Goal: Task Accomplishment & Management: Use online tool/utility

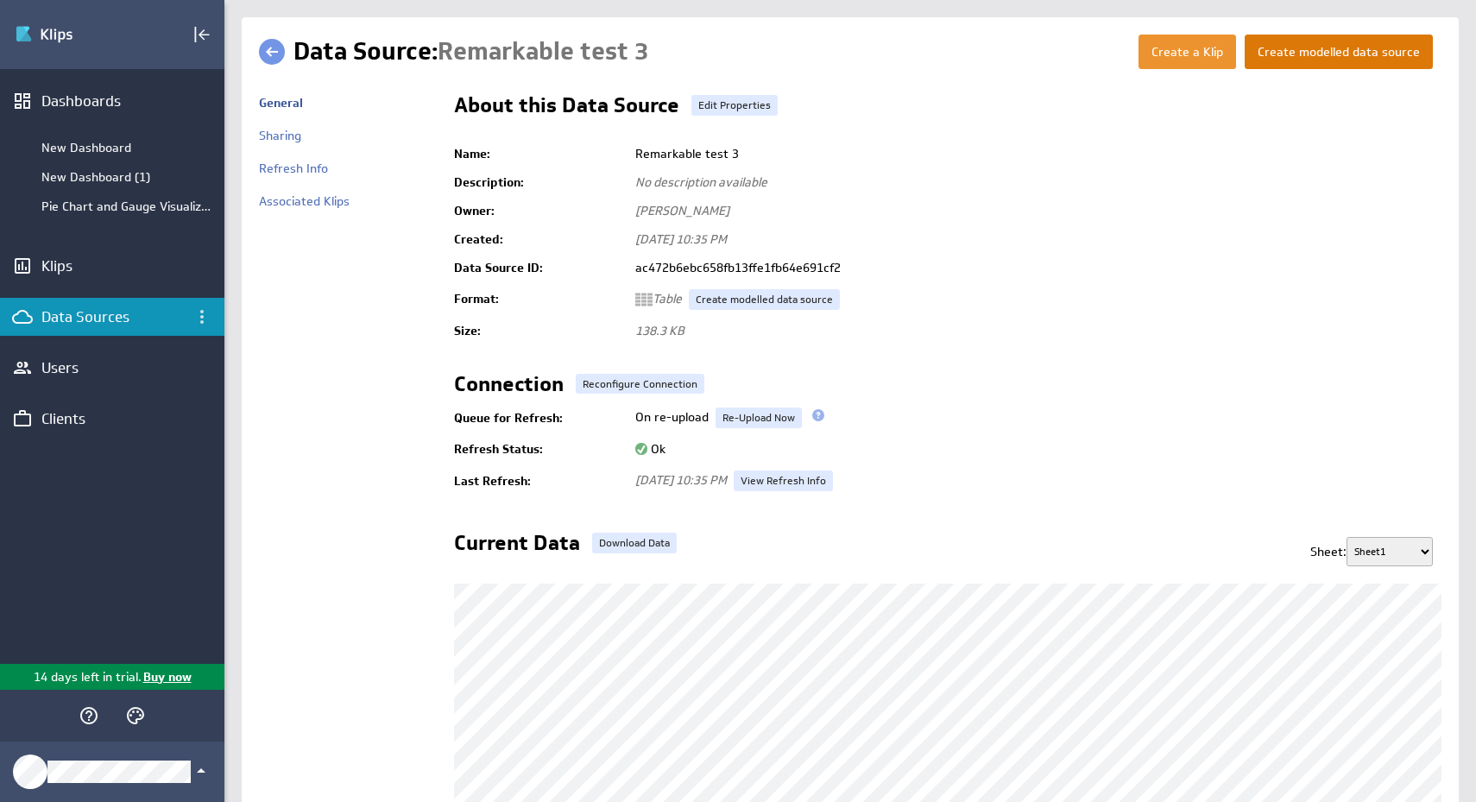
click at [1340, 63] on button "Create modelled data source" at bounding box center [1338, 52] width 188 height 35
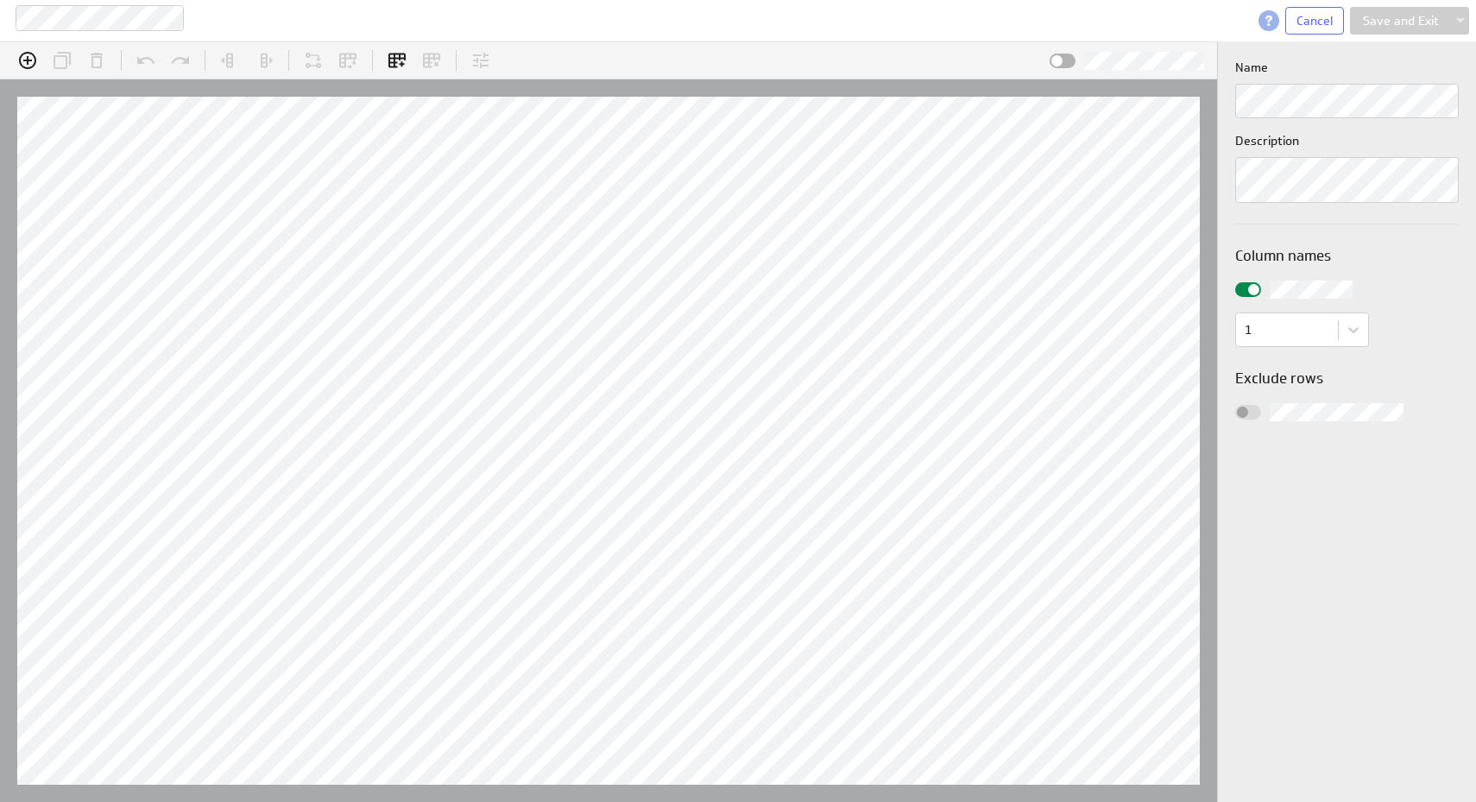
scroll to position [28, 1260]
click at [1313, 24] on span "Cancel" at bounding box center [1314, 21] width 36 height 16
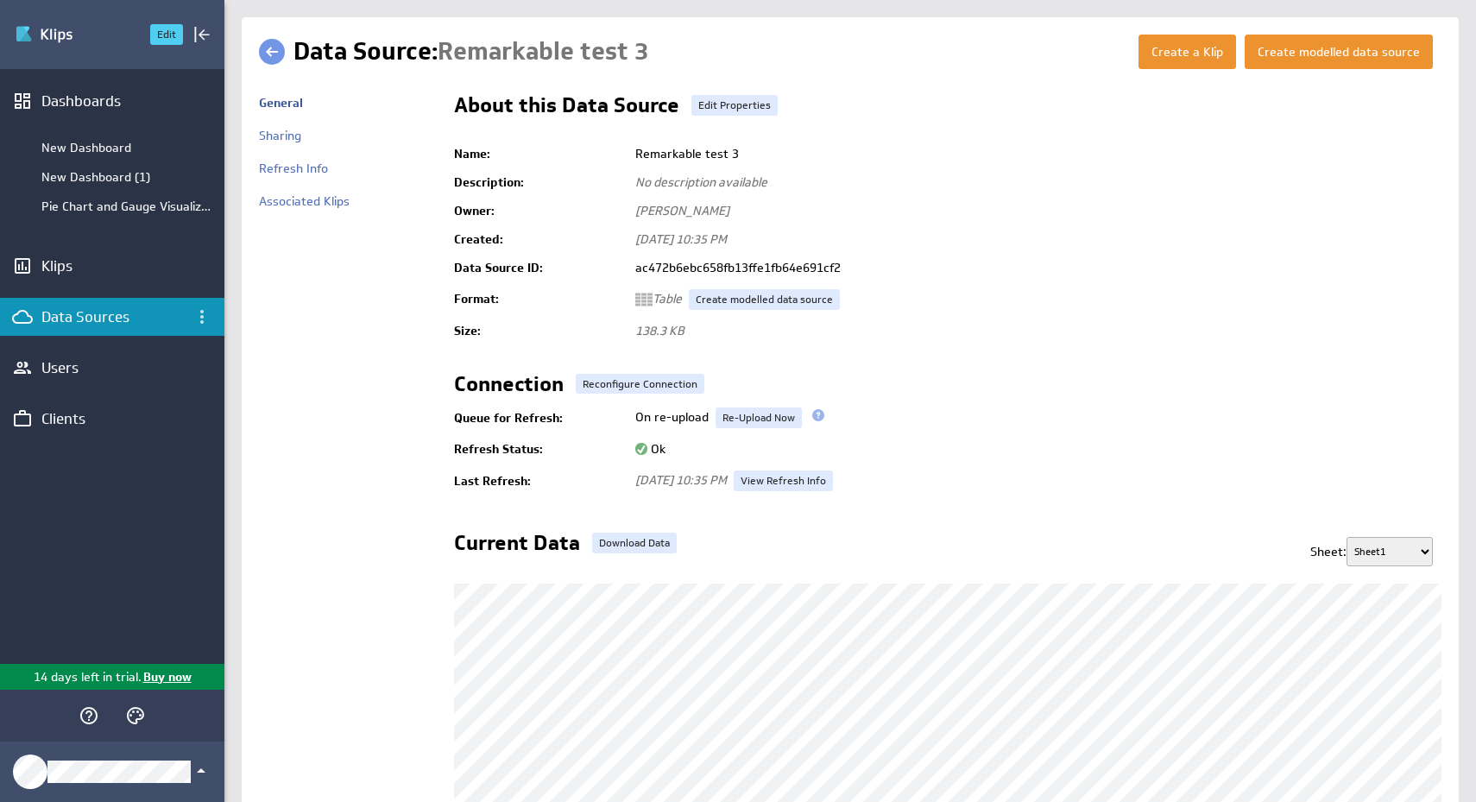
click at [40, 23] on img "Go to Dashboards" at bounding box center [75, 35] width 121 height 28
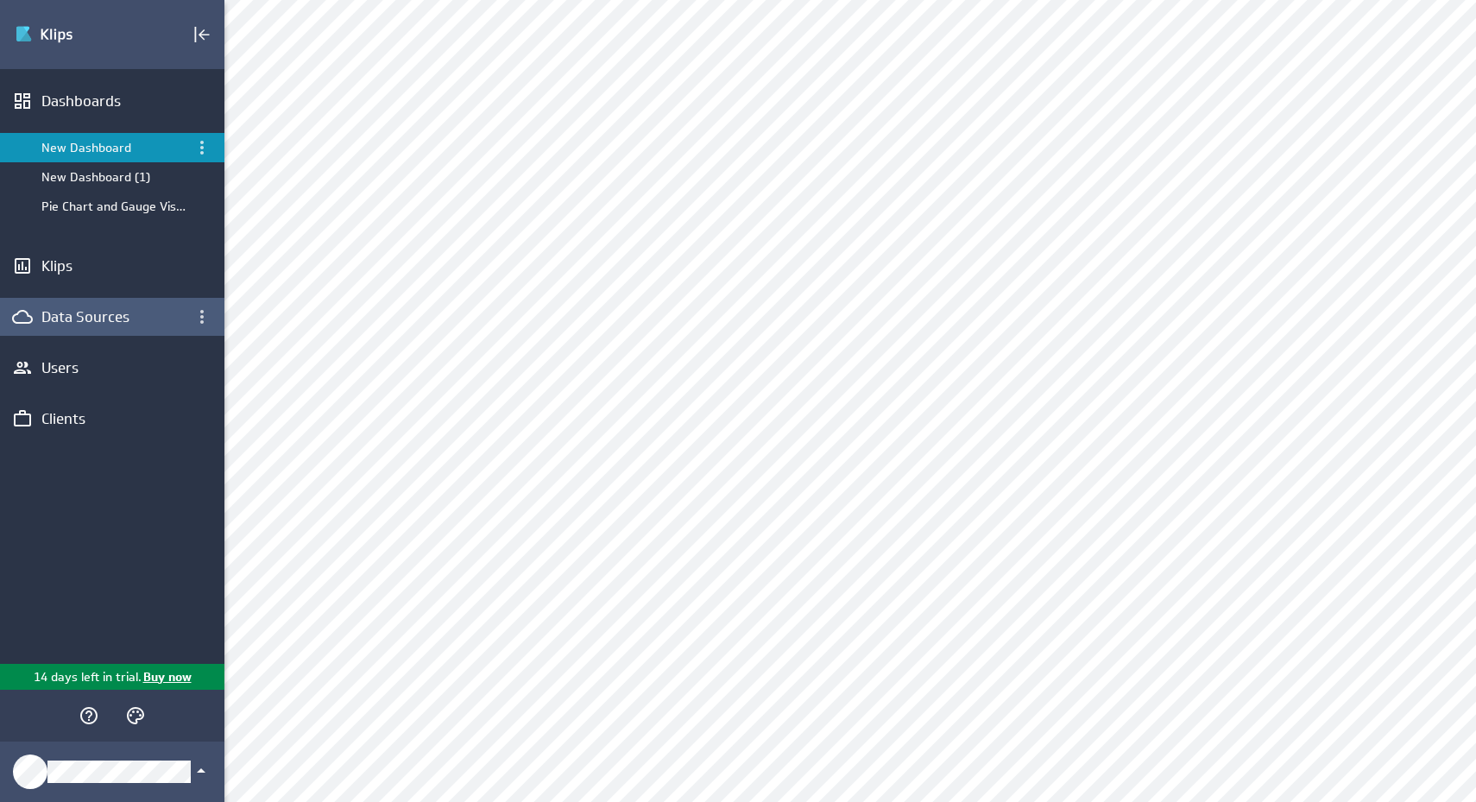
click at [90, 312] on div "Data Sources" at bounding box center [112, 316] width 142 height 19
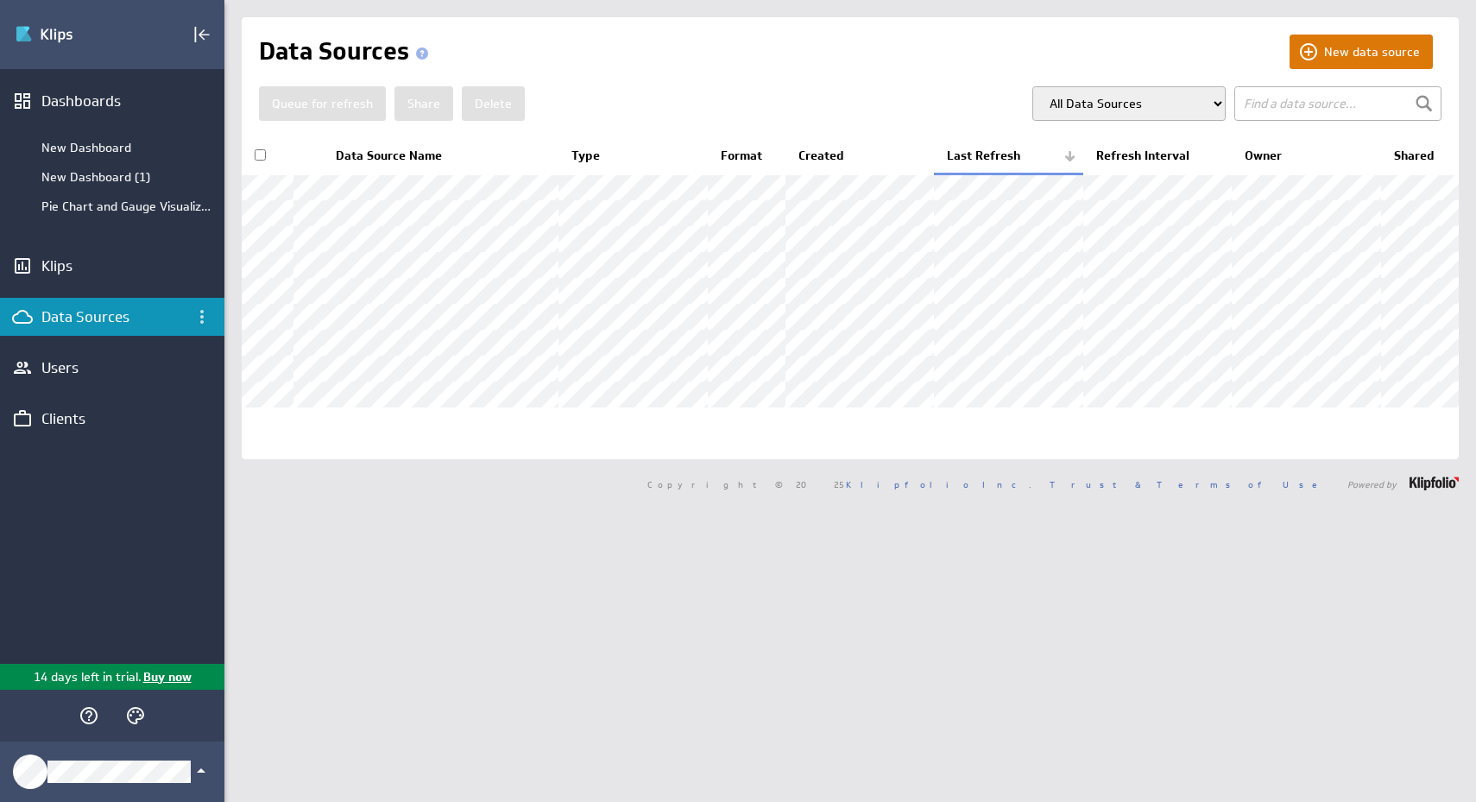
click at [1309, 60] on button "New data source" at bounding box center [1360, 52] width 143 height 35
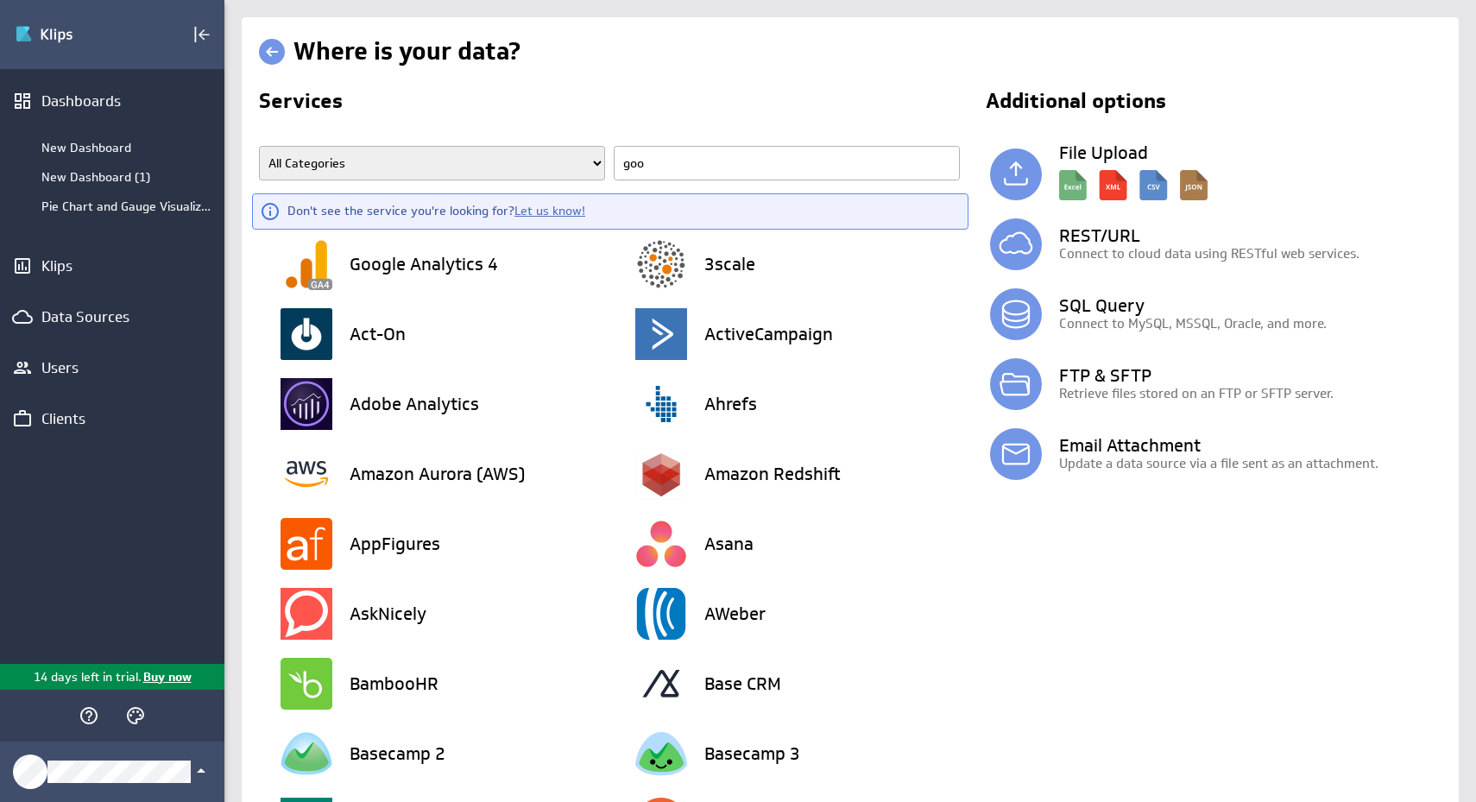
type input "goog"
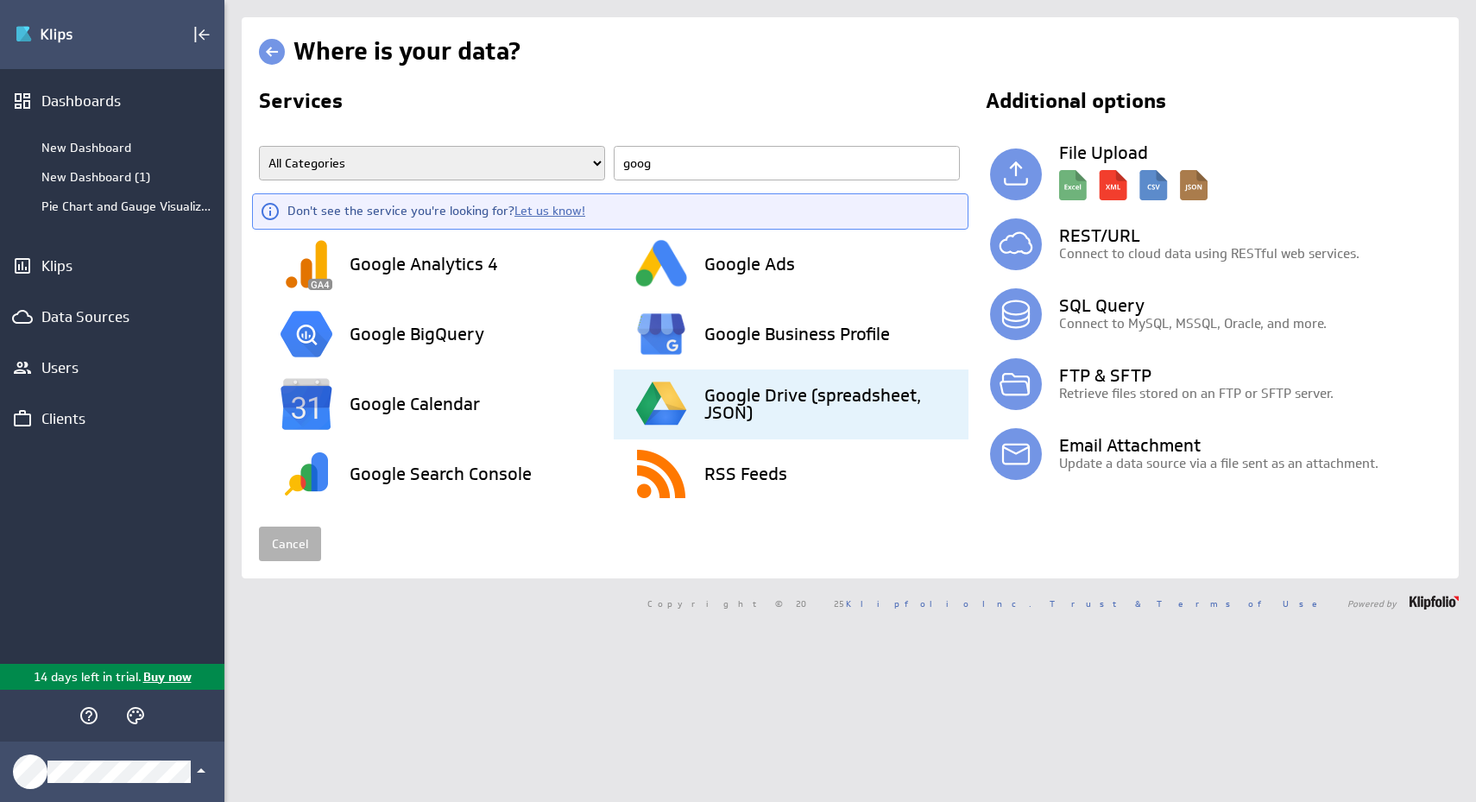
click at [827, 435] on div "Google Drive (spreadsheet, JSON)" at bounding box center [801, 404] width 333 height 70
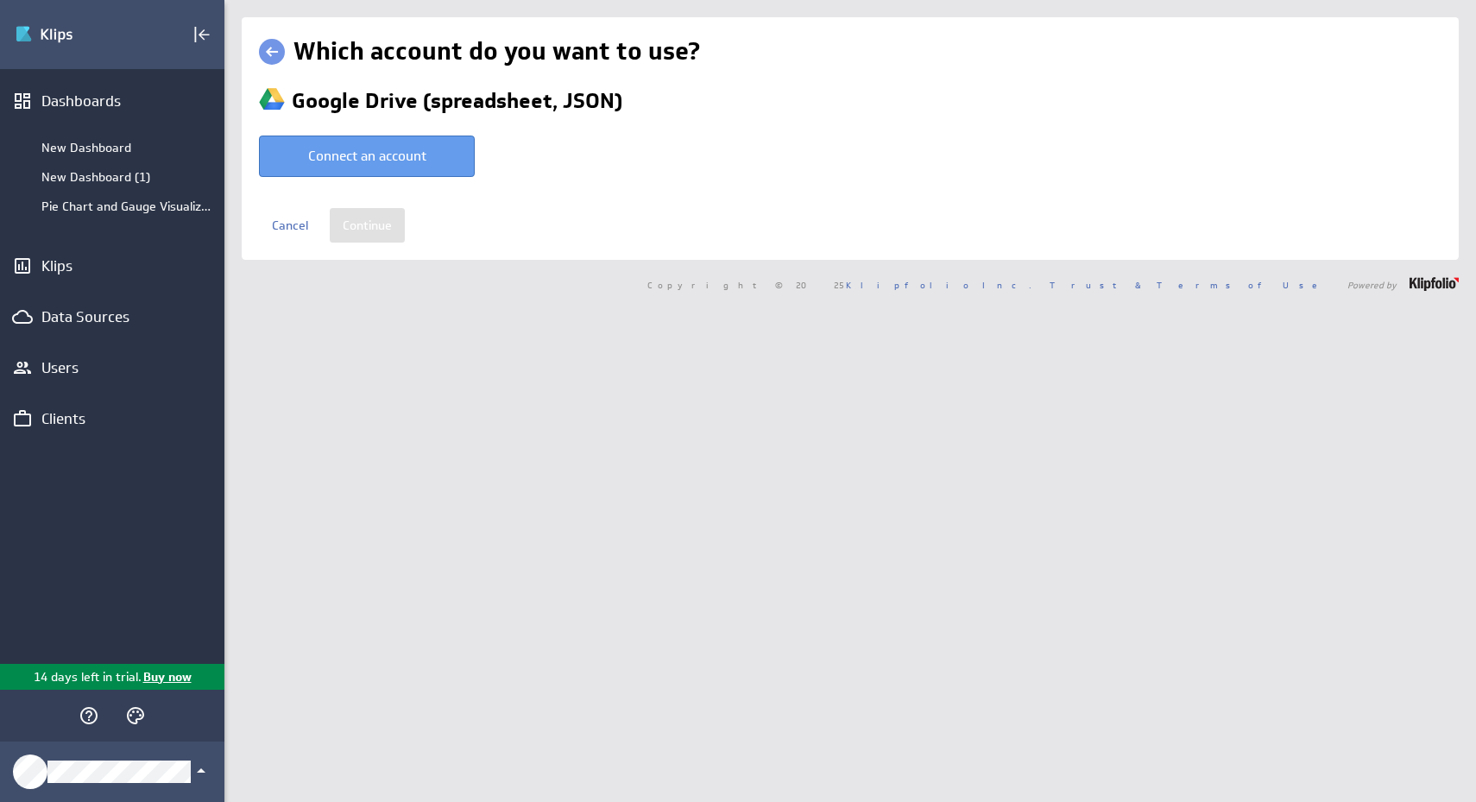
click at [454, 149] on button "Connect an account" at bounding box center [367, 155] width 216 height 41
type input "[PERSON_NAME] @ Google created [DATE] 12:43 PM EDT"
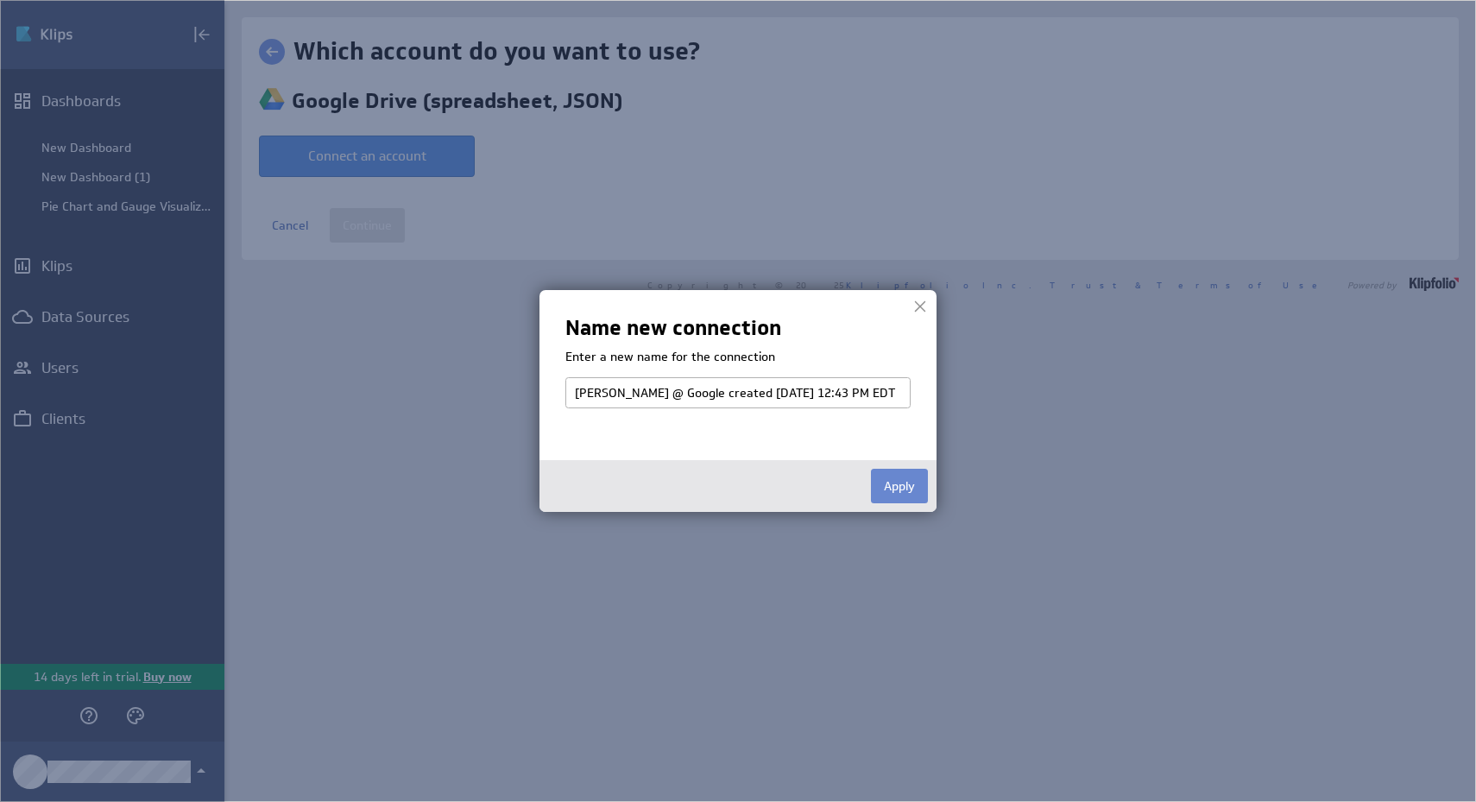
click at [891, 478] on button "Apply" at bounding box center [899, 486] width 57 height 35
select select "03203eb253b4522be0f0b54ae6964698"
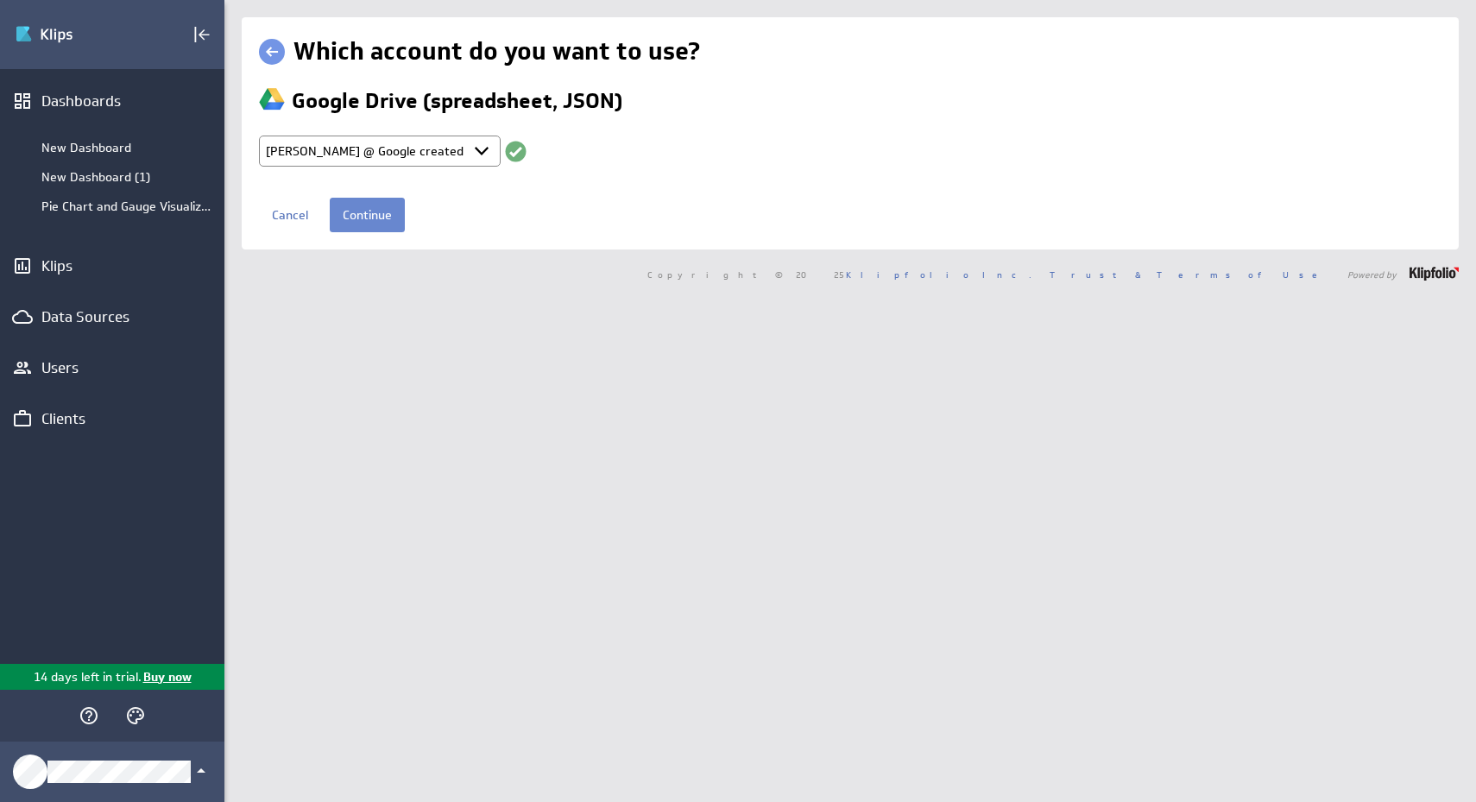
click at [376, 224] on input "Continue" at bounding box center [367, 215] width 75 height 35
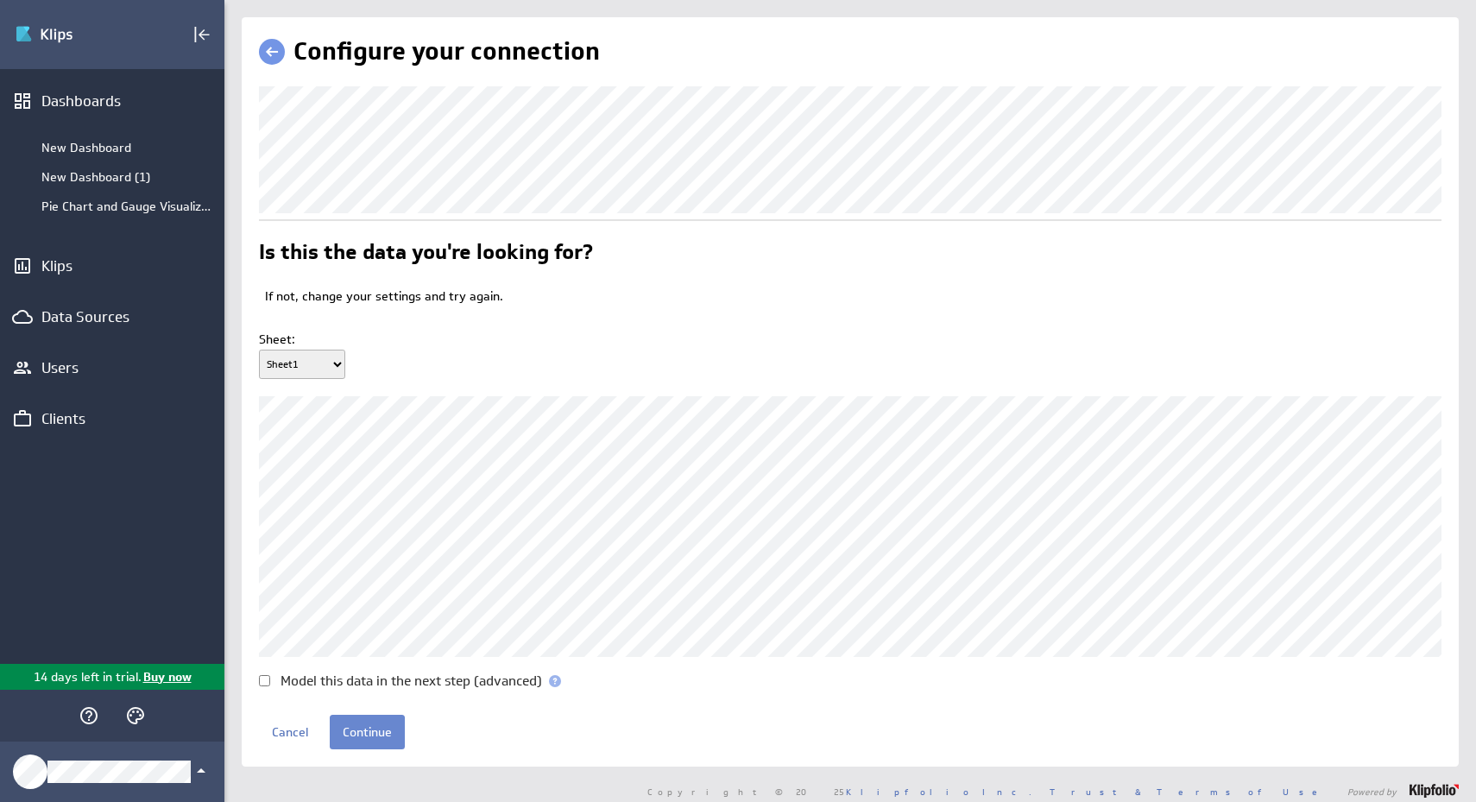
click at [376, 749] on input "Continue" at bounding box center [367, 732] width 75 height 35
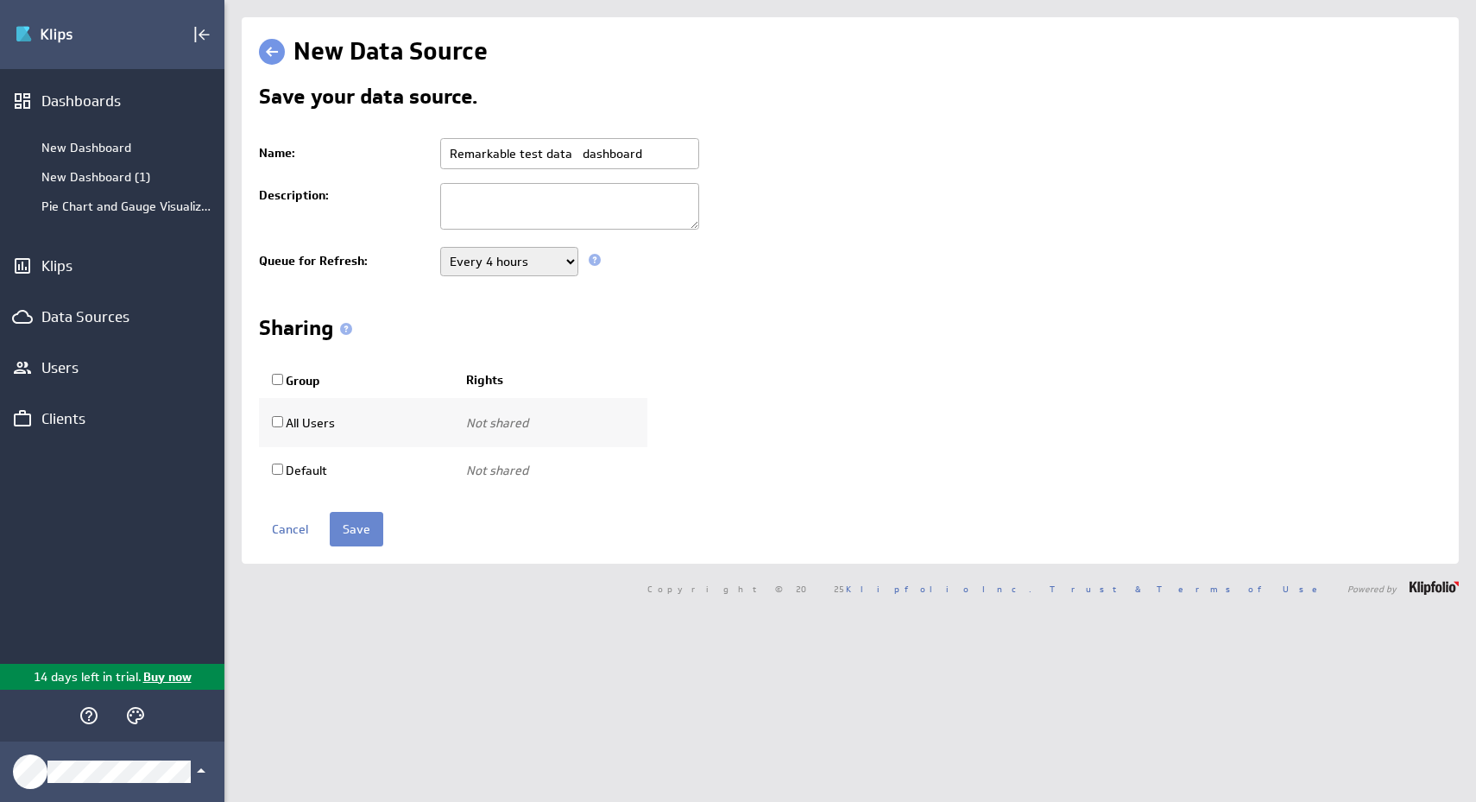
click at [374, 545] on input "Save" at bounding box center [357, 529] width 54 height 35
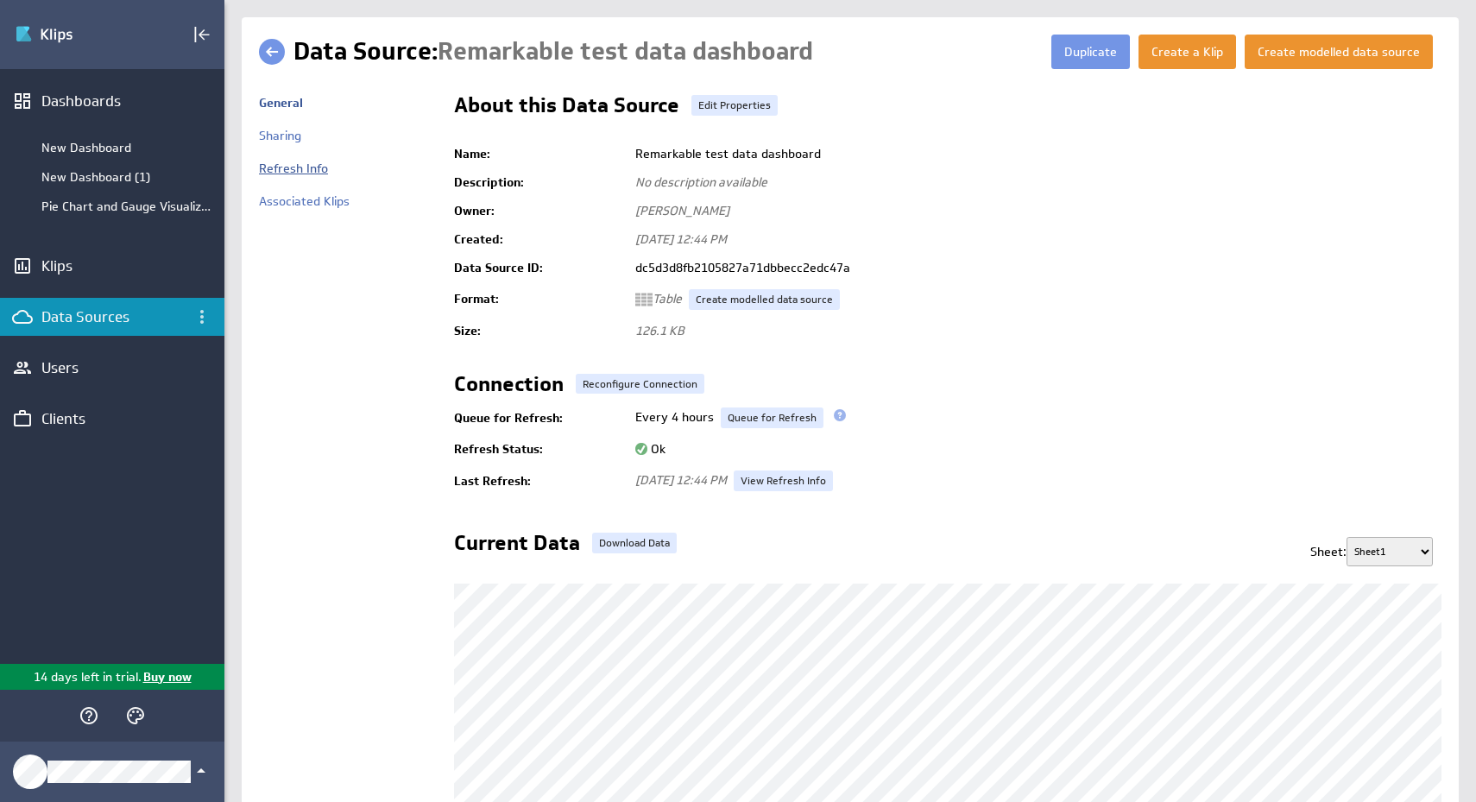
click at [309, 176] on link "Refresh Info" at bounding box center [293, 169] width 69 height 16
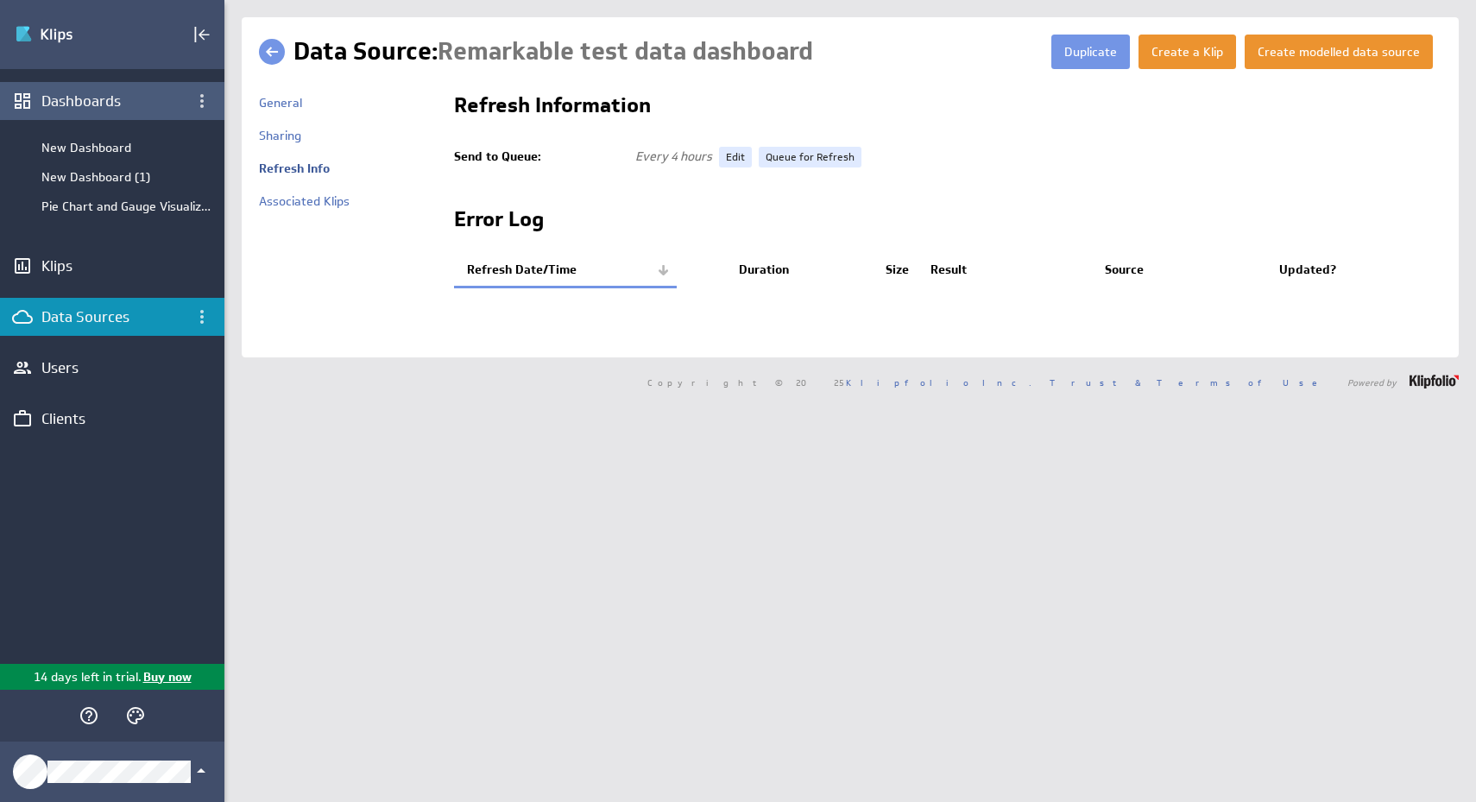
click at [65, 99] on div "Dashboards" at bounding box center [112, 100] width 142 height 19
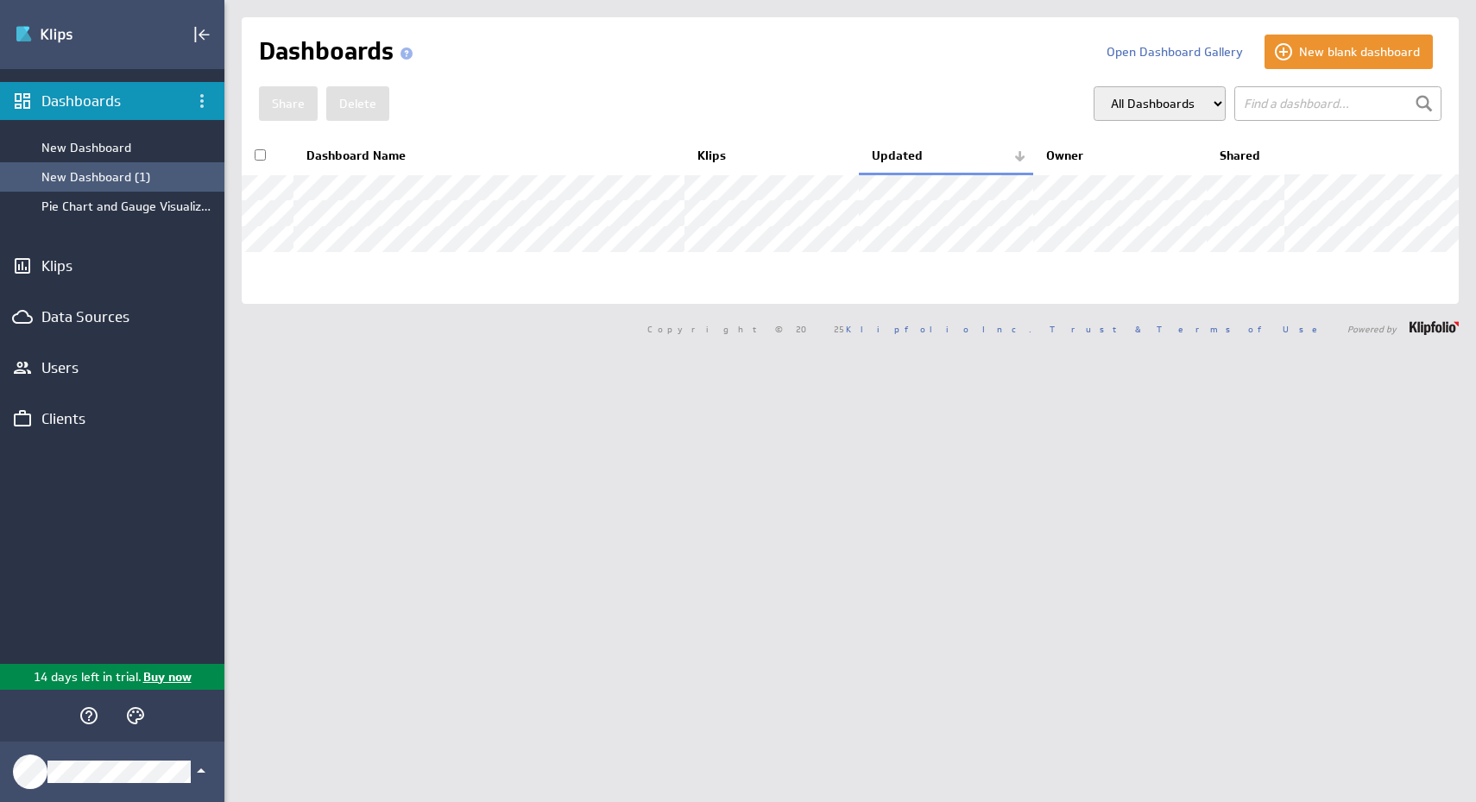
click at [105, 167] on div "New Dashboard (1)" at bounding box center [112, 176] width 224 height 29
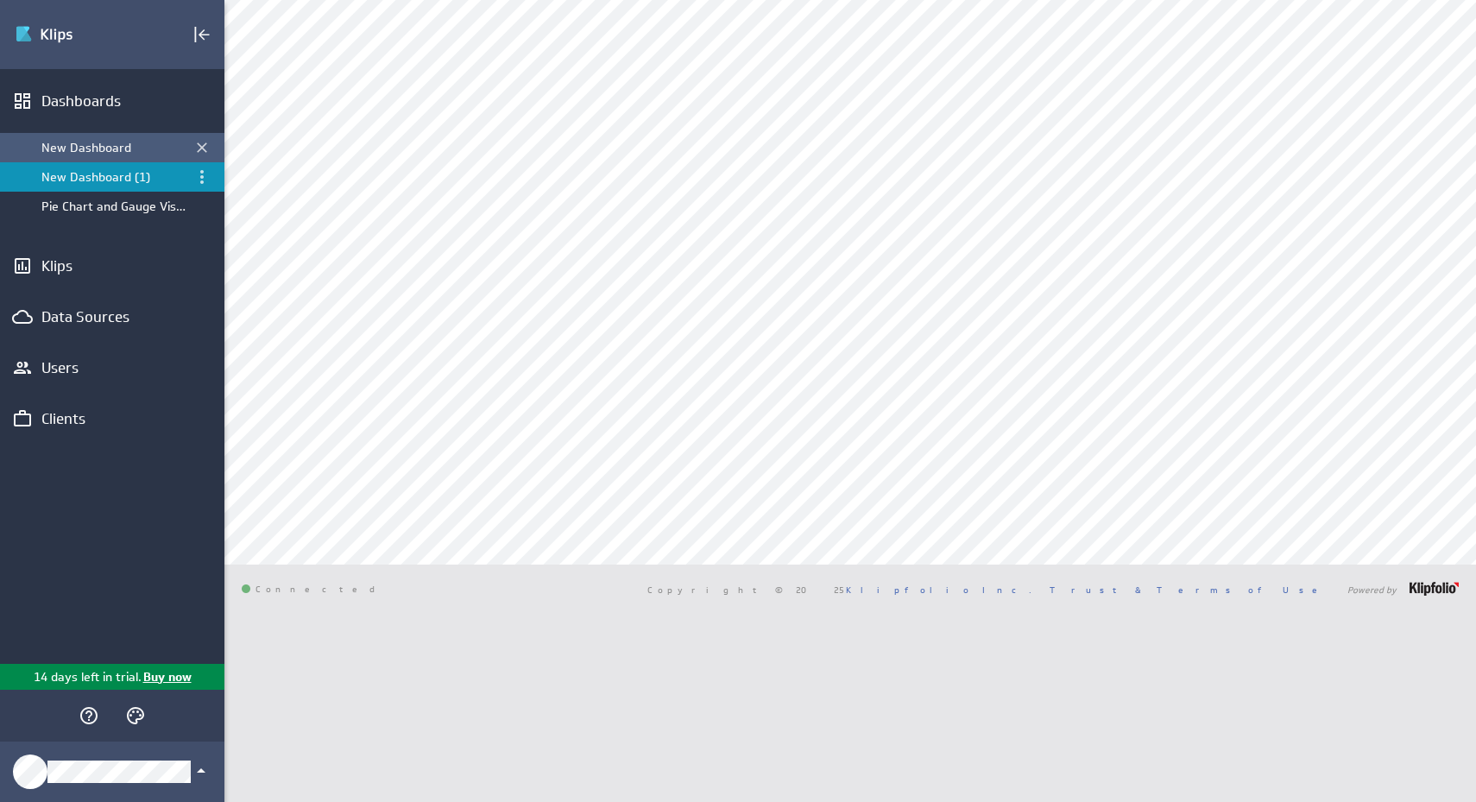
click at [98, 150] on div "New Dashboard" at bounding box center [113, 148] width 144 height 16
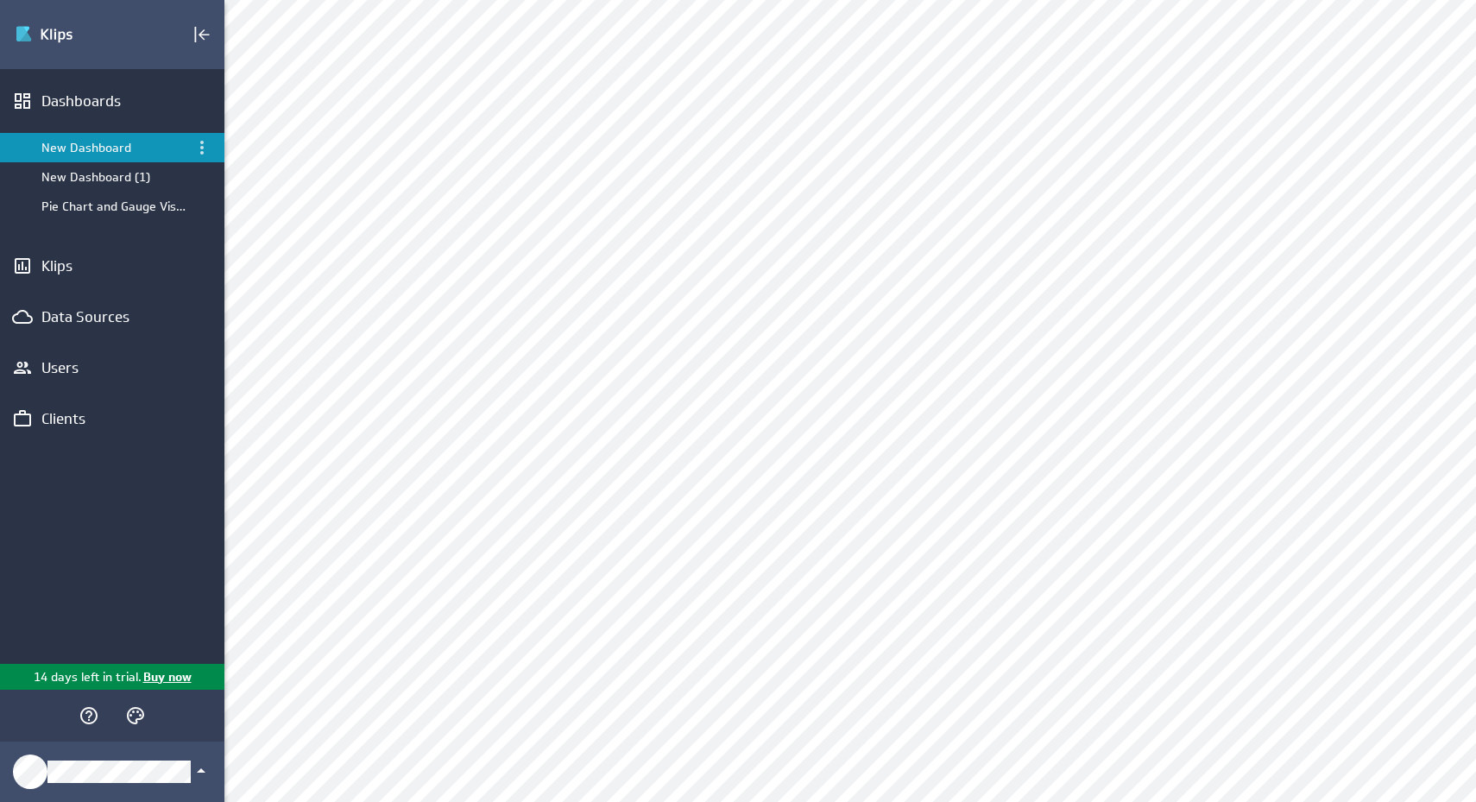
scroll to position [413, 0]
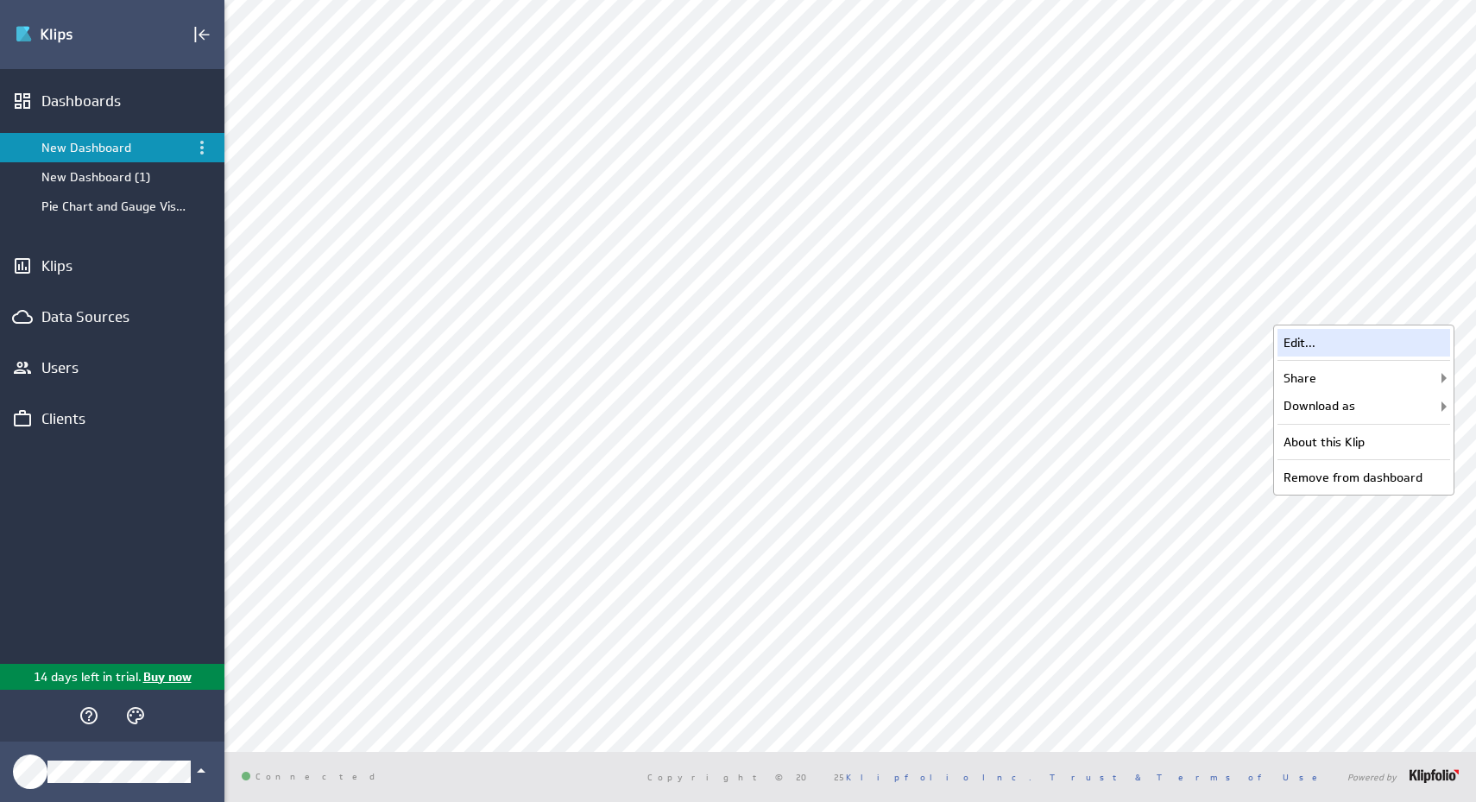
click at [1406, 344] on div "Edit..." at bounding box center [1363, 343] width 173 height 28
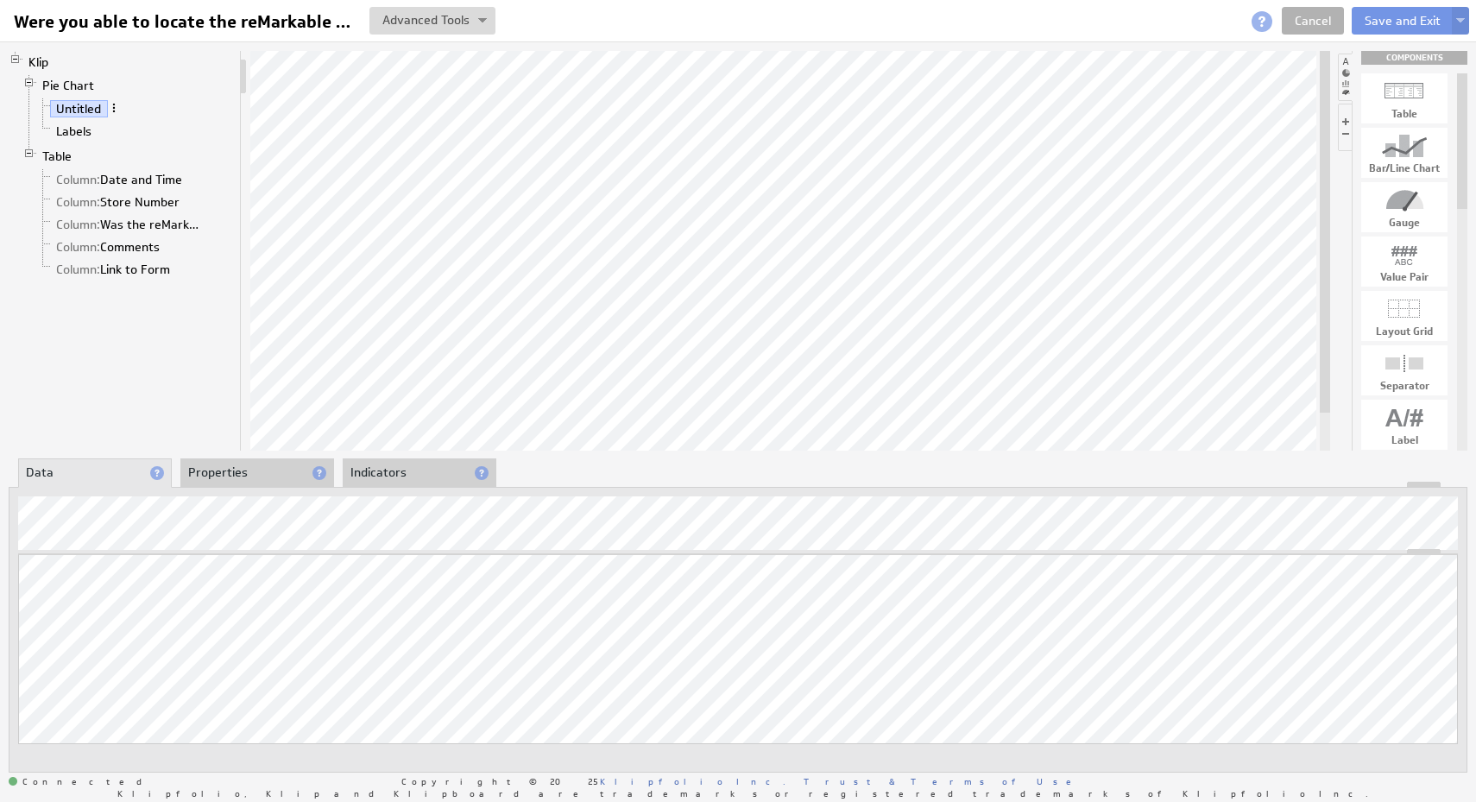
click at [109, 105] on span at bounding box center [114, 108] width 12 height 12
click at [159, 131] on div "Rename..." at bounding box center [199, 124] width 173 height 28
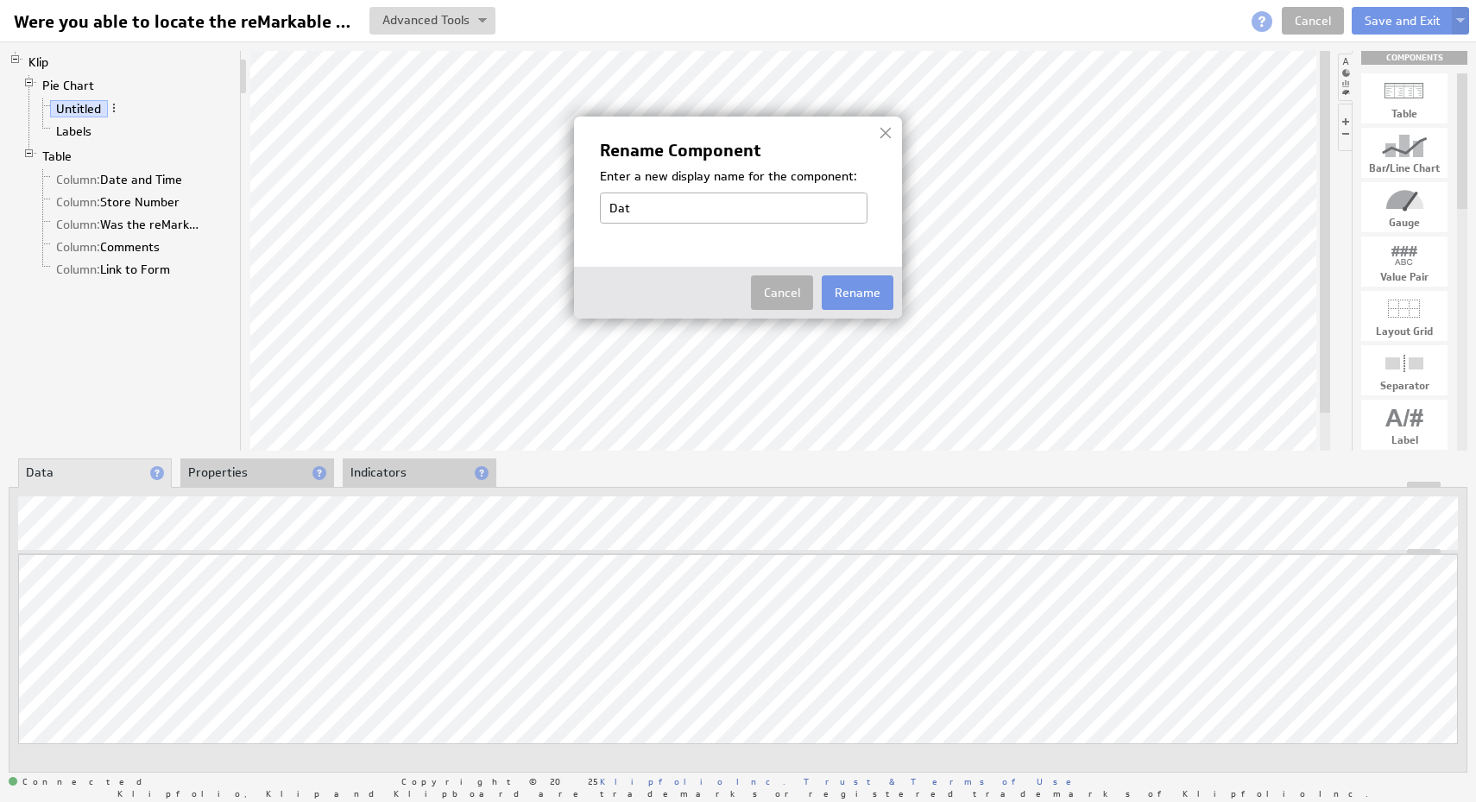
type input "Data"
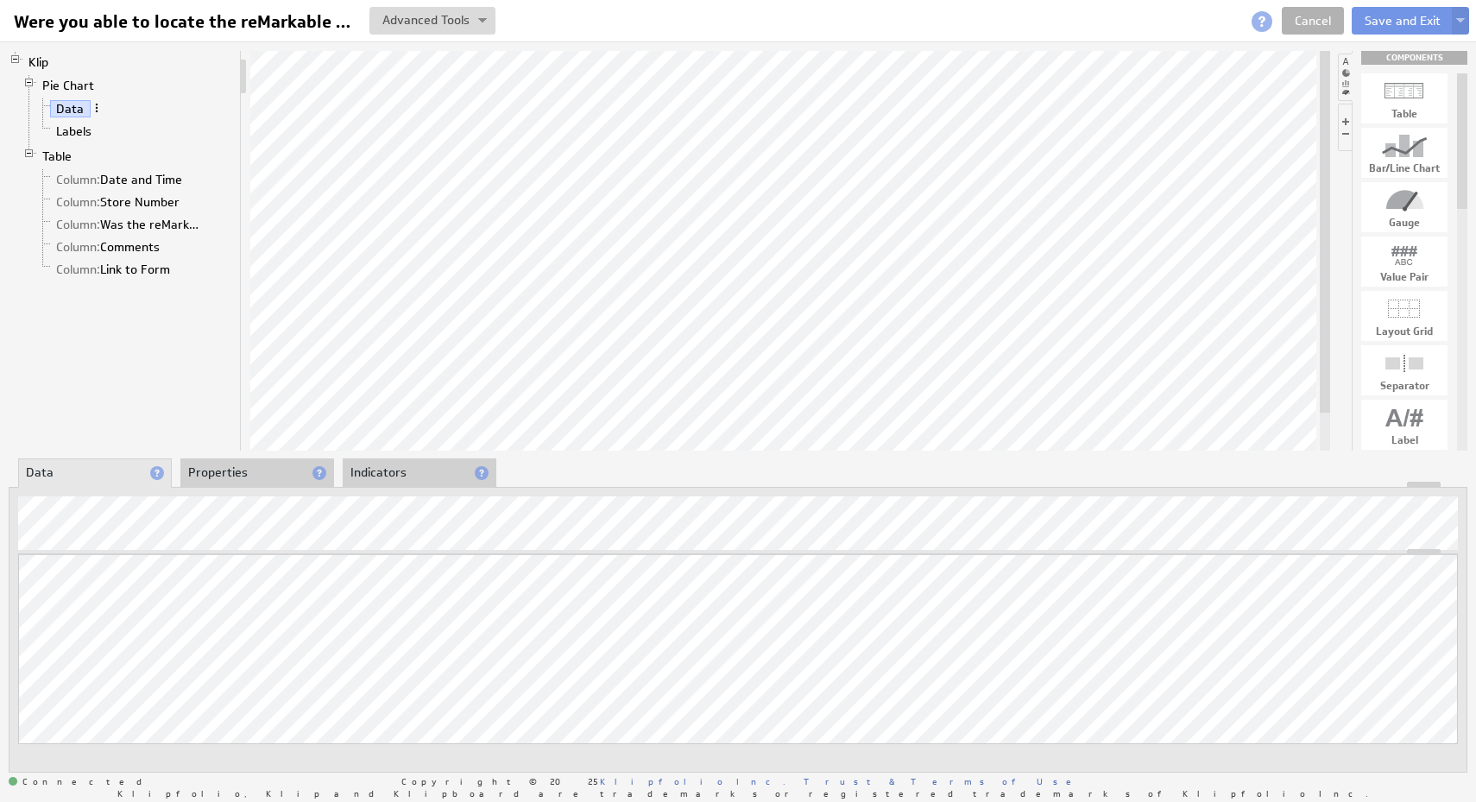
click at [98, 110] on span at bounding box center [97, 108] width 12 height 12
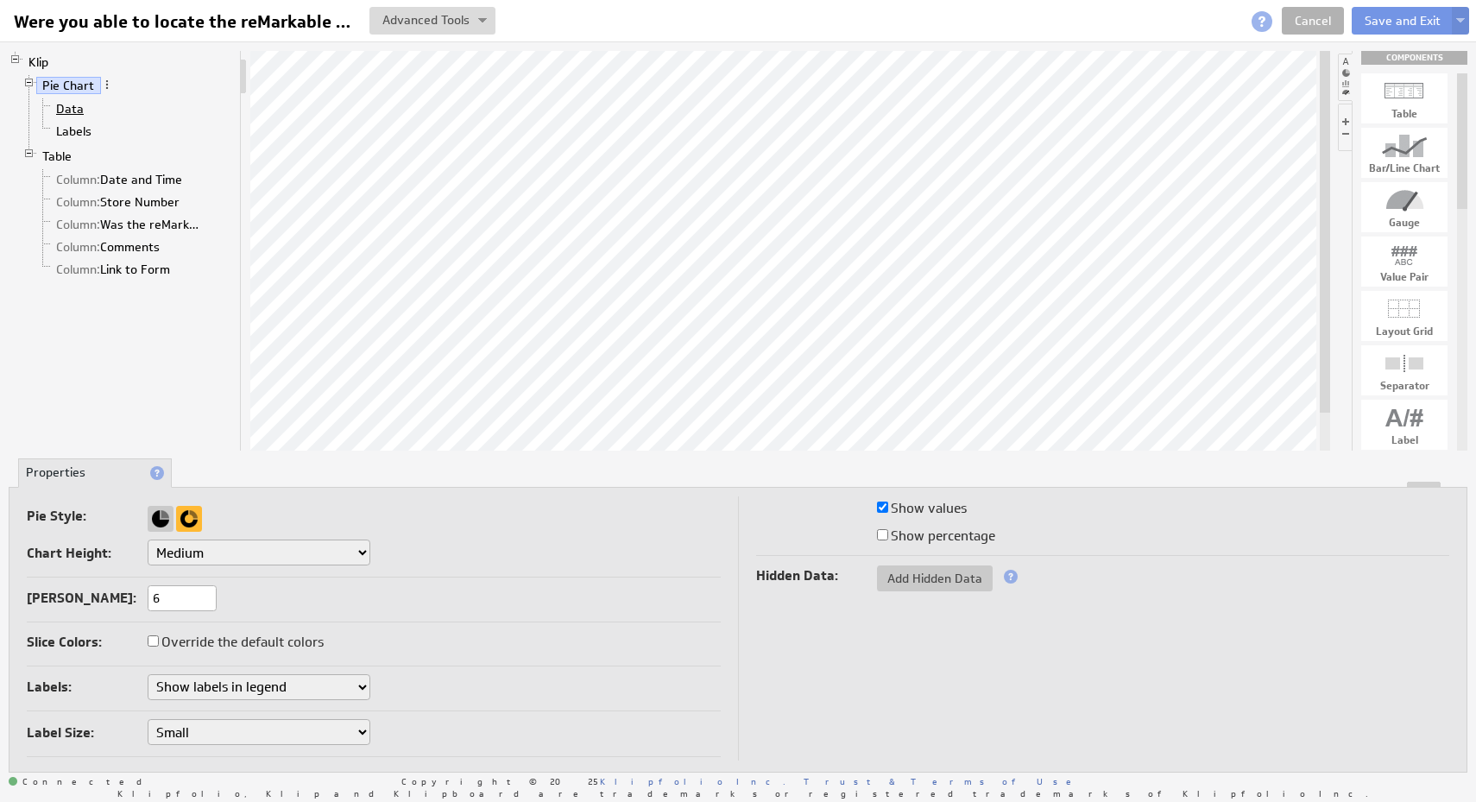
click at [67, 113] on link "Data" at bounding box center [70, 108] width 41 height 17
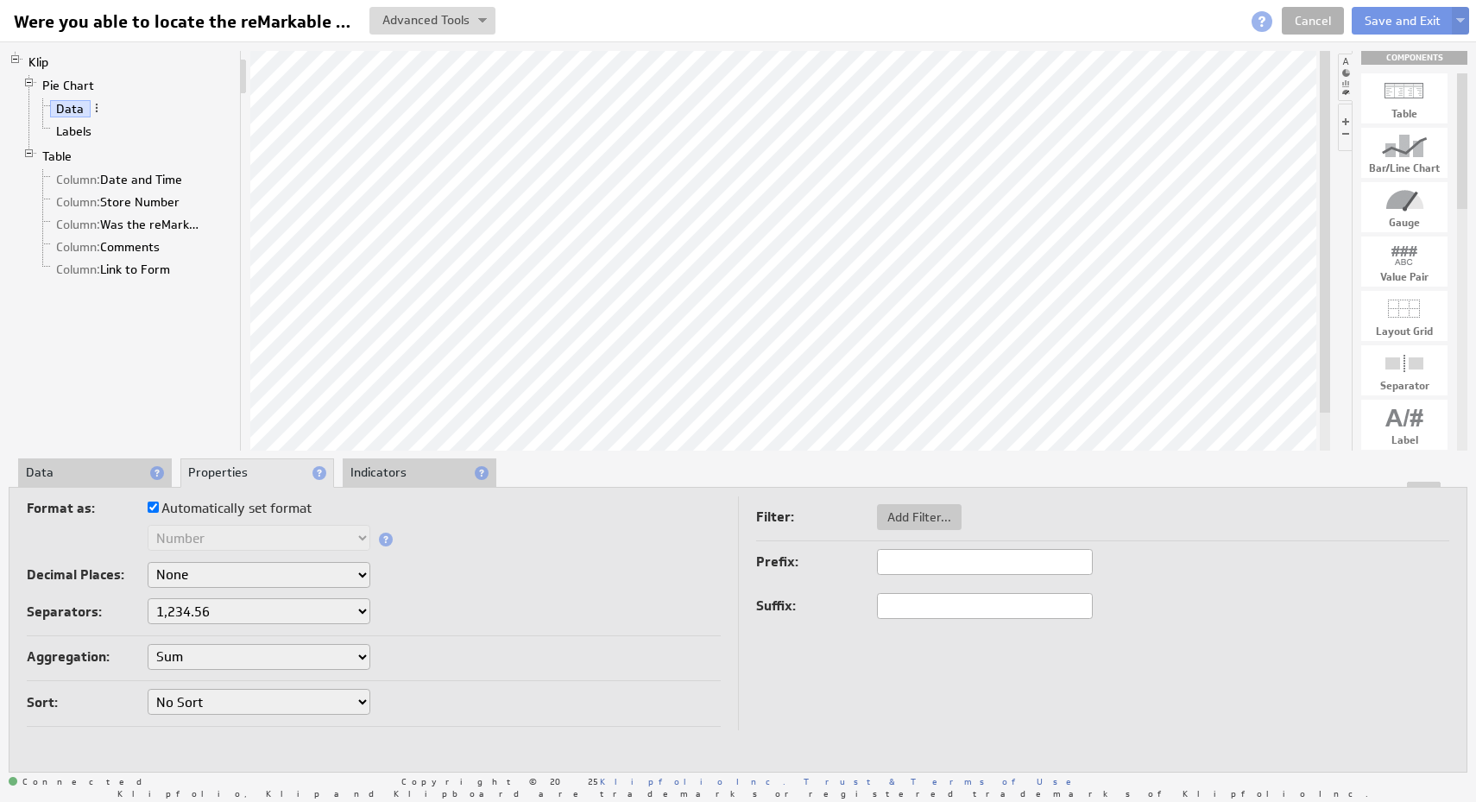
click at [79, 481] on li "Data" at bounding box center [95, 472] width 154 height 29
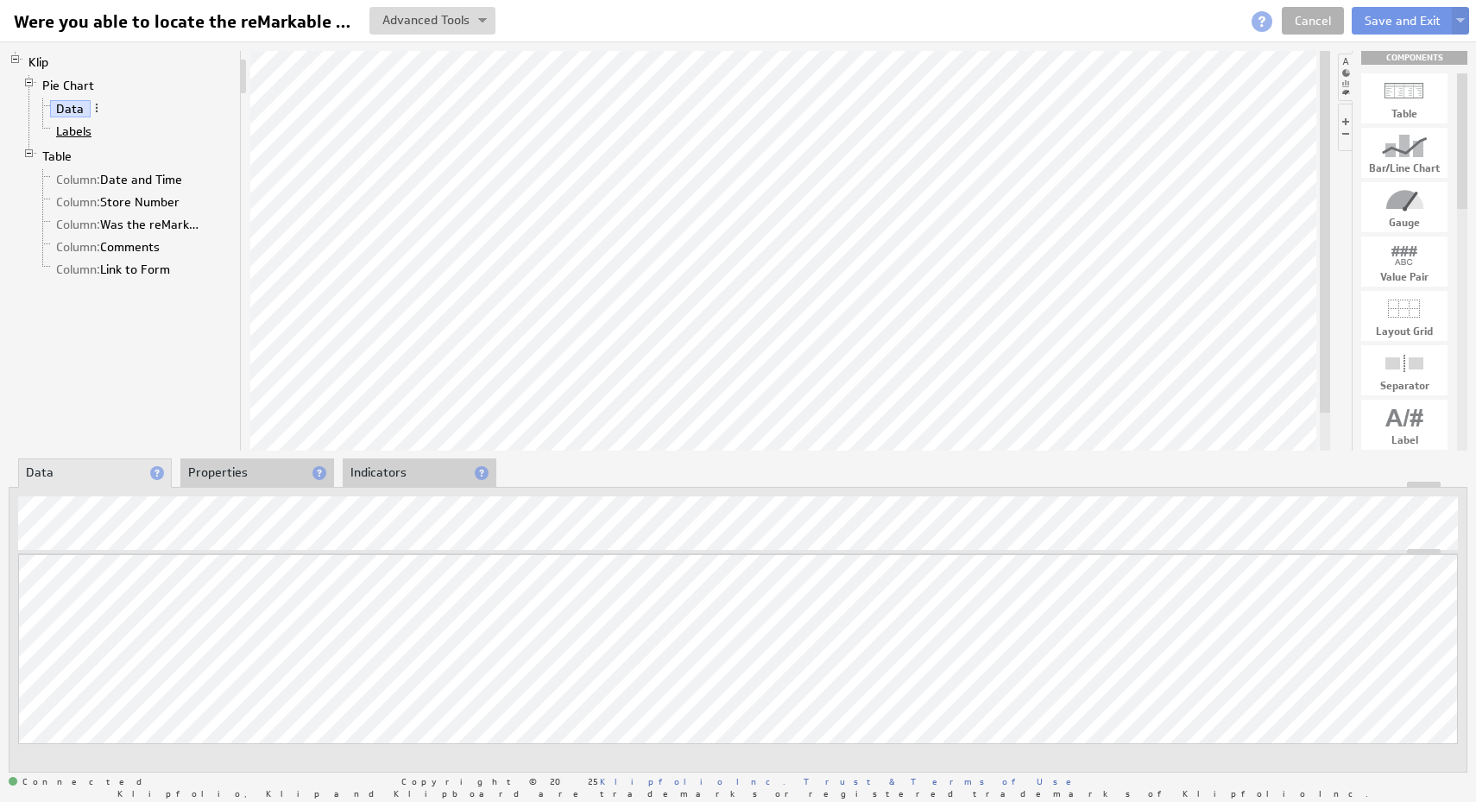
click at [76, 128] on link "Labels" at bounding box center [74, 131] width 48 height 17
click at [107, 179] on link "Column: Date and Time" at bounding box center [119, 179] width 139 height 17
click at [155, 275] on link "Column: Link to Form" at bounding box center [113, 269] width 127 height 17
click at [1387, 18] on button "Save and Exit" at bounding box center [1402, 21] width 102 height 28
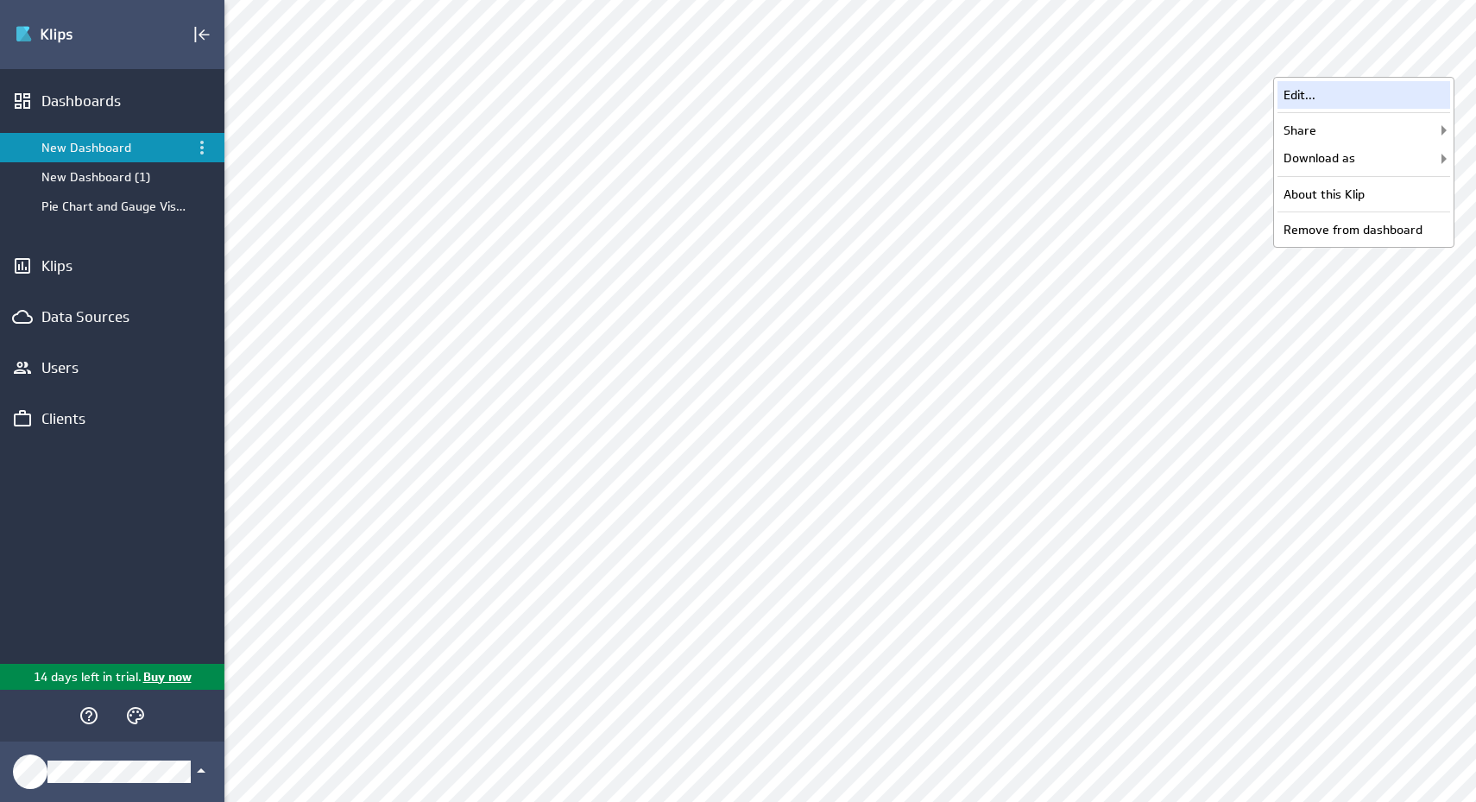
click at [1389, 96] on div "Edit..." at bounding box center [1363, 95] width 173 height 28
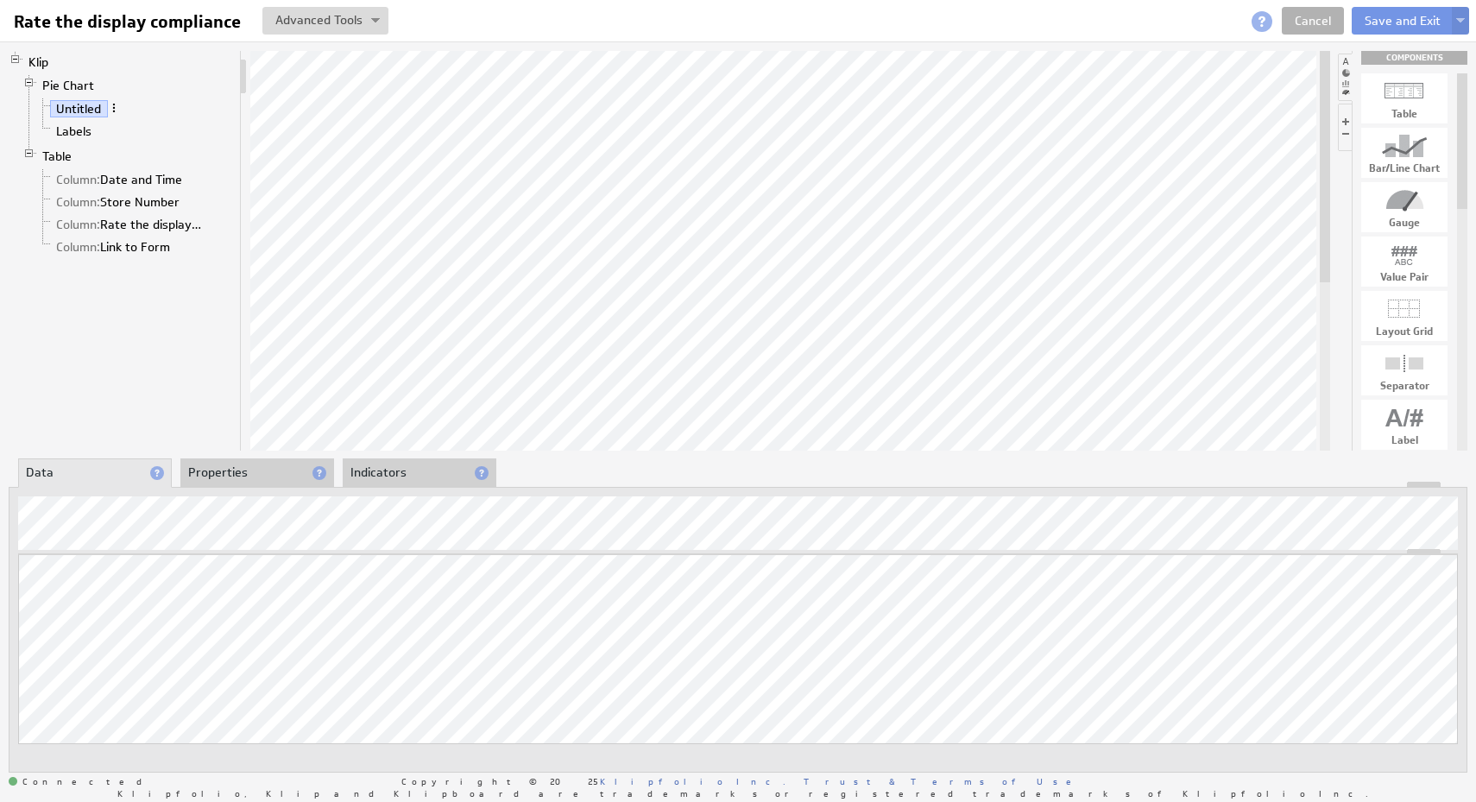
click at [116, 109] on span at bounding box center [114, 108] width 12 height 12
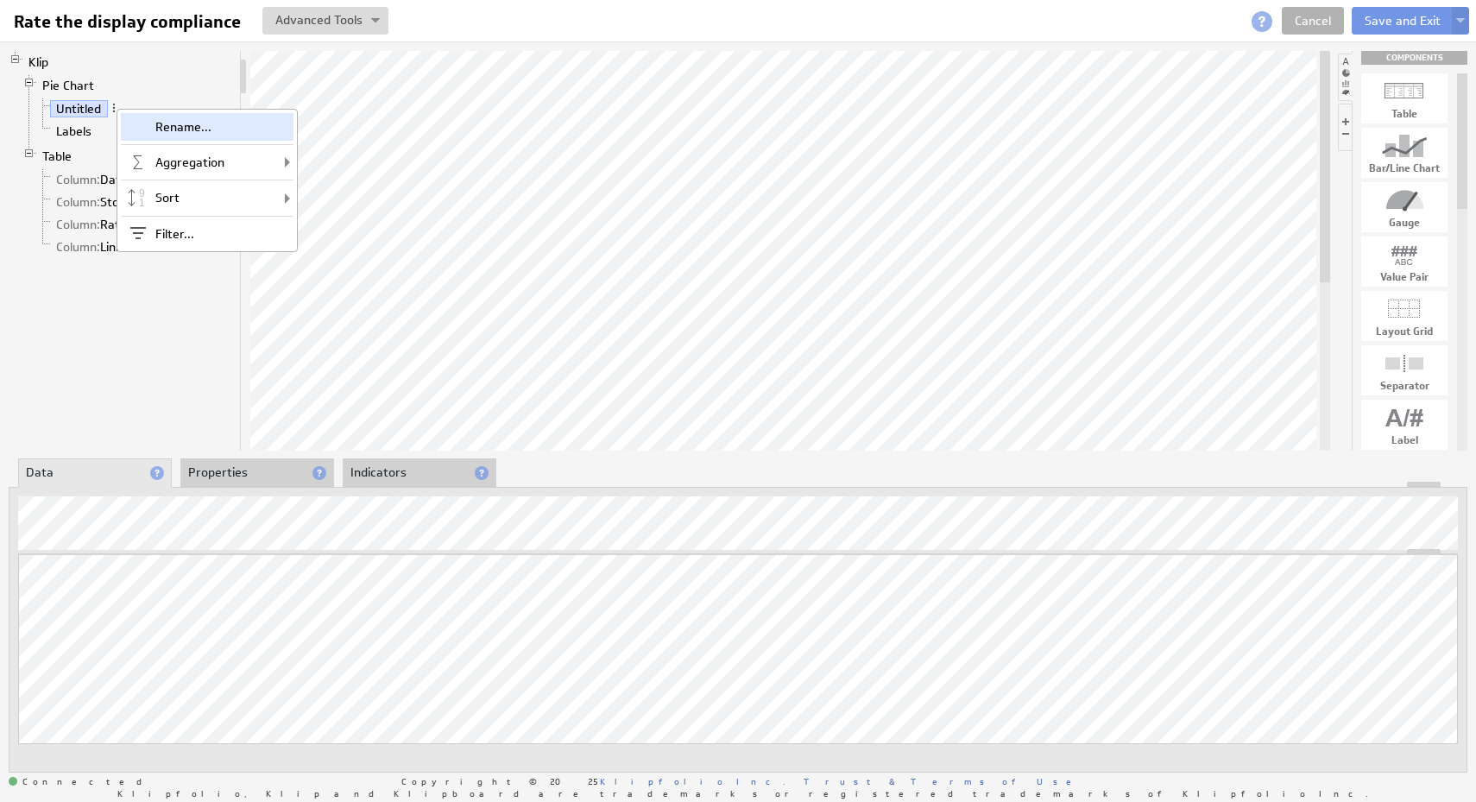
click at [150, 125] on div "Rename..." at bounding box center [207, 127] width 173 height 28
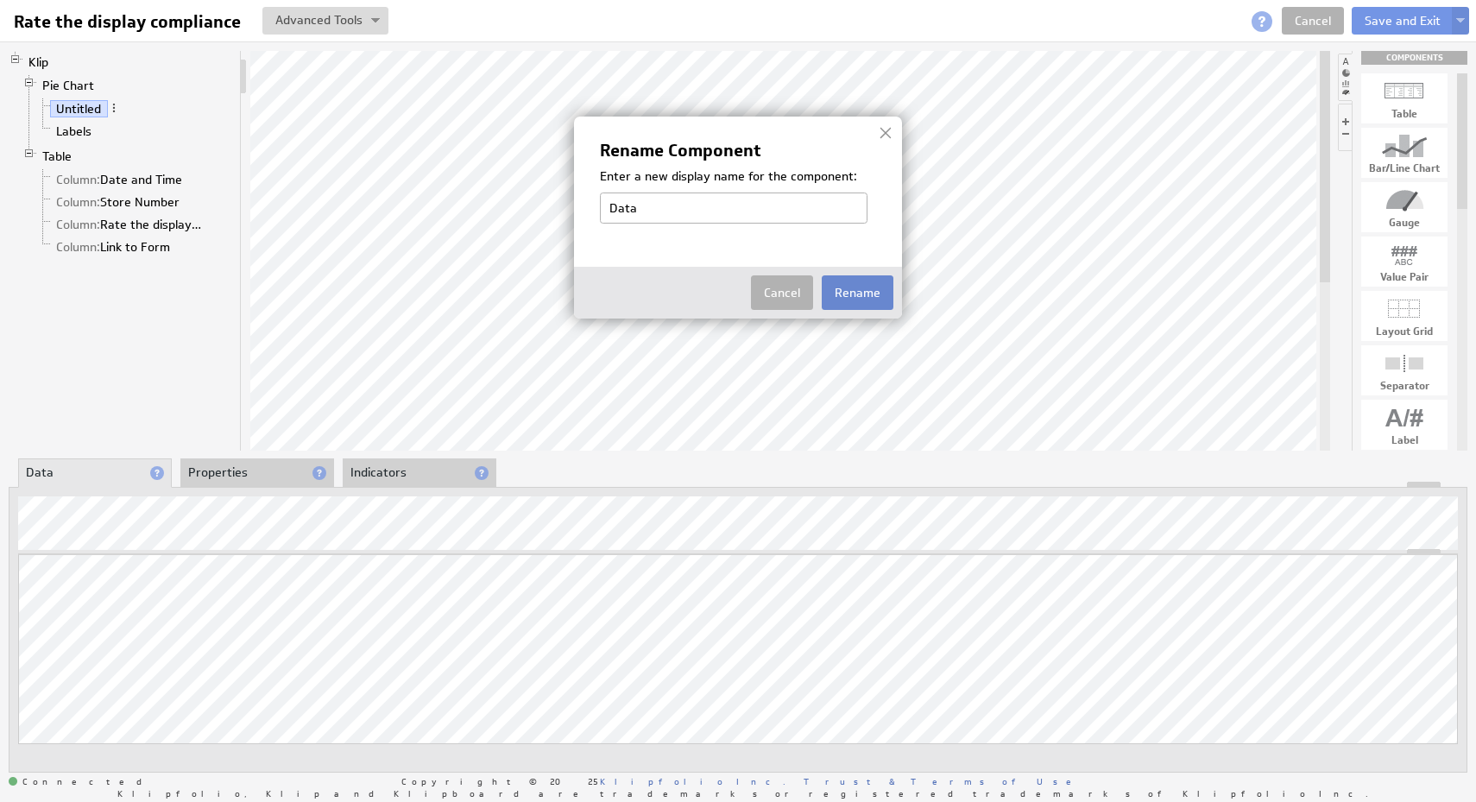
type input "Data"
click at [879, 298] on button "Rename" at bounding box center [858, 292] width 72 height 35
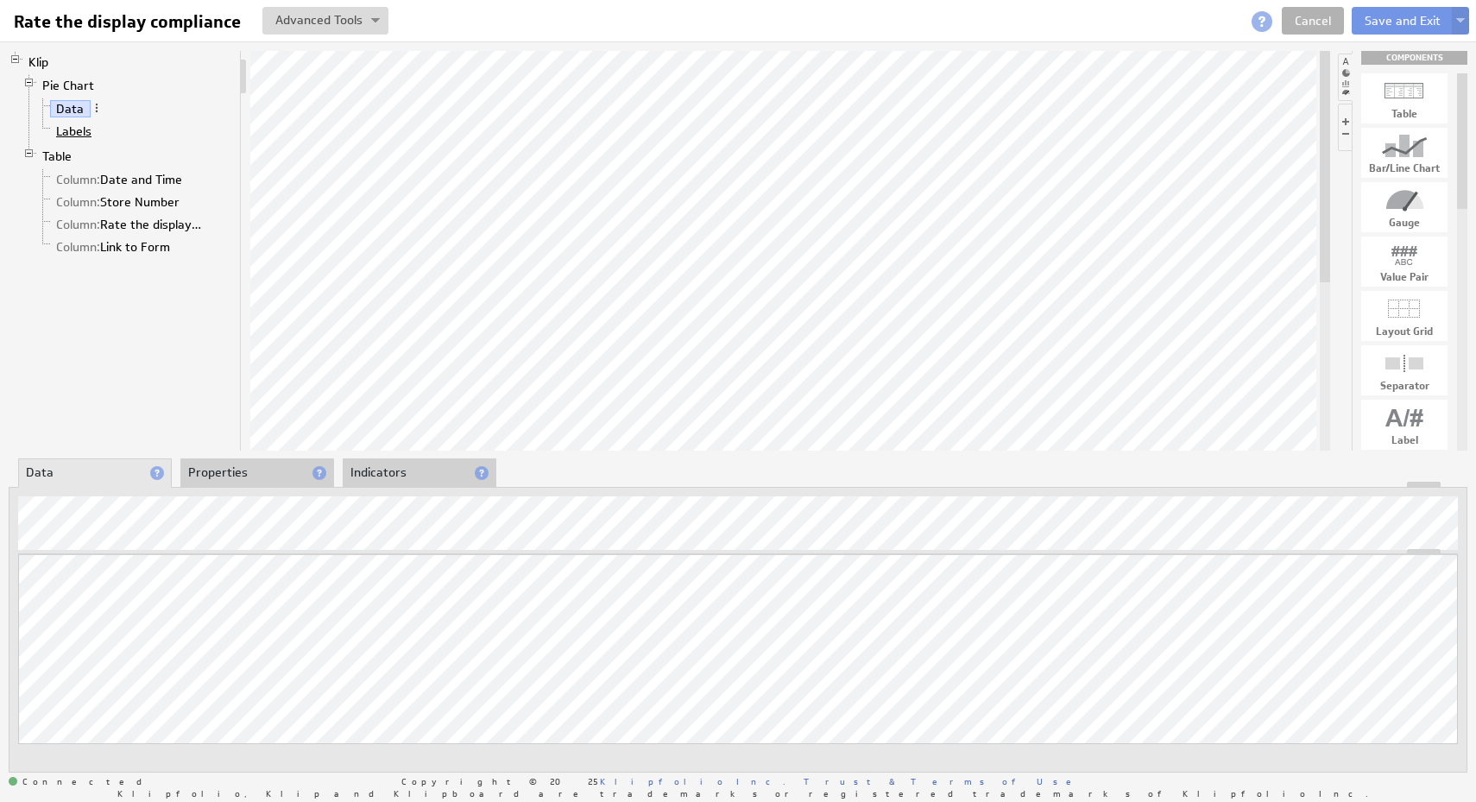
click at [84, 131] on link "Labels" at bounding box center [74, 131] width 48 height 17
click at [80, 110] on link "Data" at bounding box center [70, 108] width 41 height 17
click at [85, 134] on link "Labels" at bounding box center [74, 131] width 48 height 17
click at [63, 158] on link "Table" at bounding box center [57, 156] width 42 height 17
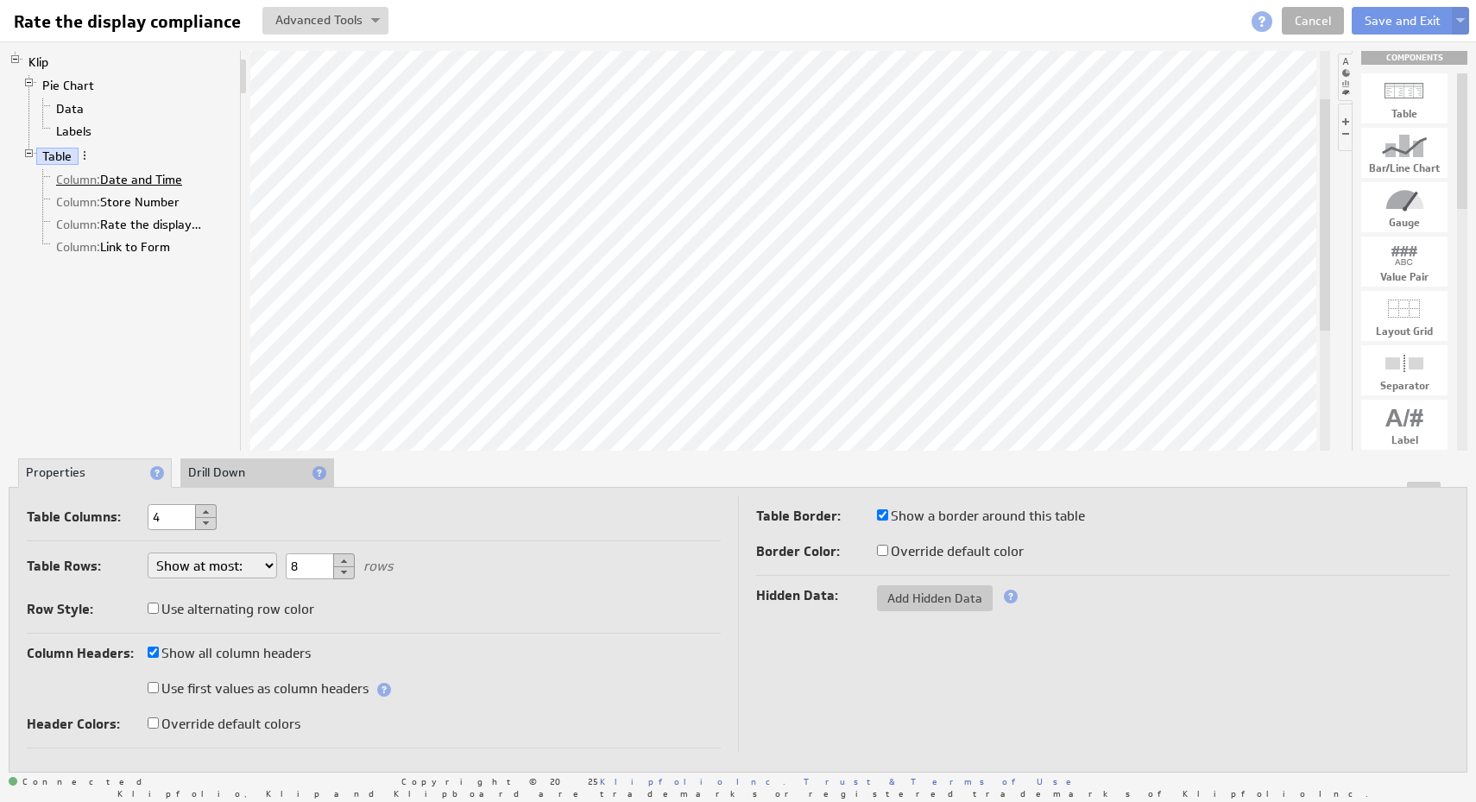
click at [106, 175] on link "Column: Date and Time" at bounding box center [119, 179] width 139 height 17
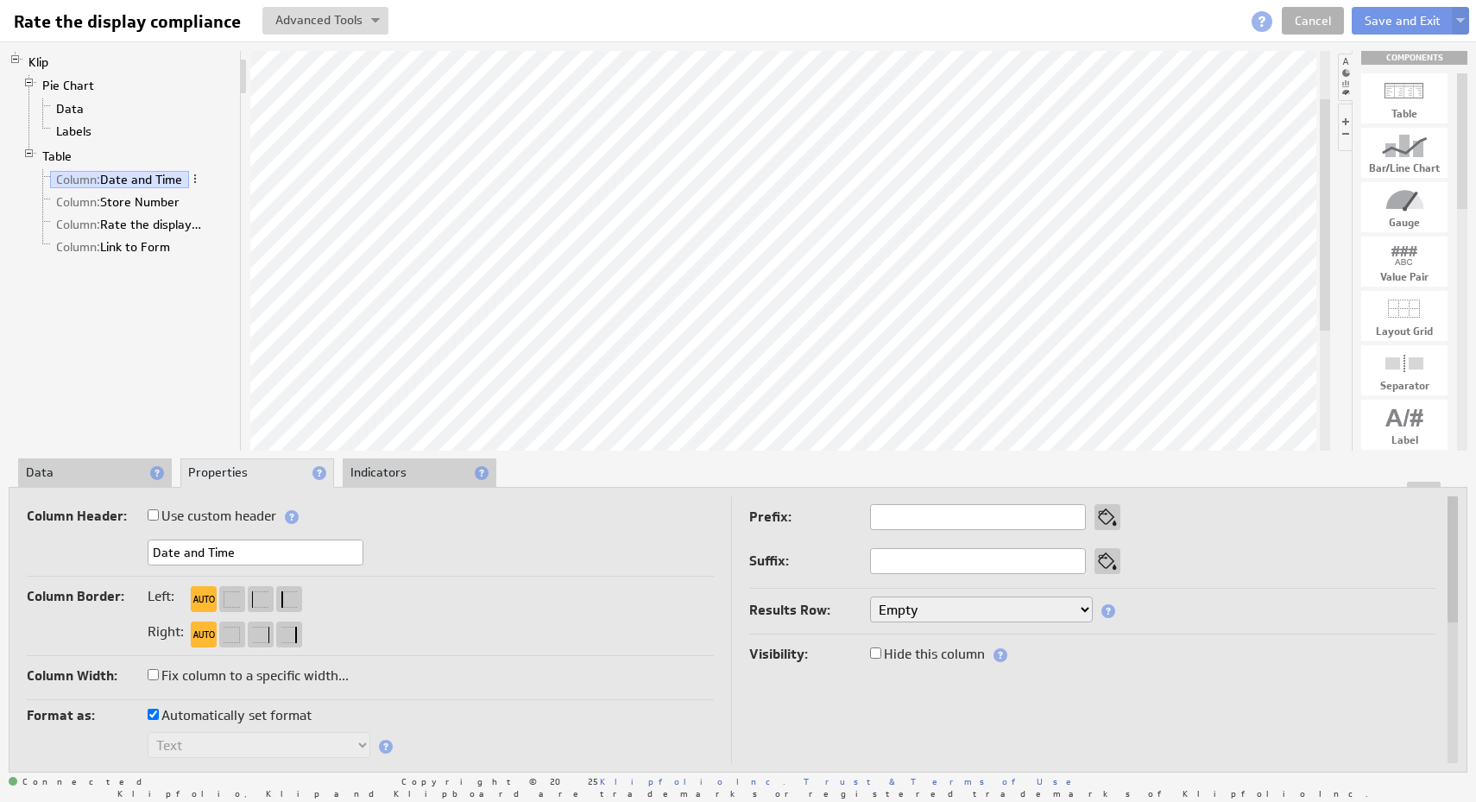
click at [94, 466] on li "Data" at bounding box center [95, 472] width 154 height 29
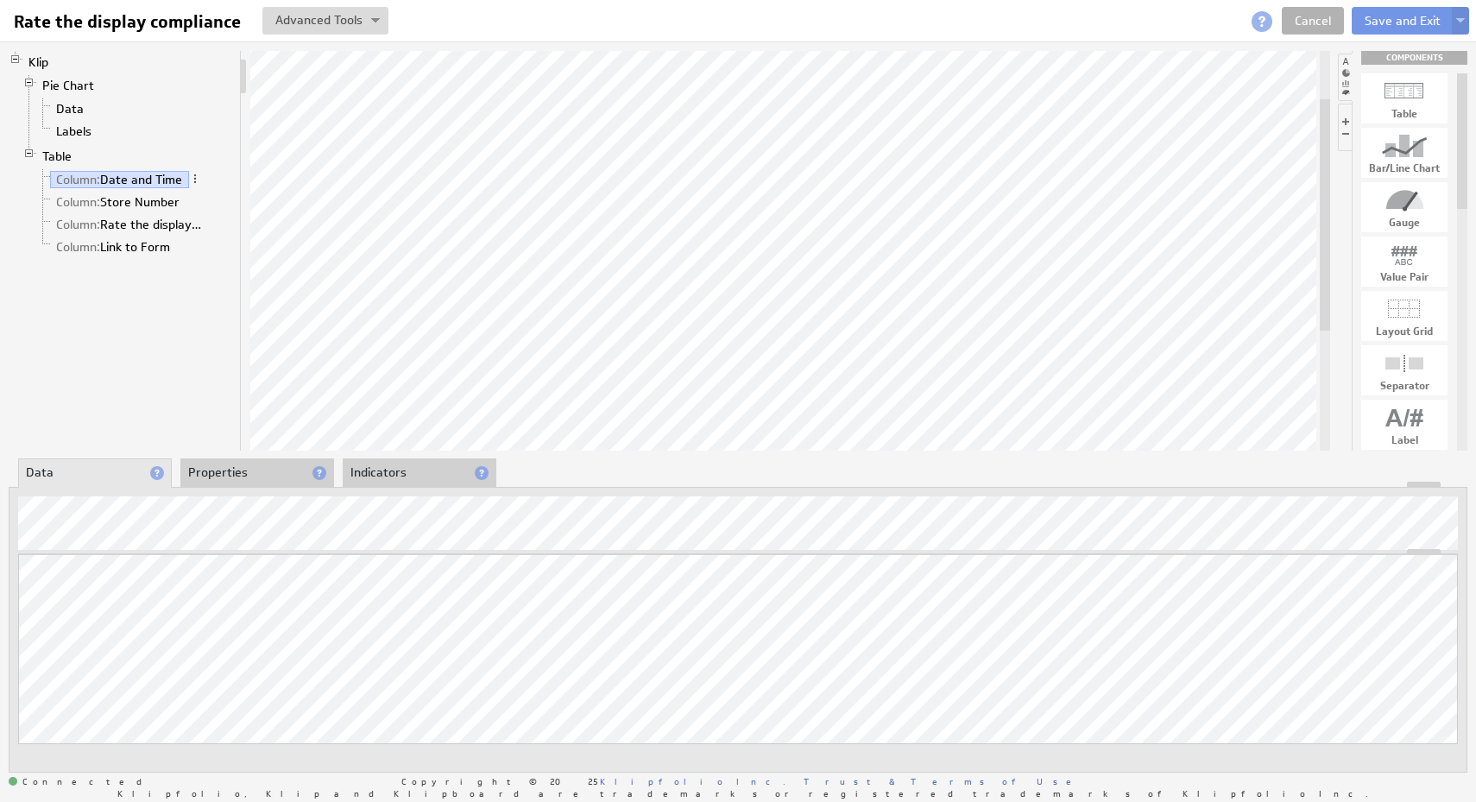
click at [275, 485] on div at bounding box center [737, 485] width 1457 height 6
click at [272, 473] on li "Properties" at bounding box center [257, 472] width 154 height 29
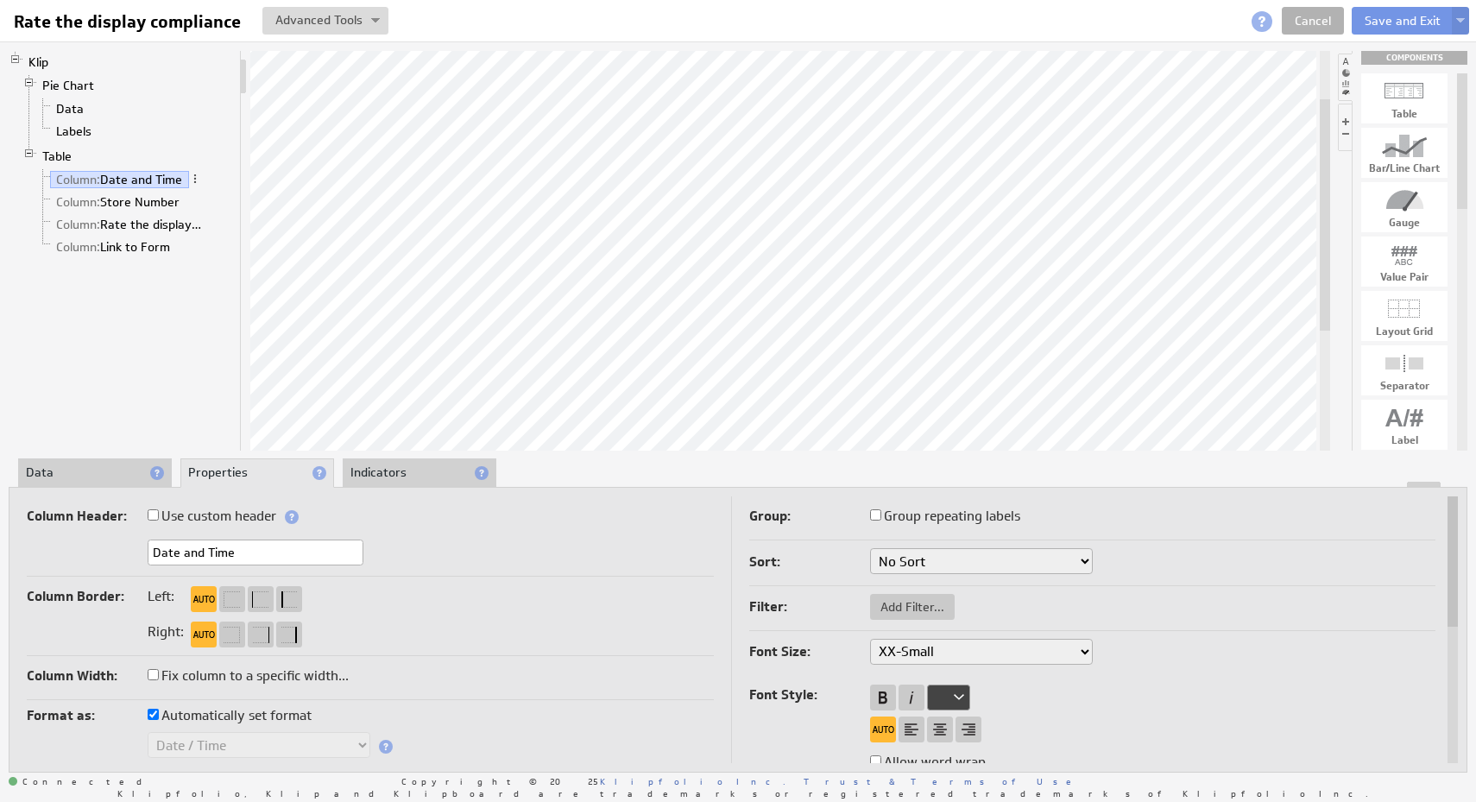
click at [235, 559] on input "Date and Time" at bounding box center [256, 552] width 216 height 26
click at [83, 483] on div at bounding box center [737, 485] width 1457 height 6
type input "Date"
click at [82, 468] on li "Data" at bounding box center [95, 472] width 154 height 29
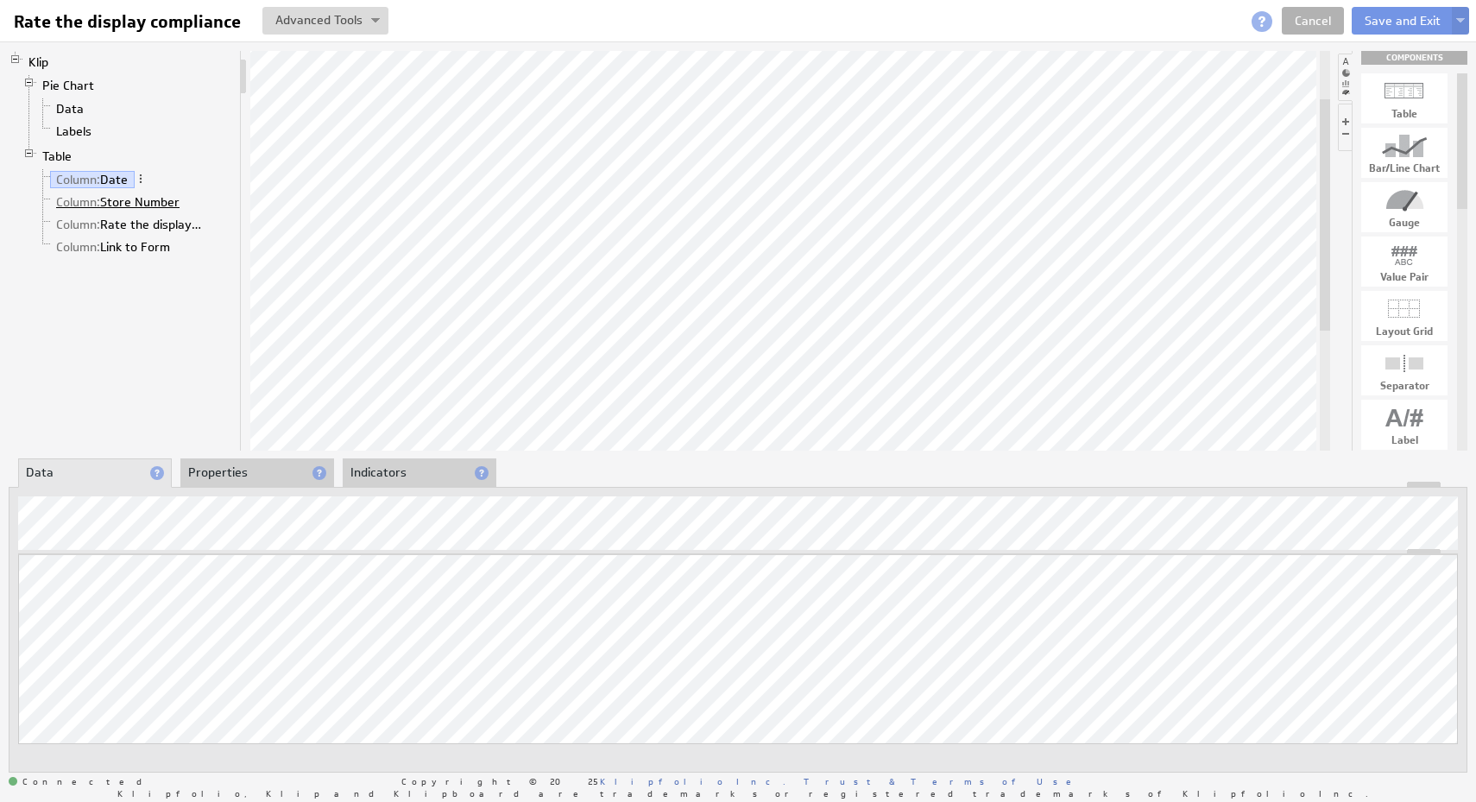
click at [161, 202] on link "Column: Store Number" at bounding box center [118, 201] width 136 height 17
click at [249, 481] on li "Properties" at bounding box center [257, 472] width 154 height 29
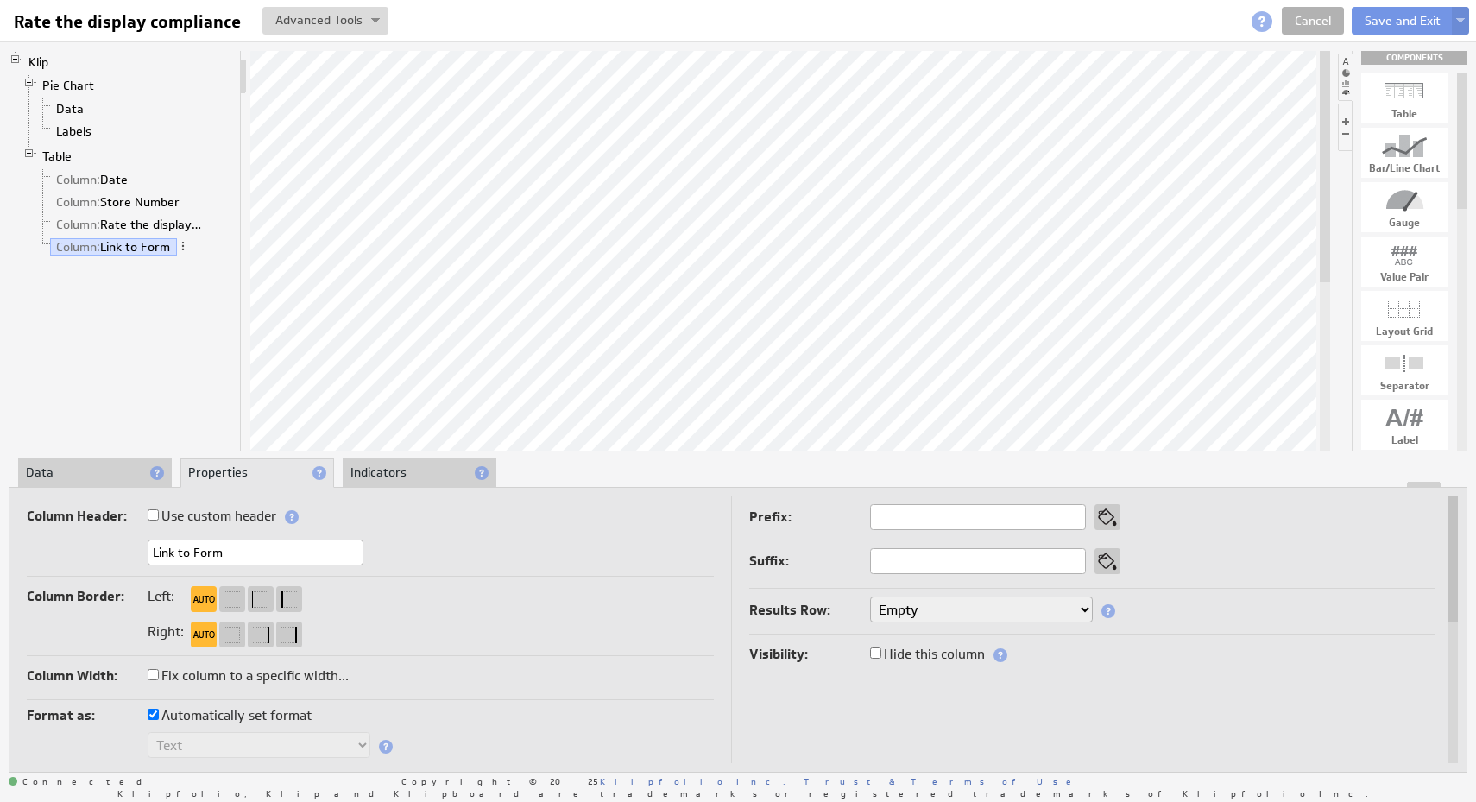
click at [67, 468] on li "Data" at bounding box center [95, 472] width 154 height 29
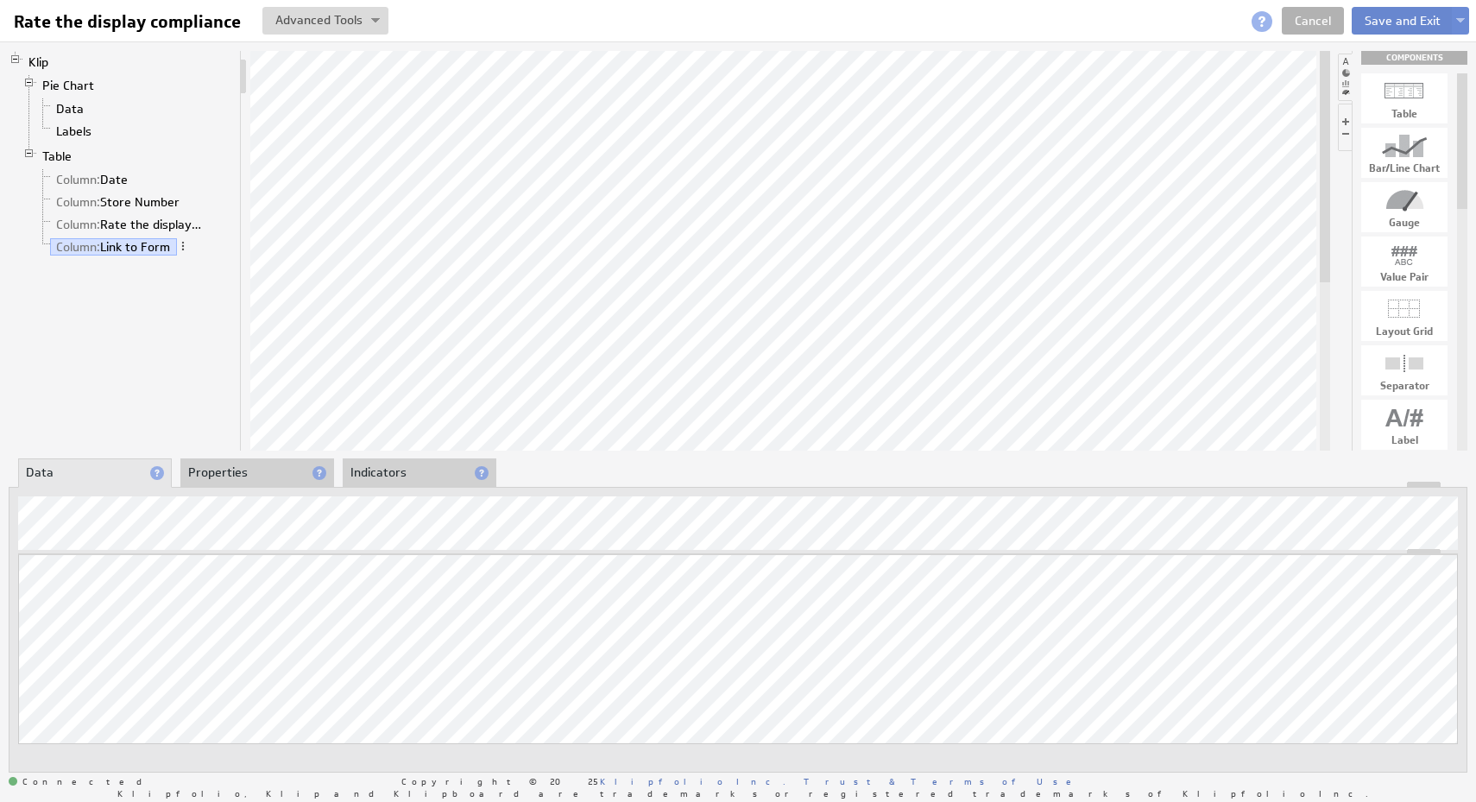
click at [1410, 22] on button "Save and Exit" at bounding box center [1402, 21] width 102 height 28
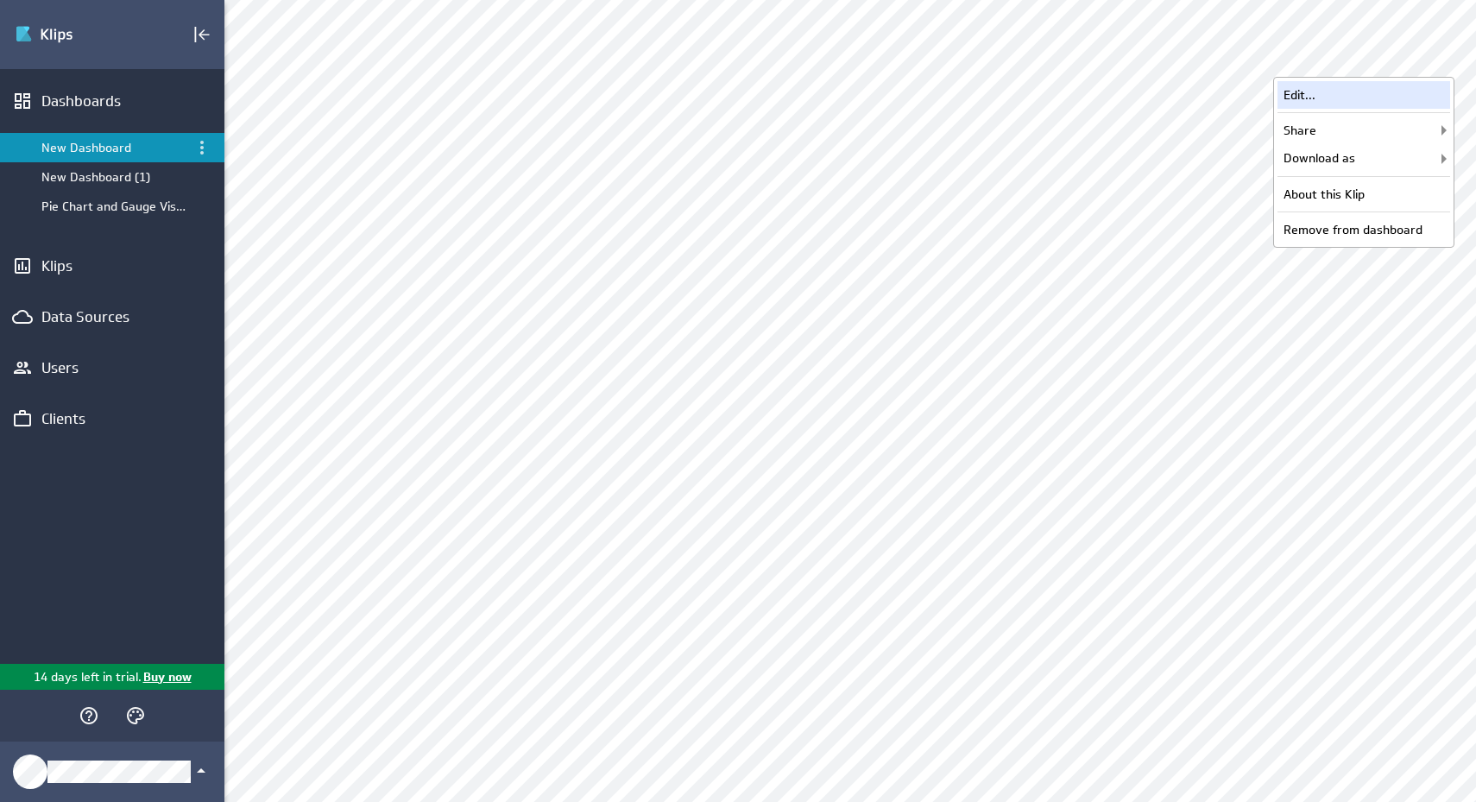
click at [1379, 99] on div "Edit..." at bounding box center [1363, 95] width 173 height 28
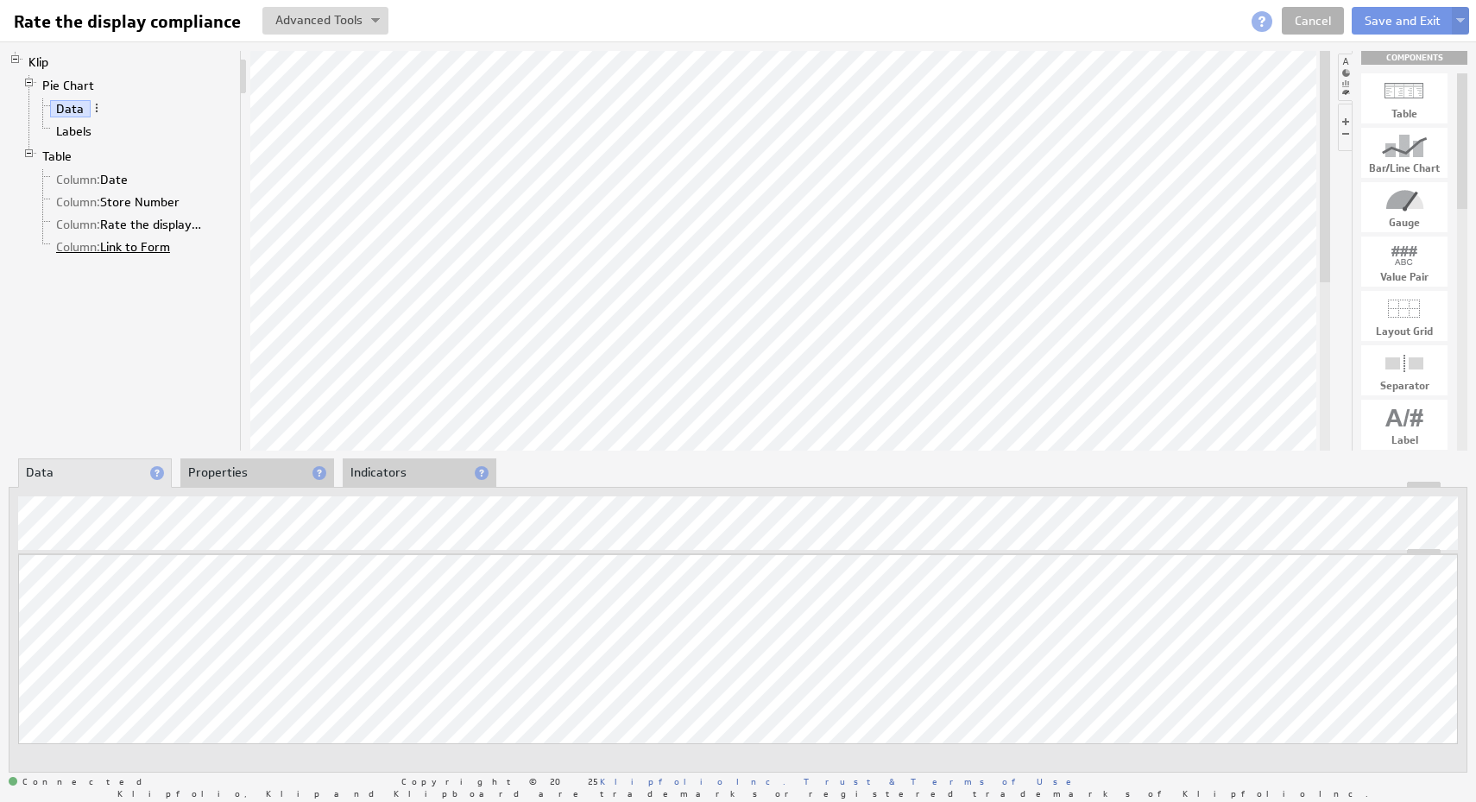
click at [127, 246] on link "Column: Link to Form" at bounding box center [113, 246] width 127 height 17
click at [1313, 23] on link "Cancel" at bounding box center [1312, 21] width 62 height 28
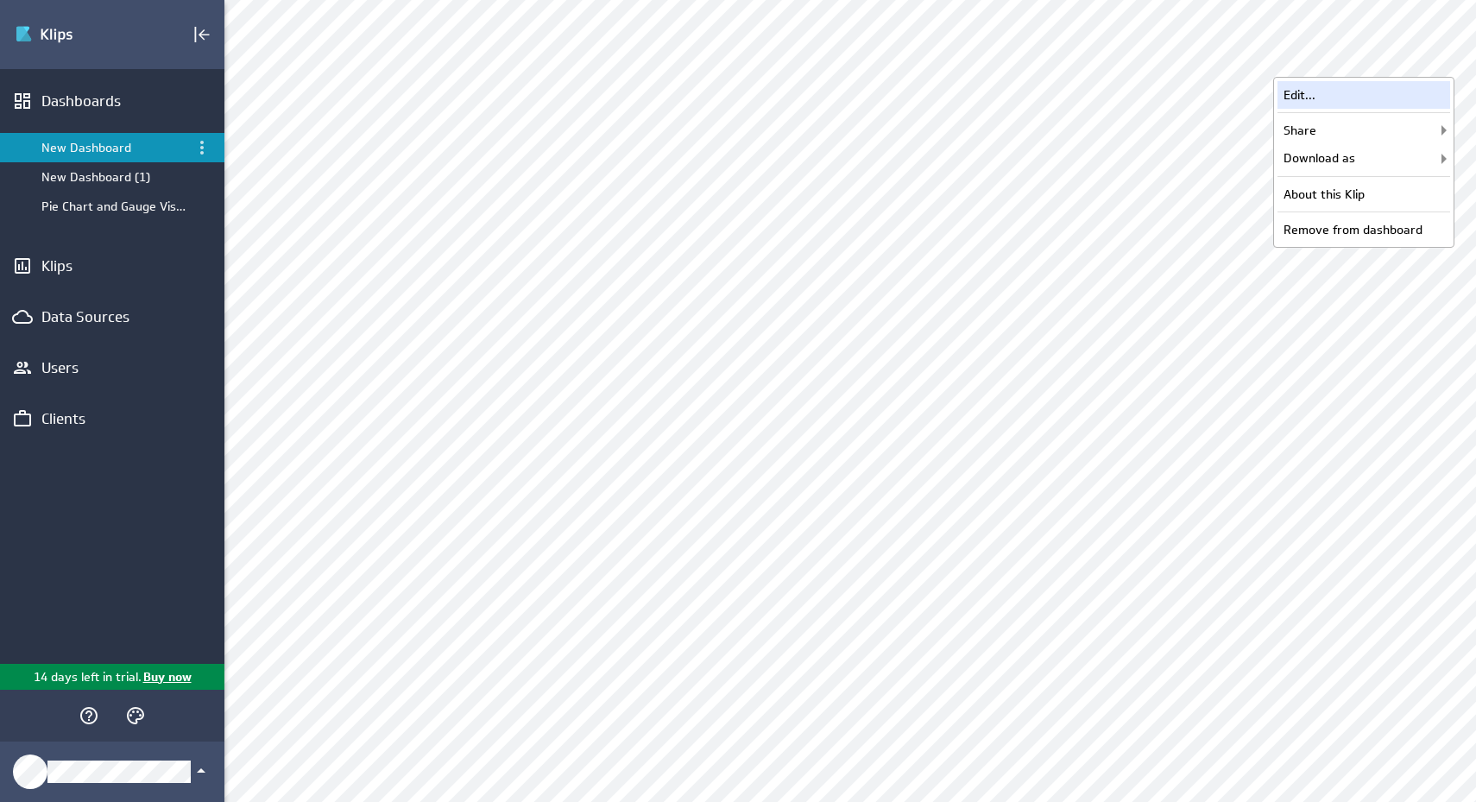
click at [1341, 98] on div "Edit..." at bounding box center [1363, 95] width 173 height 28
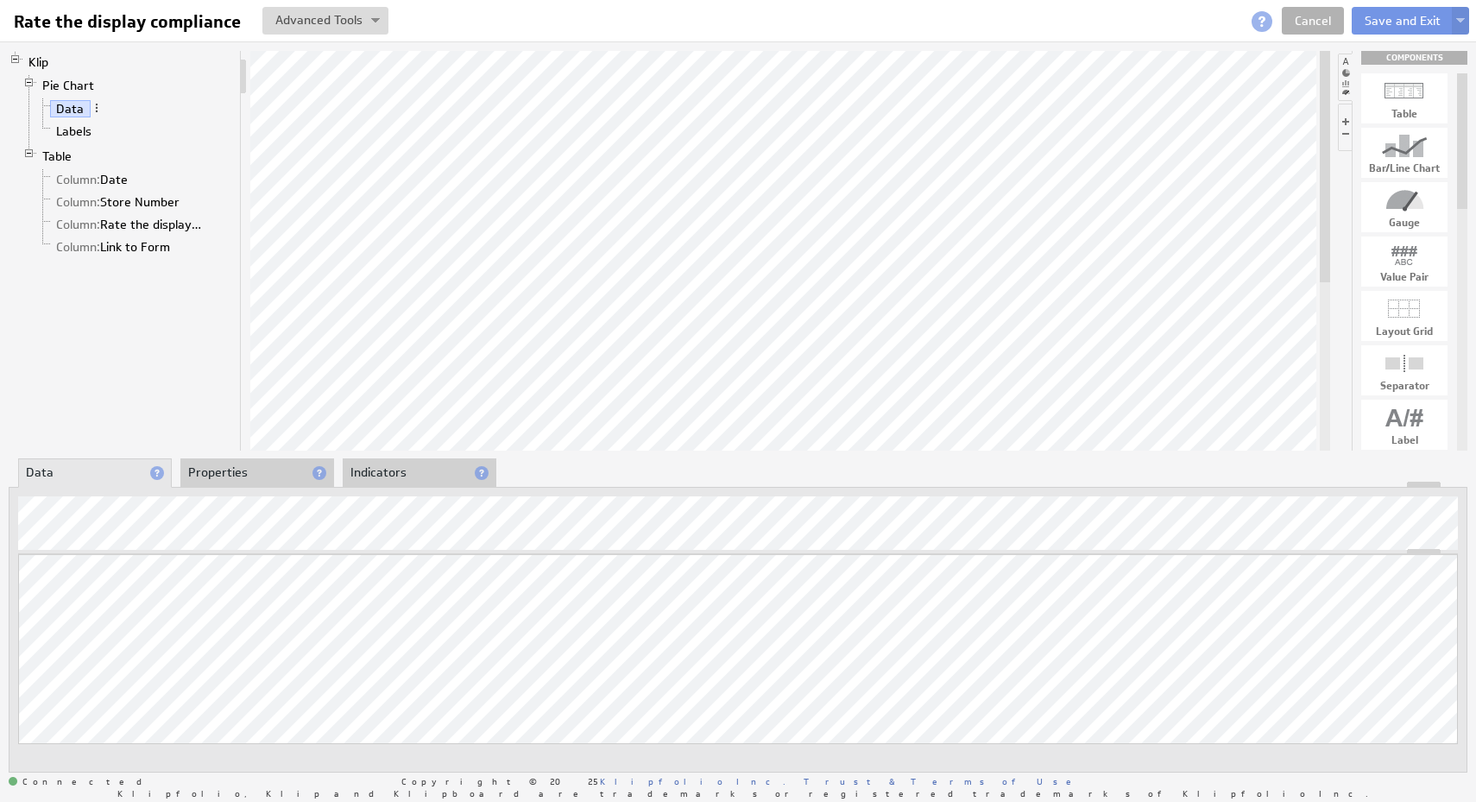
click at [264, 474] on li "Properties" at bounding box center [257, 472] width 154 height 29
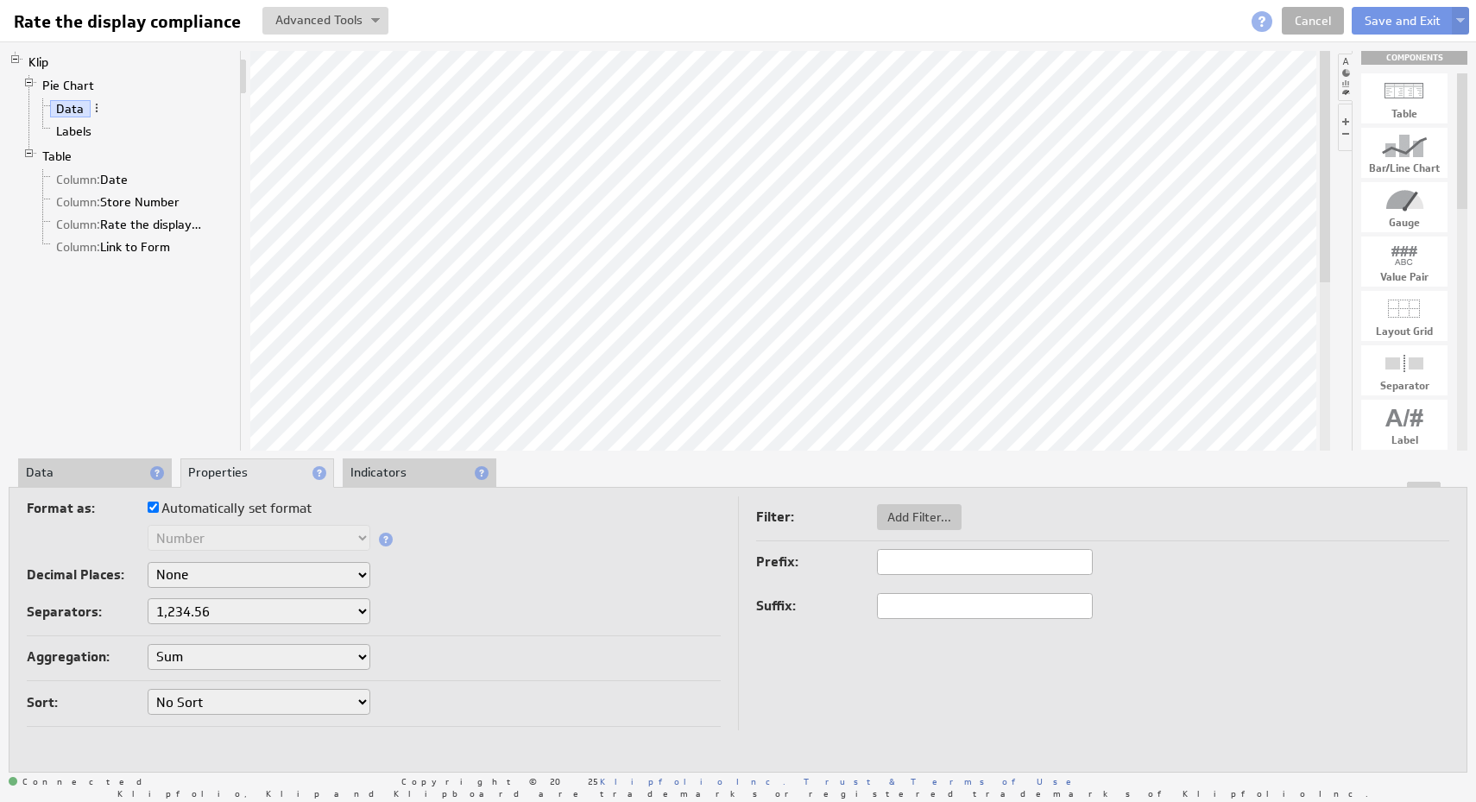
click at [534, 676] on div "Aggregation: Sum Average Median Min Max First Last Count Count Distinct" at bounding box center [374, 663] width 694 height 38
click at [294, 512] on label "Automatically set format" at bounding box center [230, 508] width 164 height 24
click at [159, 512] on input "Automatically set format" at bounding box center [153, 506] width 11 height 11
checkbox input "false"
click at [294, 511] on label "Automatically set format" at bounding box center [230, 508] width 164 height 24
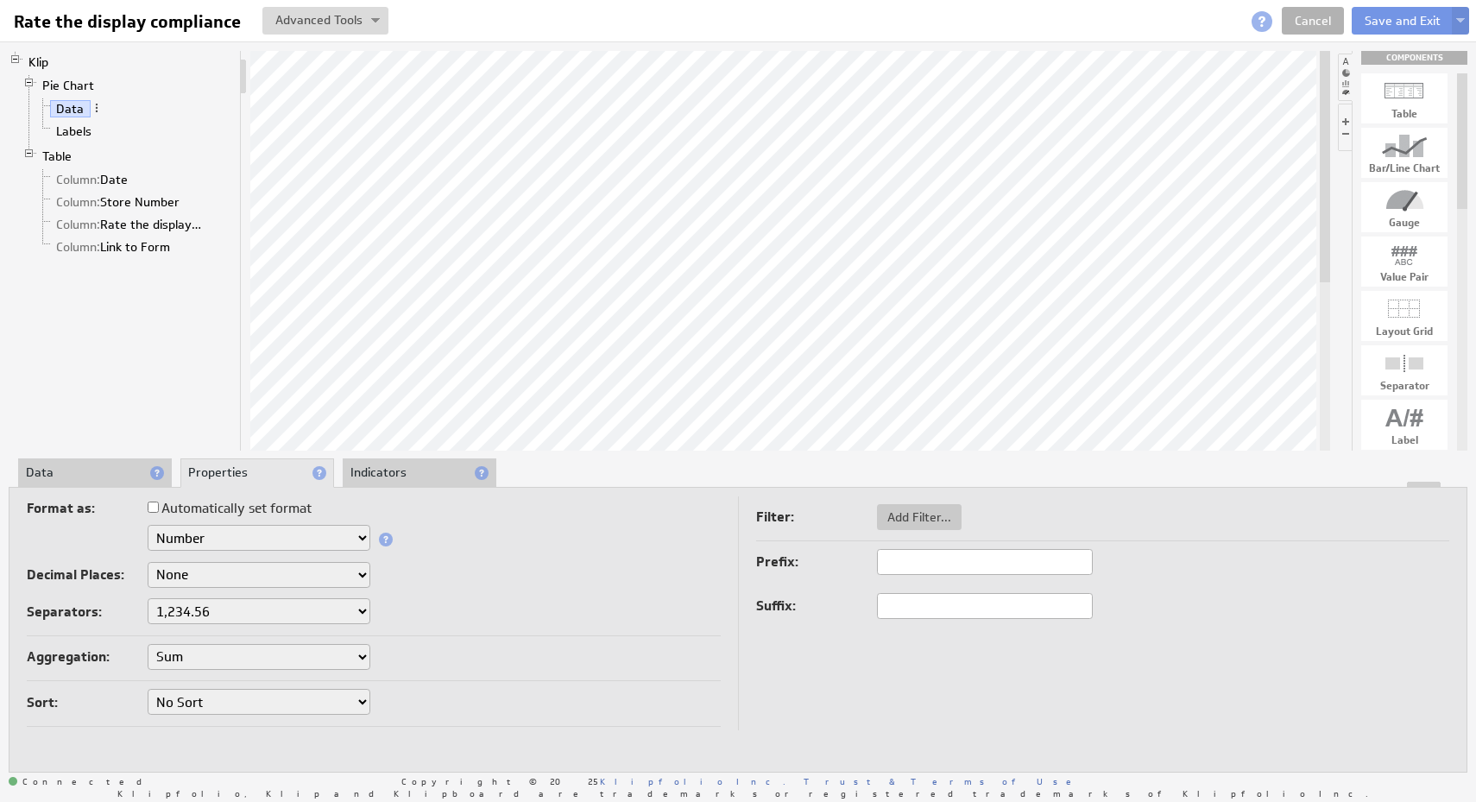
click at [159, 511] on input "Automatically set format" at bounding box center [153, 506] width 11 height 11
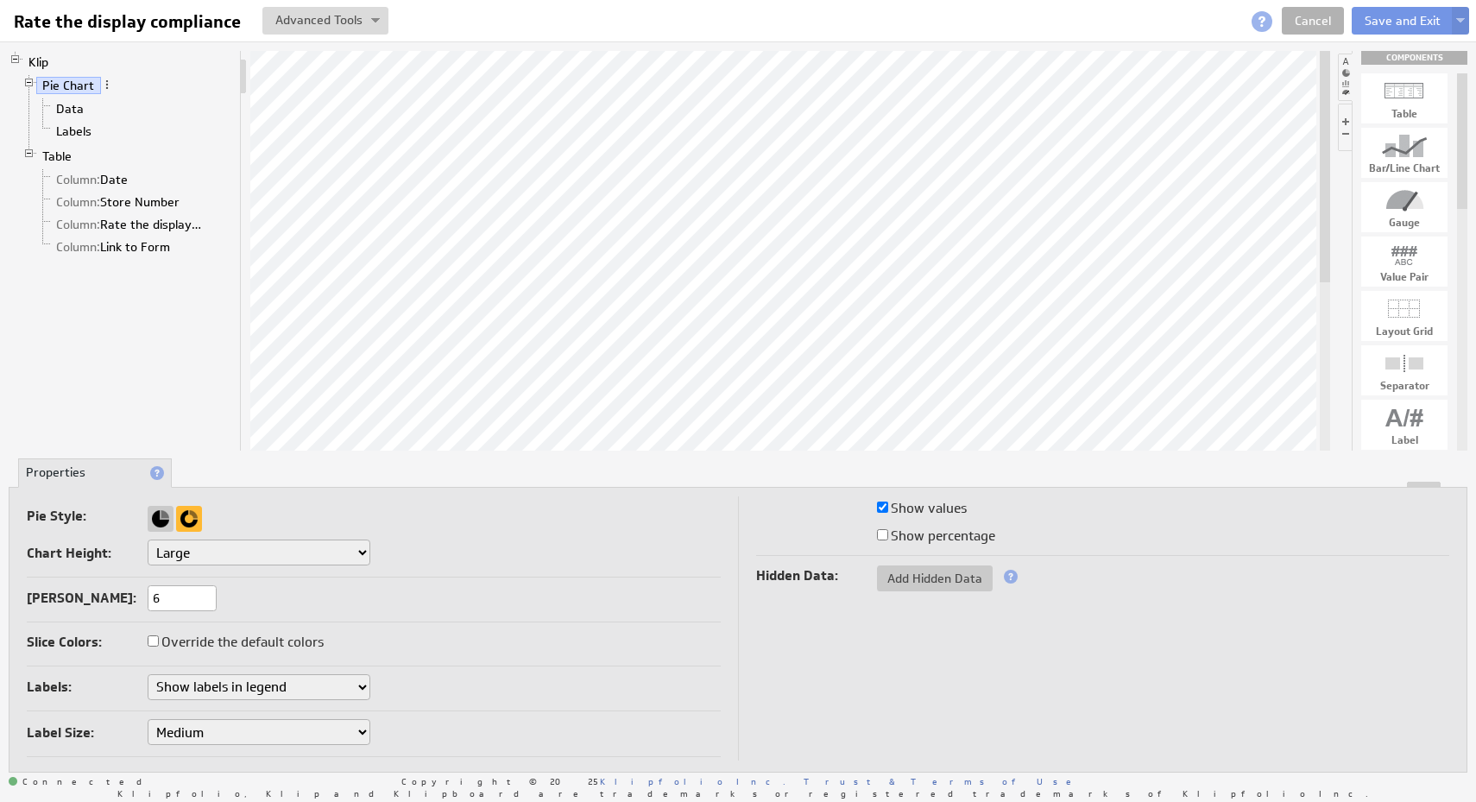
click at [290, 641] on label "Override the default colors" at bounding box center [236, 642] width 176 height 24
click at [159, 641] on input "Override the default colors" at bounding box center [153, 640] width 11 height 11
checkbox input "true"
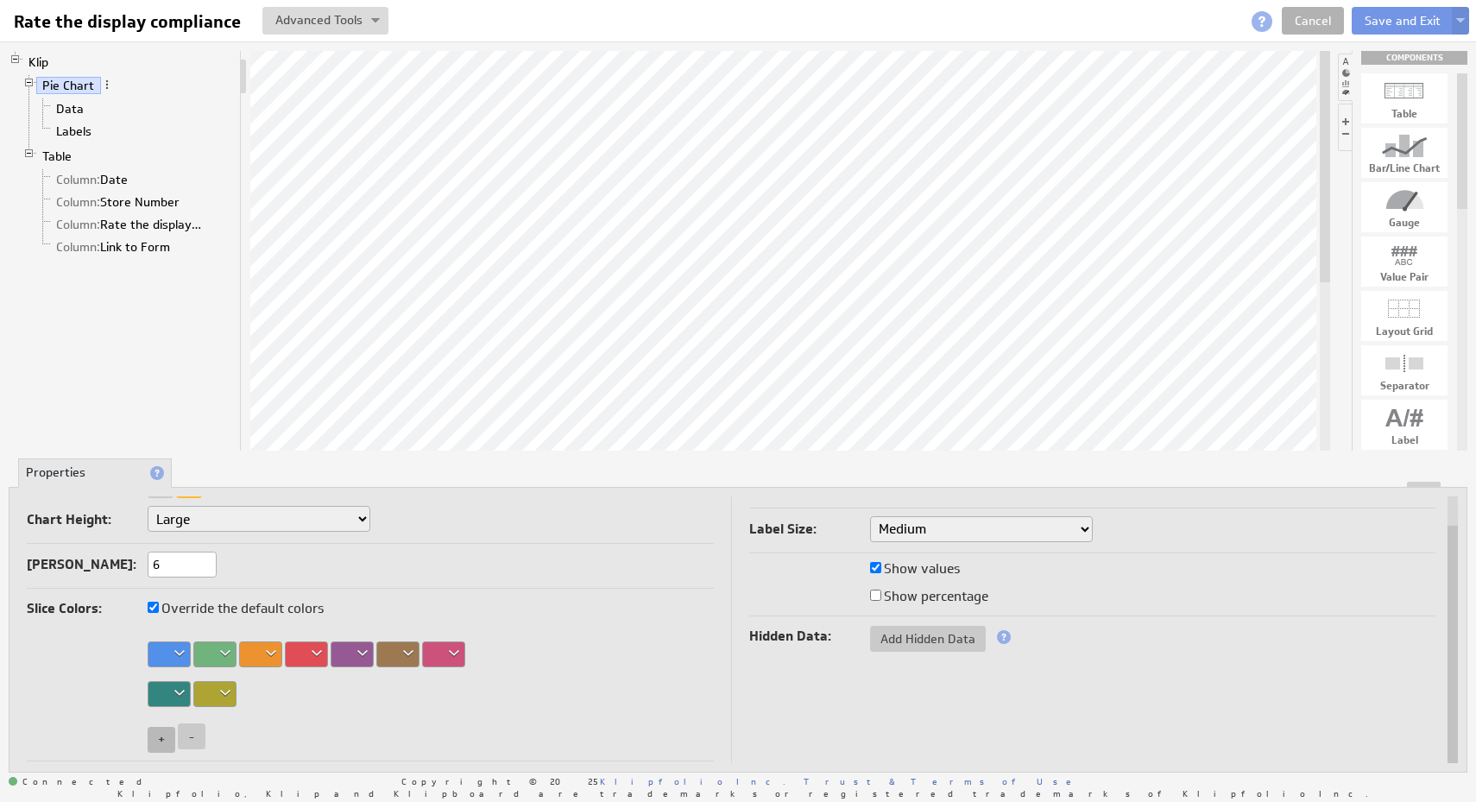
click at [166, 747] on button "+" at bounding box center [162, 740] width 28 height 26
click at [188, 742] on button "-" at bounding box center [192, 736] width 28 height 26
click at [178, 655] on div at bounding box center [169, 654] width 43 height 26
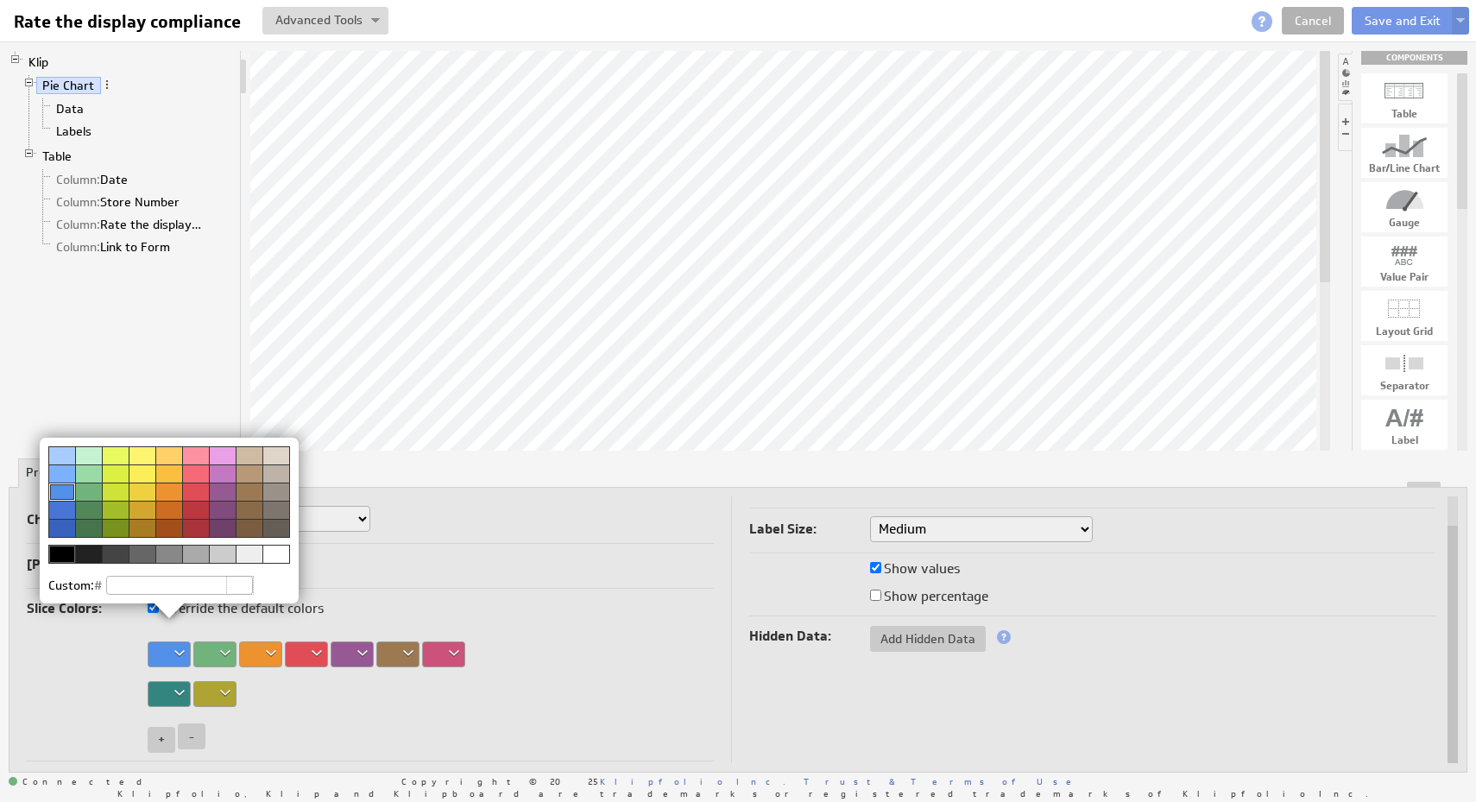
click at [317, 701] on img at bounding box center [738, 401] width 1476 height 802
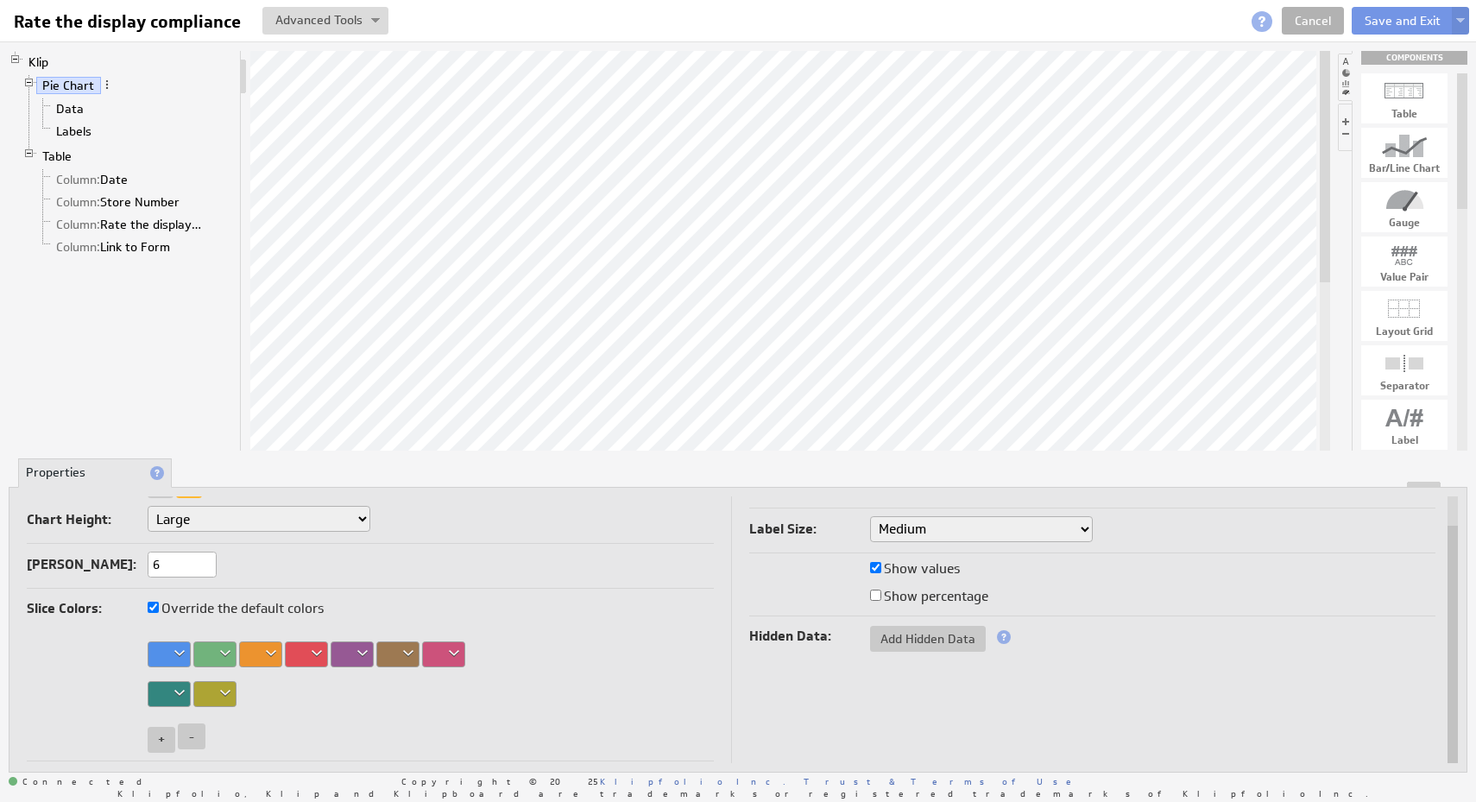
click at [203, 652] on div at bounding box center [214, 654] width 43 height 26
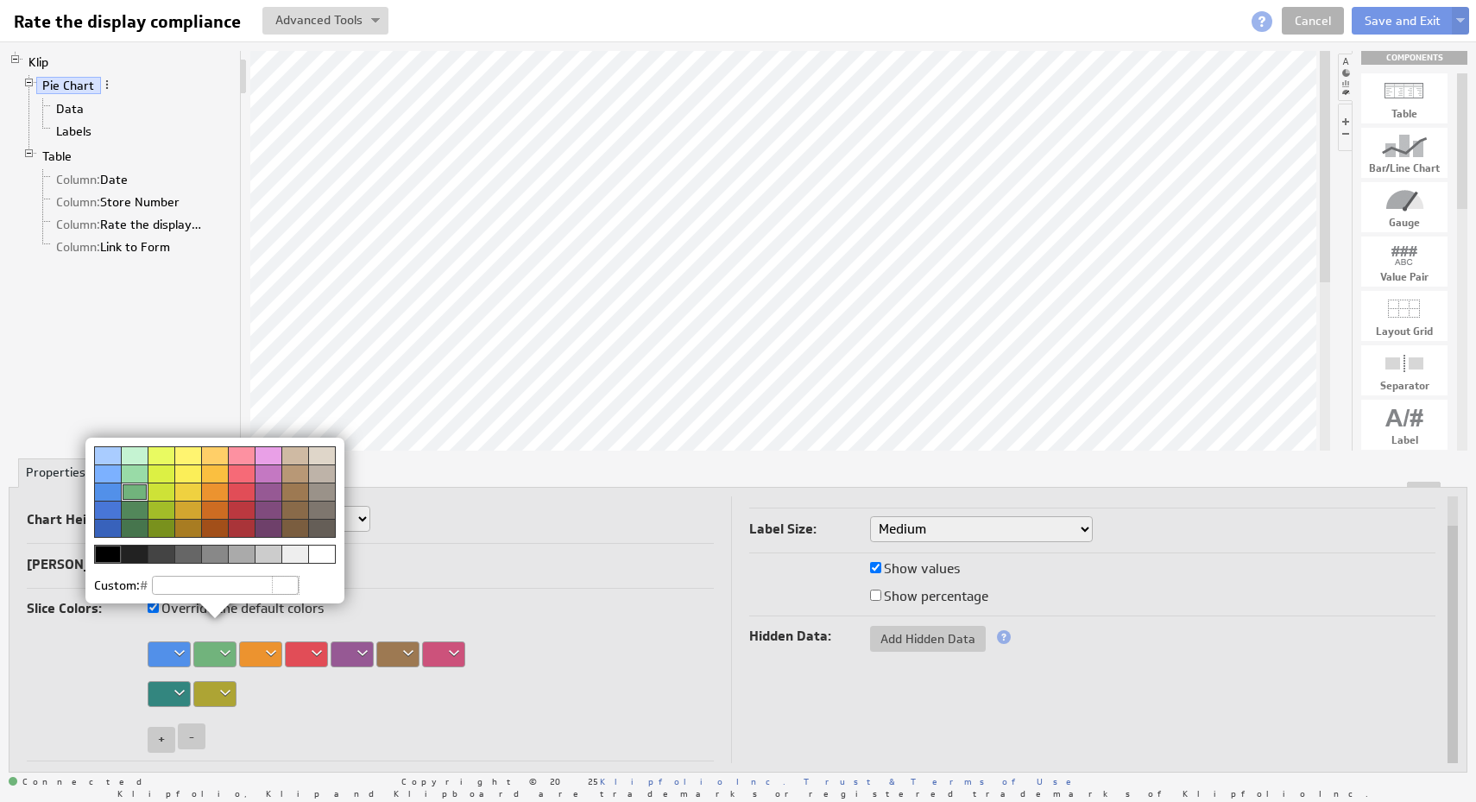
click at [214, 456] on div at bounding box center [214, 455] width 27 height 18
click at [271, 659] on img at bounding box center [738, 401] width 1476 height 802
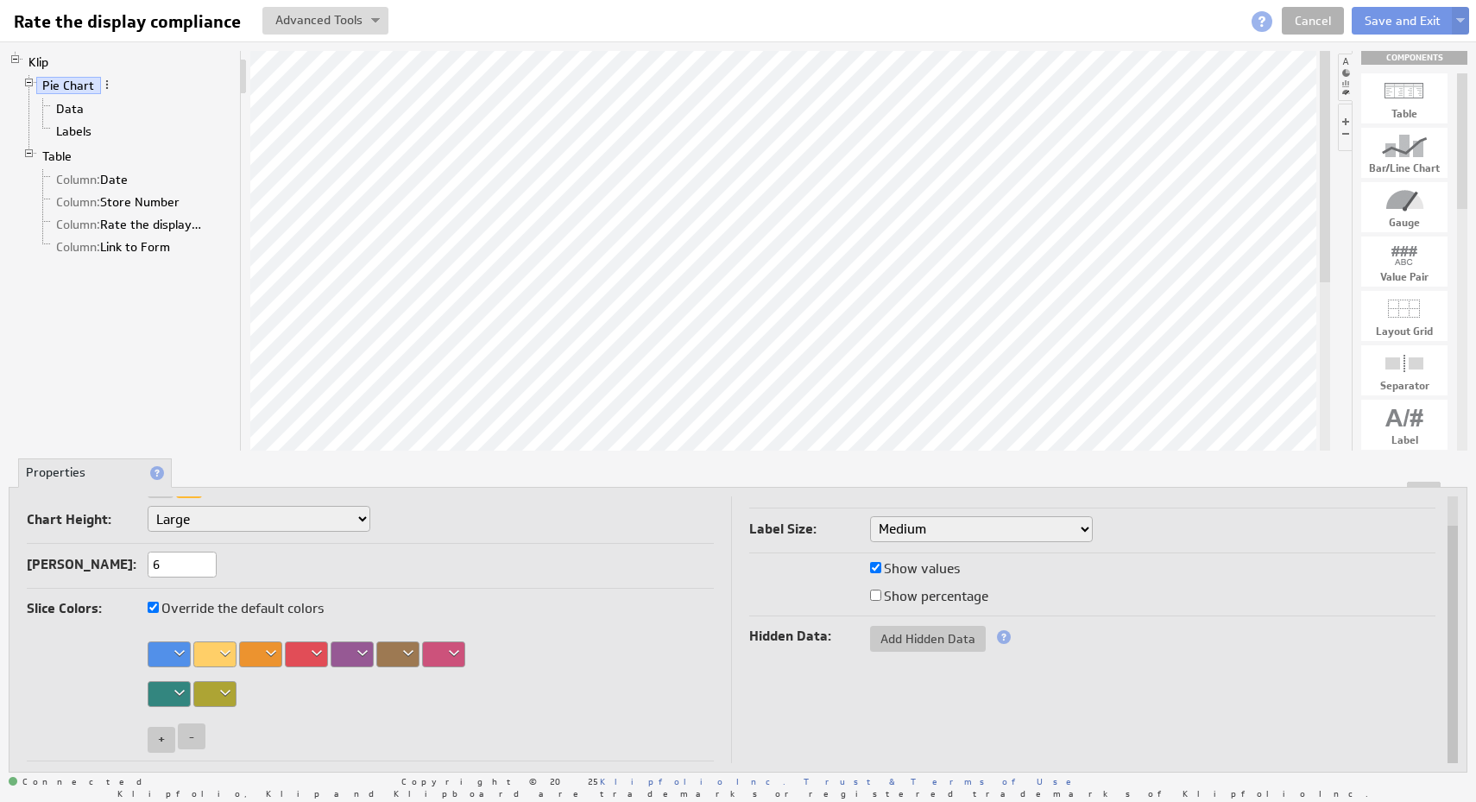
click at [271, 659] on div at bounding box center [260, 654] width 43 height 26
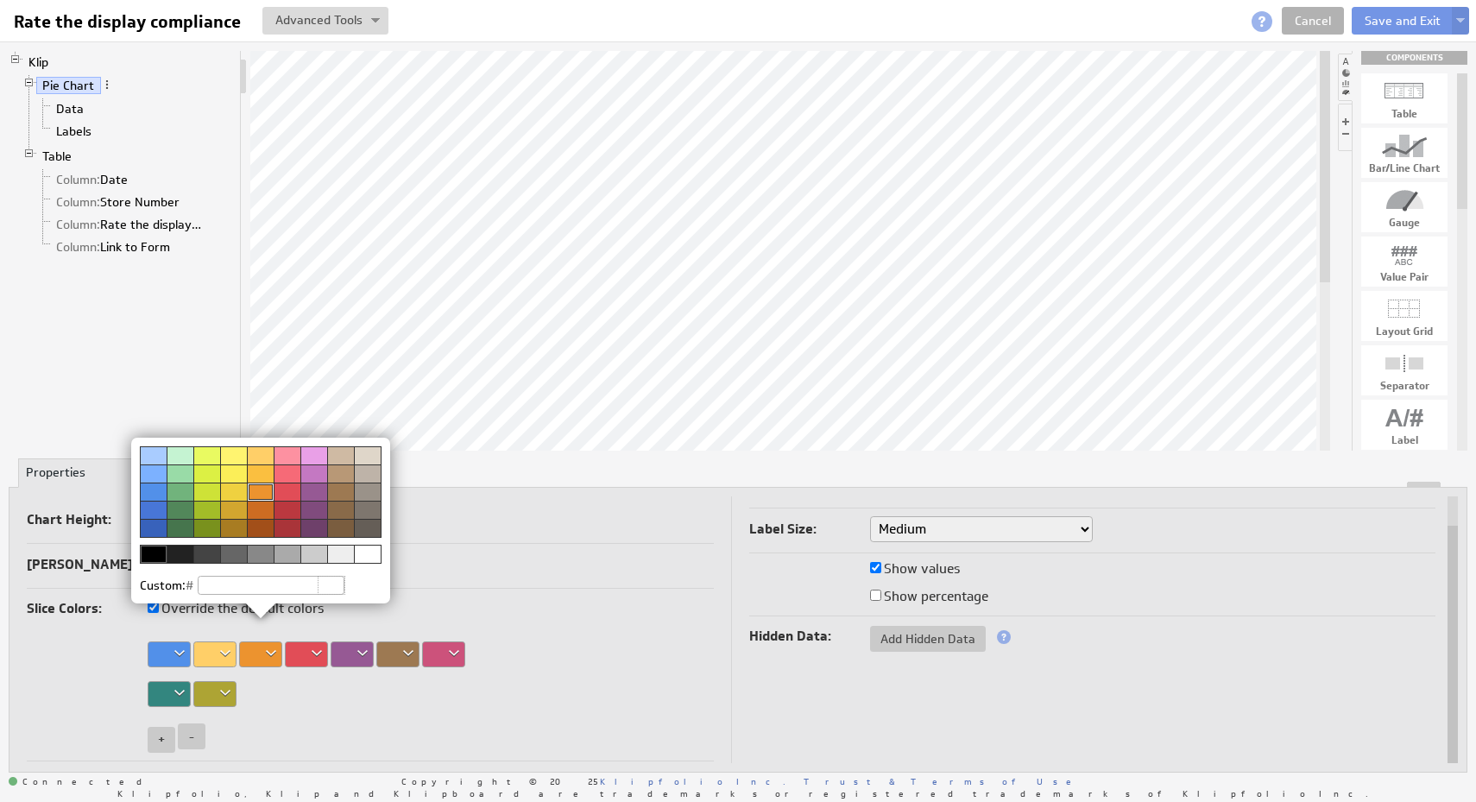
click at [179, 470] on div at bounding box center [180, 473] width 27 height 18
click at [562, 650] on img at bounding box center [738, 401] width 1476 height 802
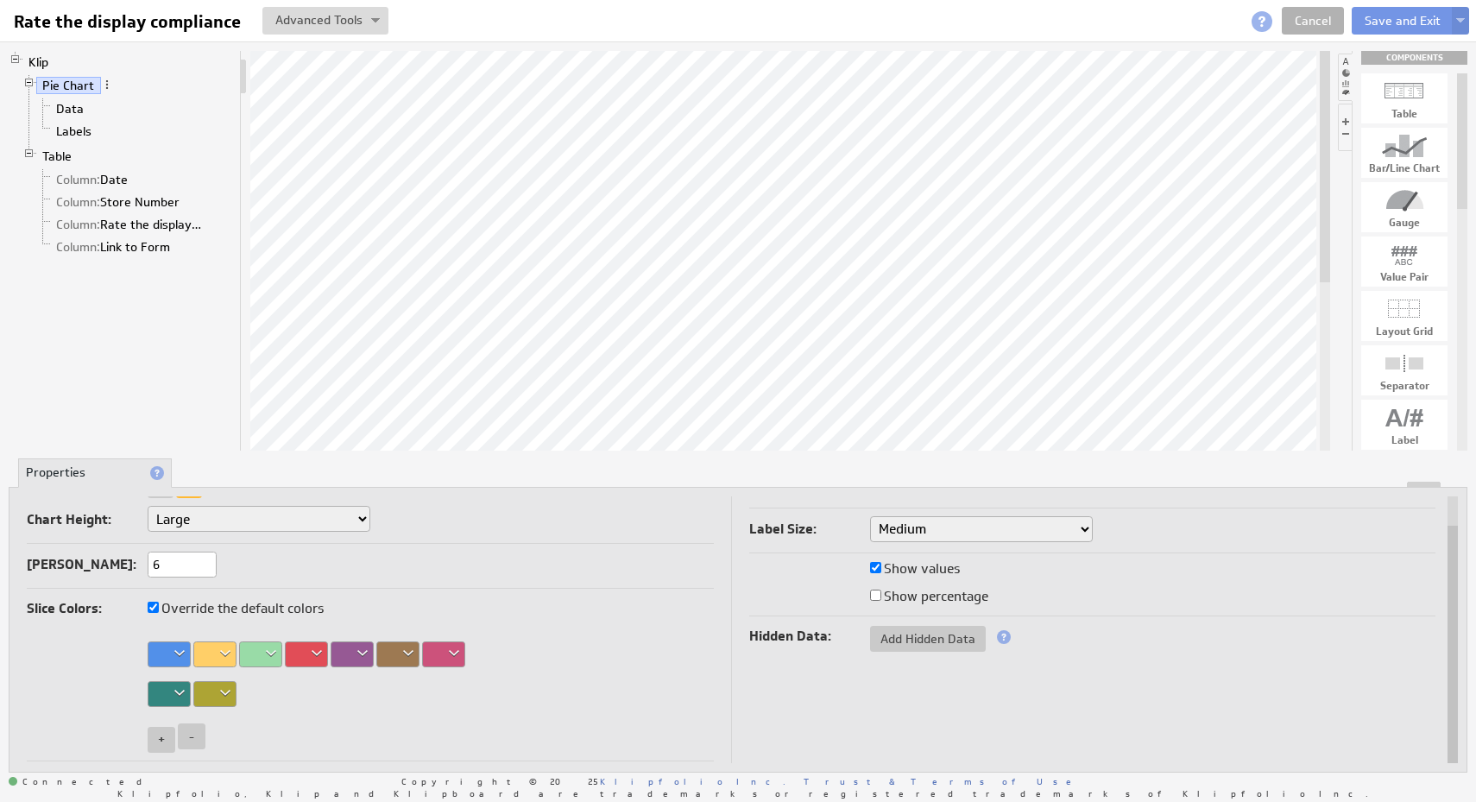
click at [272, 655] on div at bounding box center [260, 654] width 43 height 26
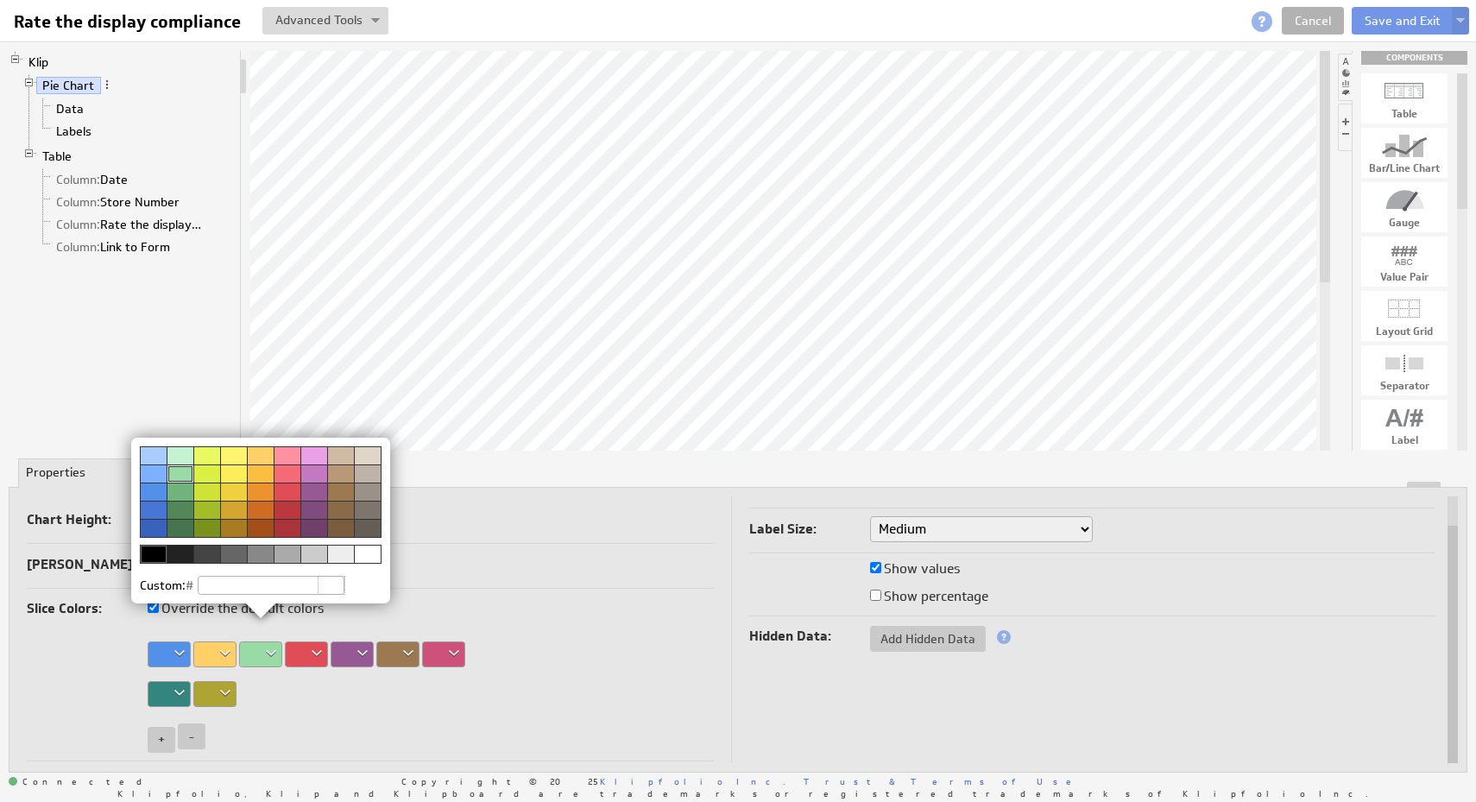
click at [177, 491] on div at bounding box center [180, 491] width 27 height 18
click at [582, 647] on img at bounding box center [738, 401] width 1476 height 802
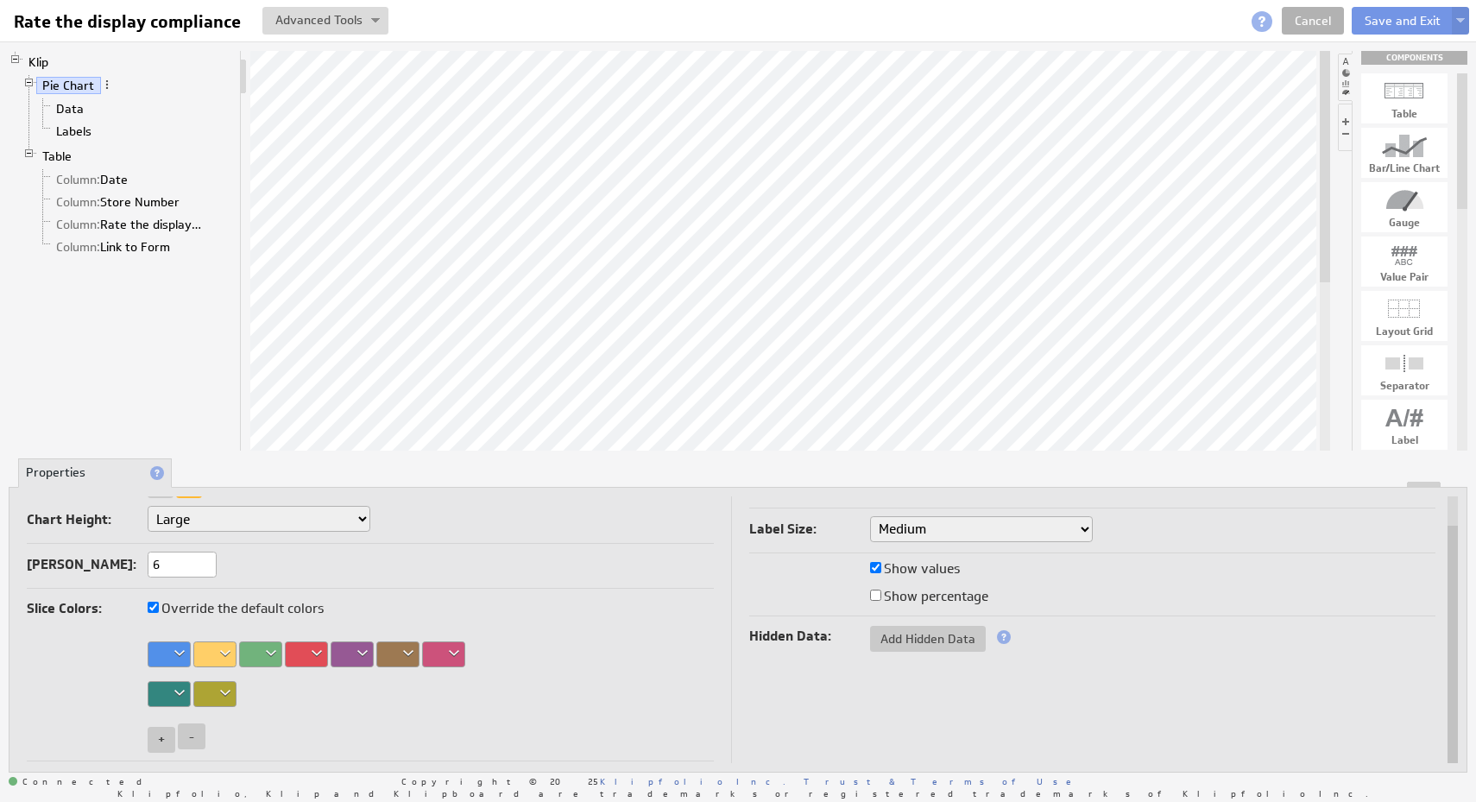
click at [216, 648] on div at bounding box center [214, 654] width 43 height 26
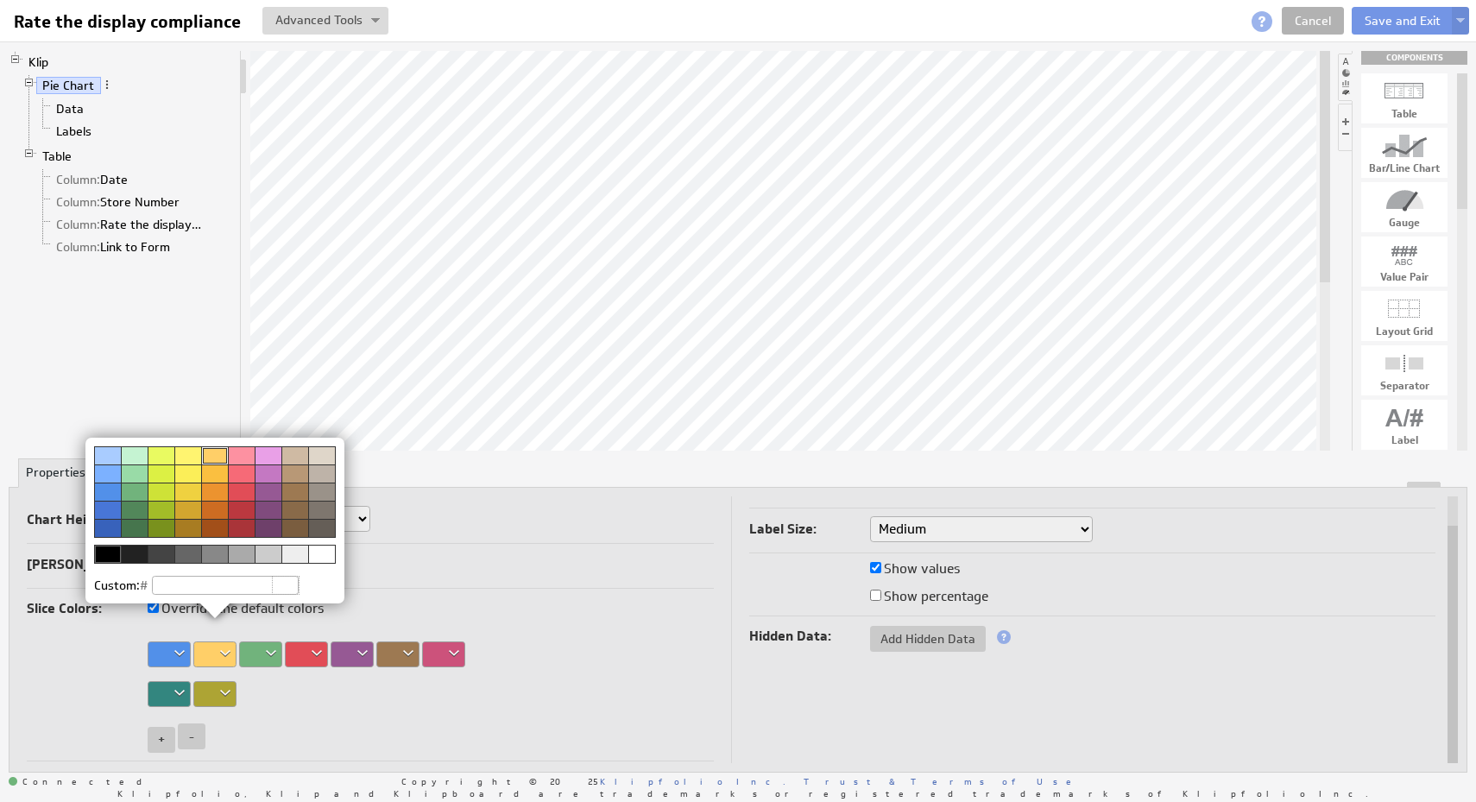
click at [215, 473] on div at bounding box center [214, 473] width 27 height 18
click at [564, 663] on img at bounding box center [738, 401] width 1476 height 802
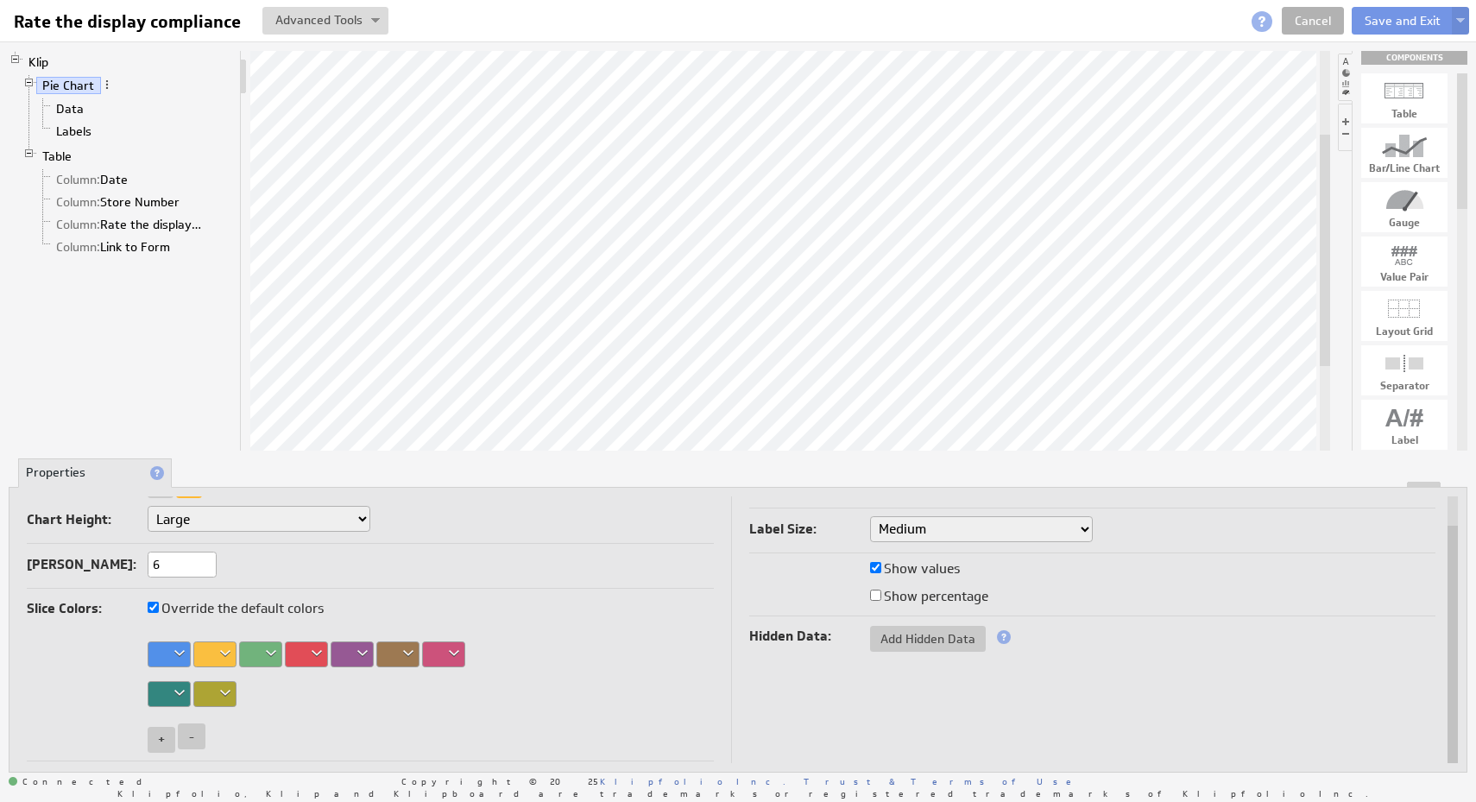
click at [179, 652] on div at bounding box center [169, 654] width 43 height 26
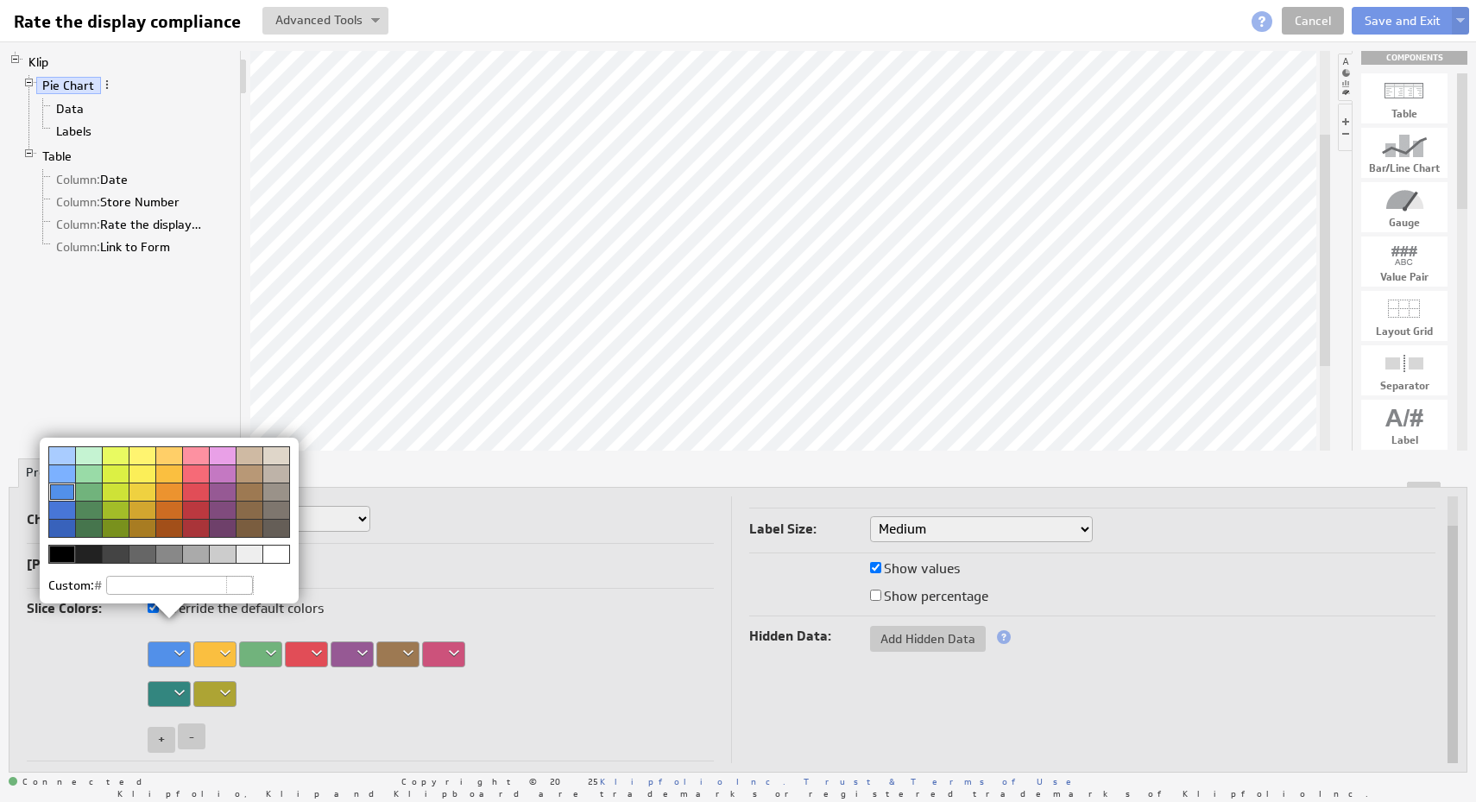
click at [195, 507] on div at bounding box center [195, 510] width 27 height 18
click at [534, 603] on img at bounding box center [738, 401] width 1476 height 802
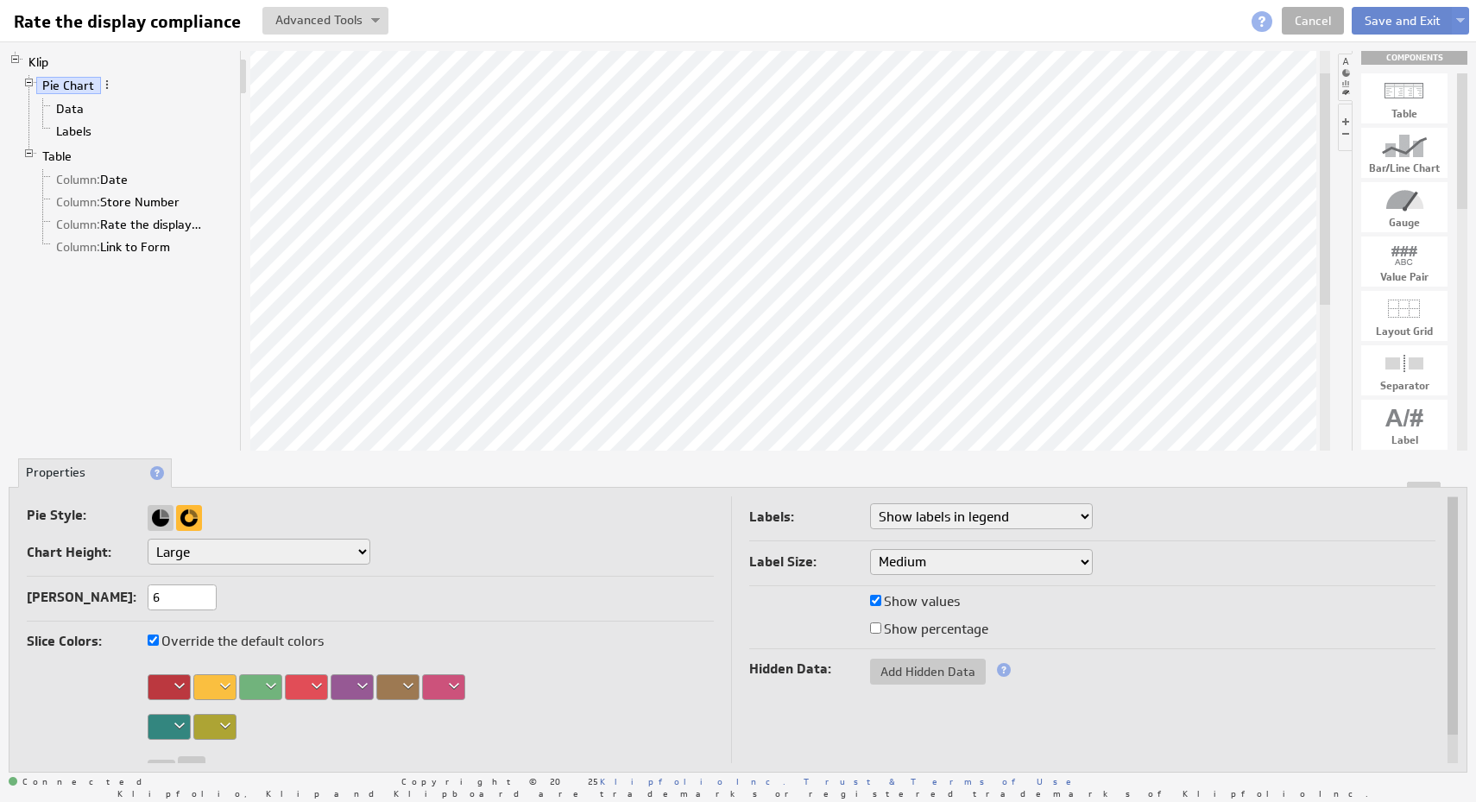
click at [1389, 28] on button "Save and Exit" at bounding box center [1402, 21] width 102 height 28
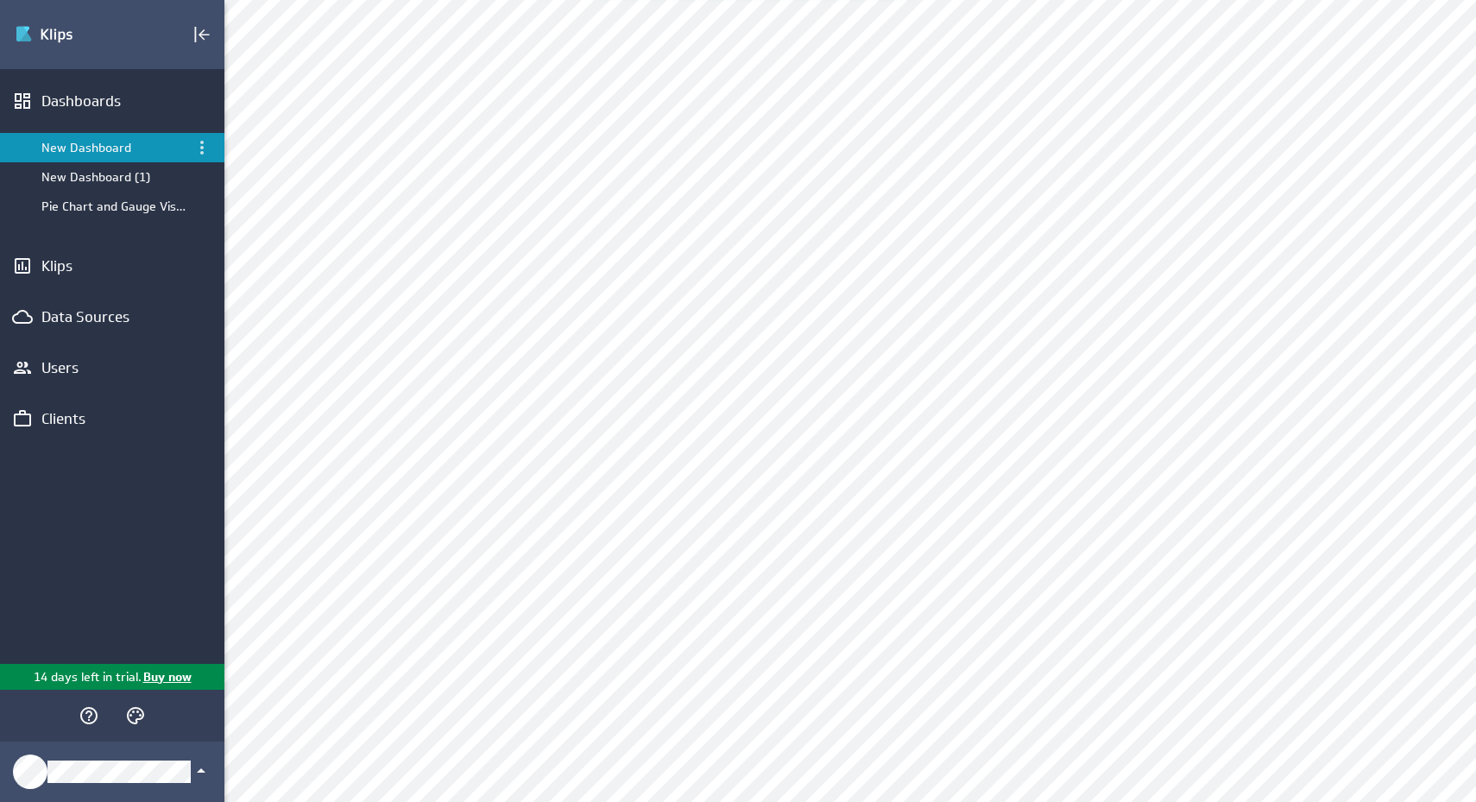
scroll to position [283, 0]
click at [796, 254] on div "Edit..." at bounding box center [750, 247] width 173 height 28
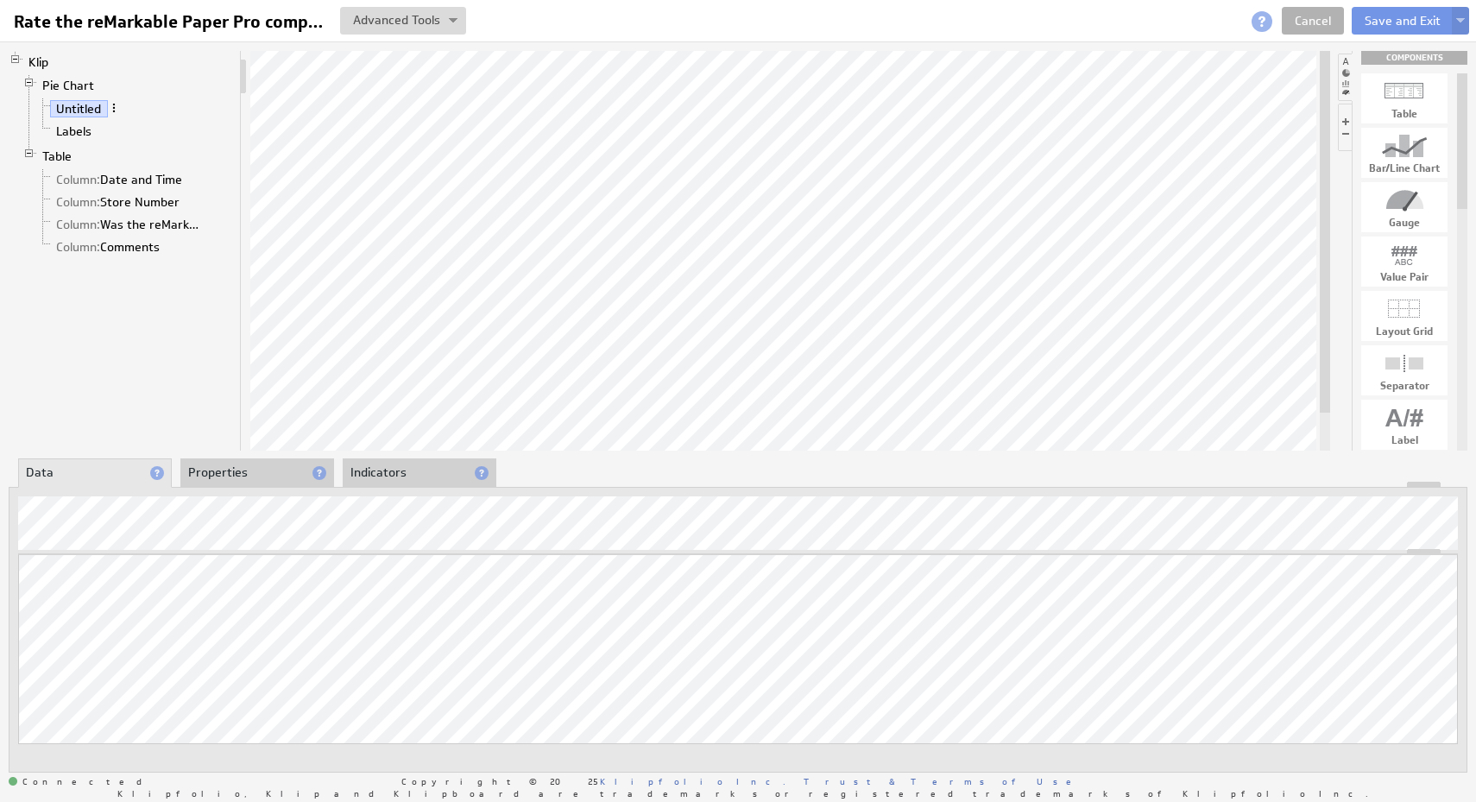
click at [119, 109] on span at bounding box center [114, 108] width 12 height 12
click at [174, 128] on div "Rename..." at bounding box center [209, 127] width 173 height 28
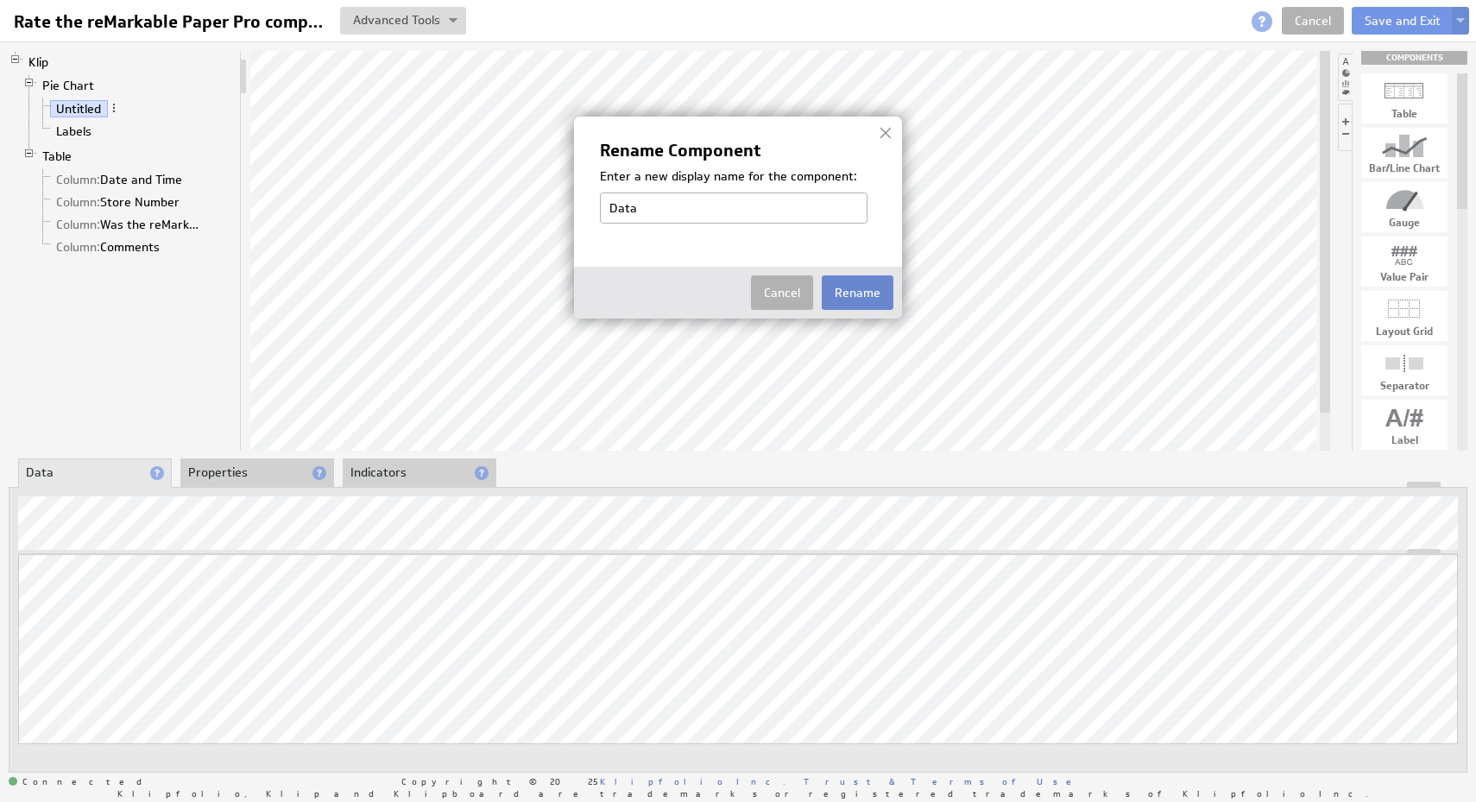
type input "Data"
click at [847, 291] on button "Rename" at bounding box center [858, 292] width 72 height 35
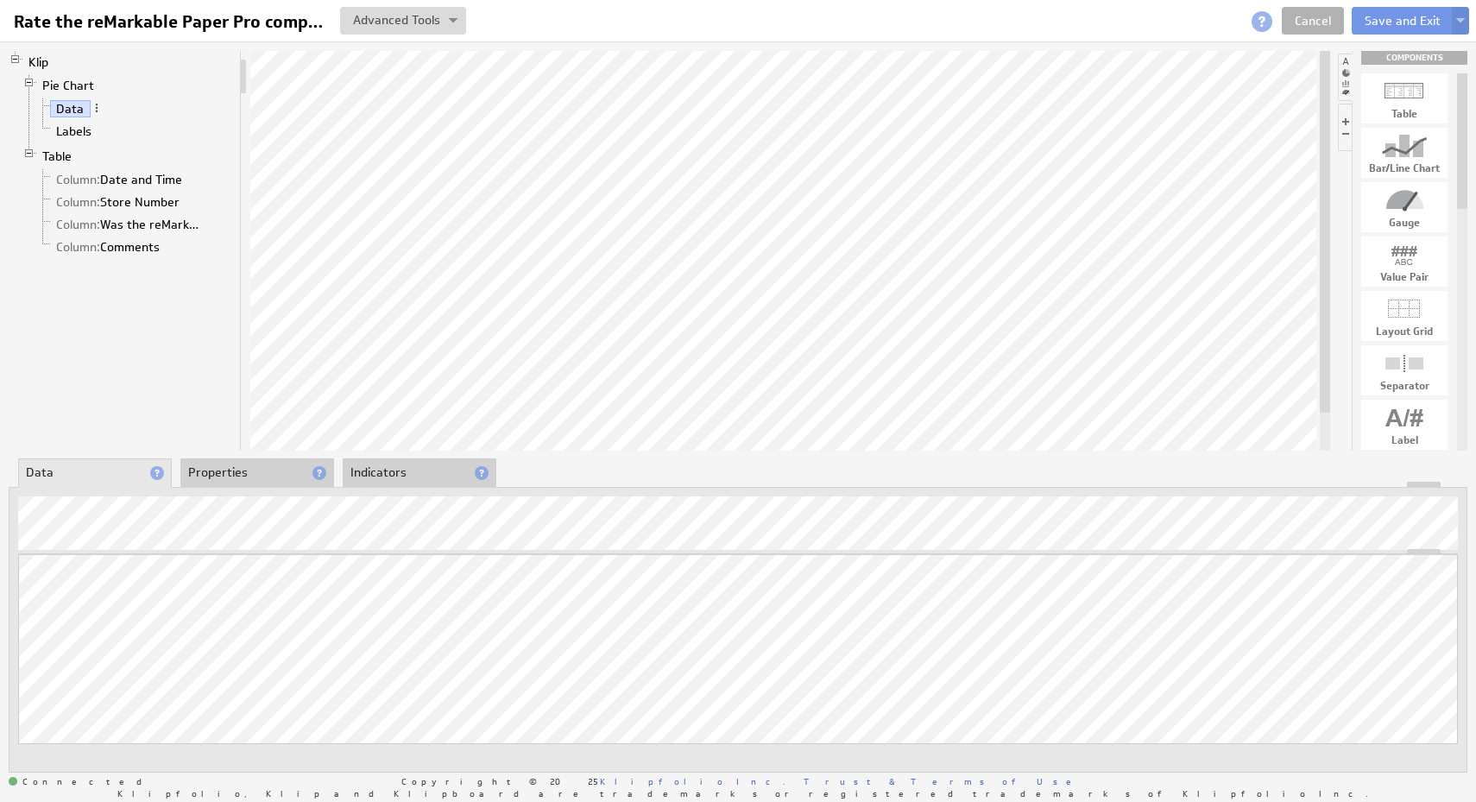
click at [234, 474] on li "Properties" at bounding box center [257, 472] width 154 height 29
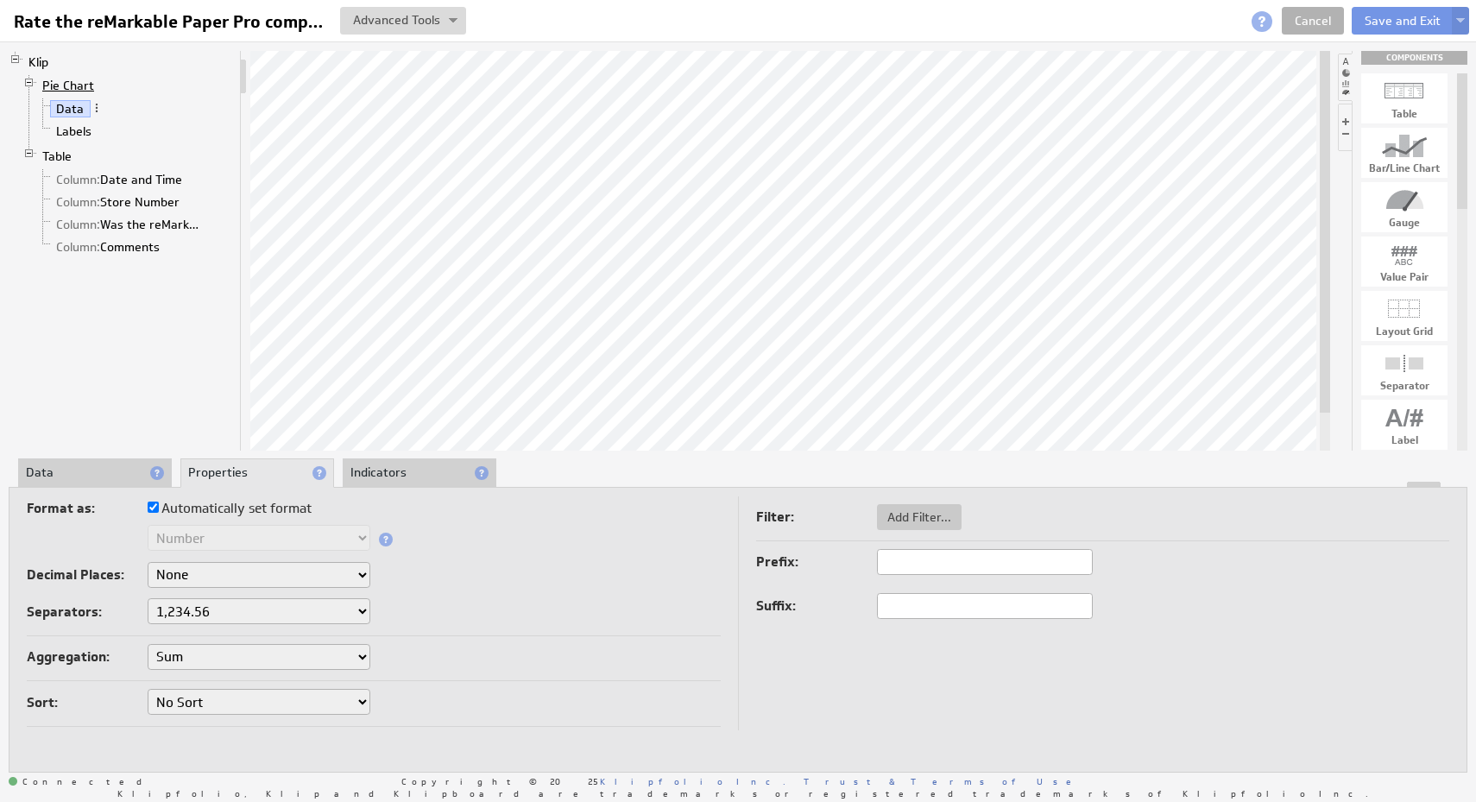
click at [71, 81] on link "Pie Chart" at bounding box center [68, 85] width 65 height 17
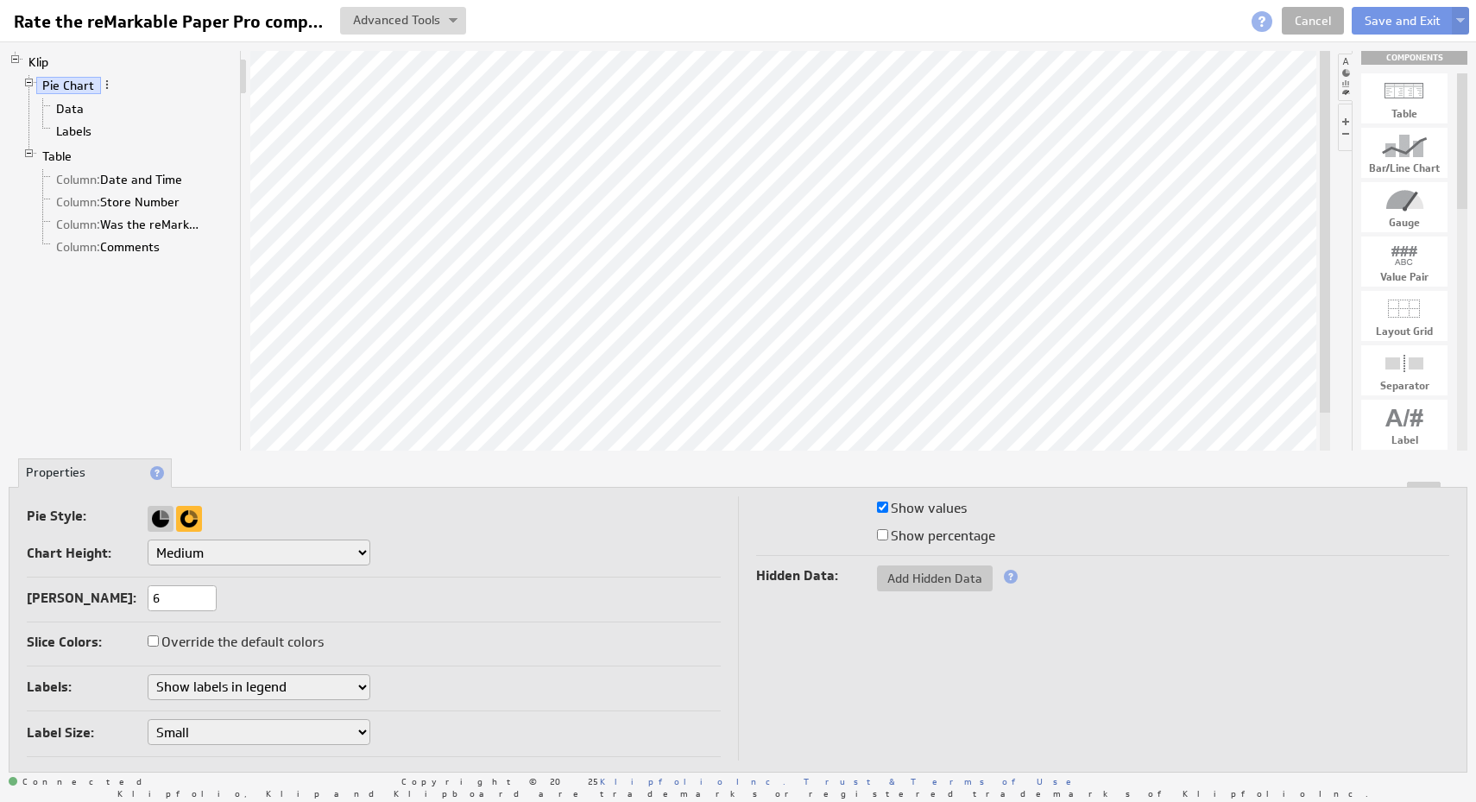
click at [254, 643] on label "Override the default colors" at bounding box center [236, 642] width 176 height 24
click at [159, 643] on input "Override the default colors" at bounding box center [153, 640] width 11 height 11
checkbox input "true"
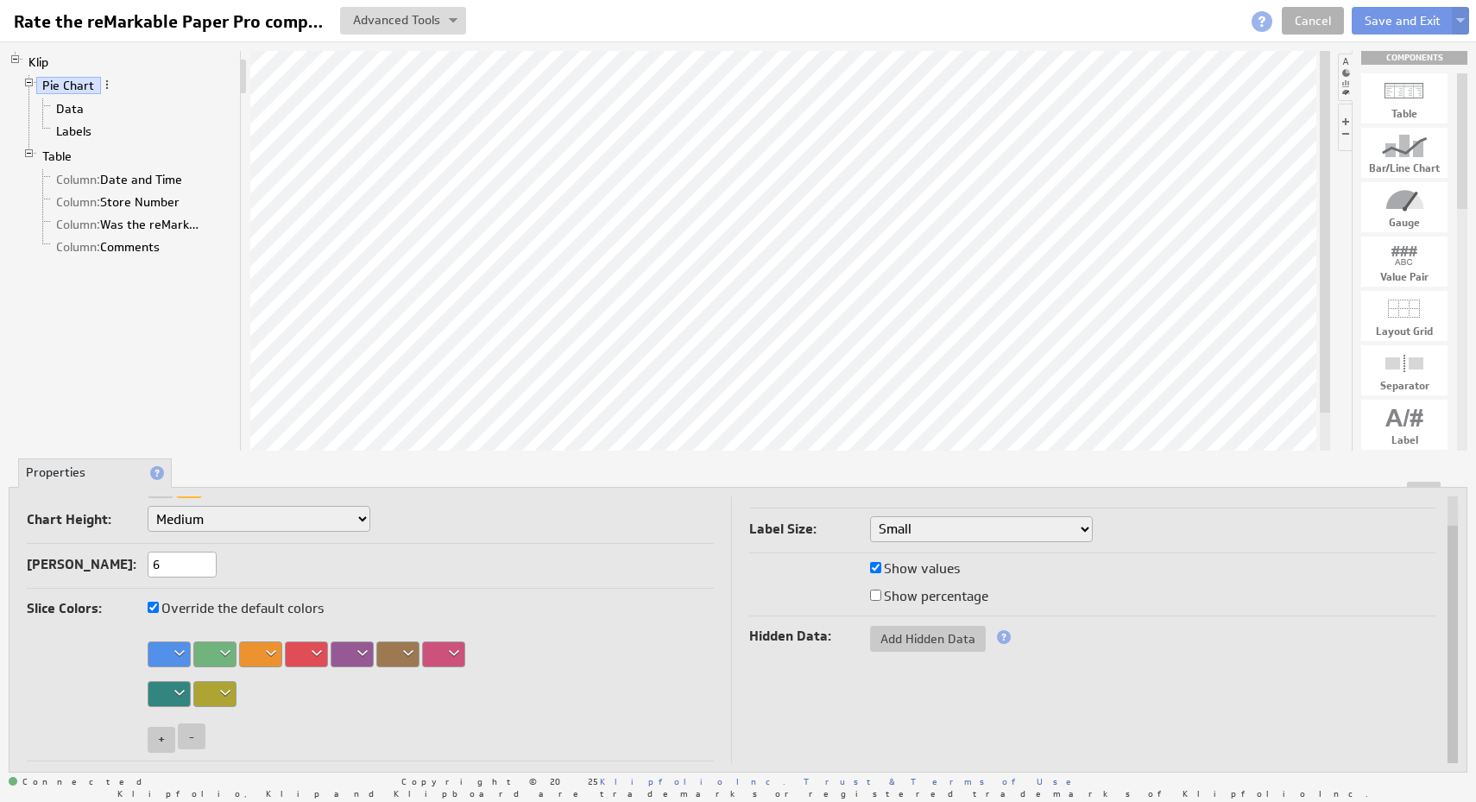
click at [179, 652] on div at bounding box center [169, 654] width 43 height 26
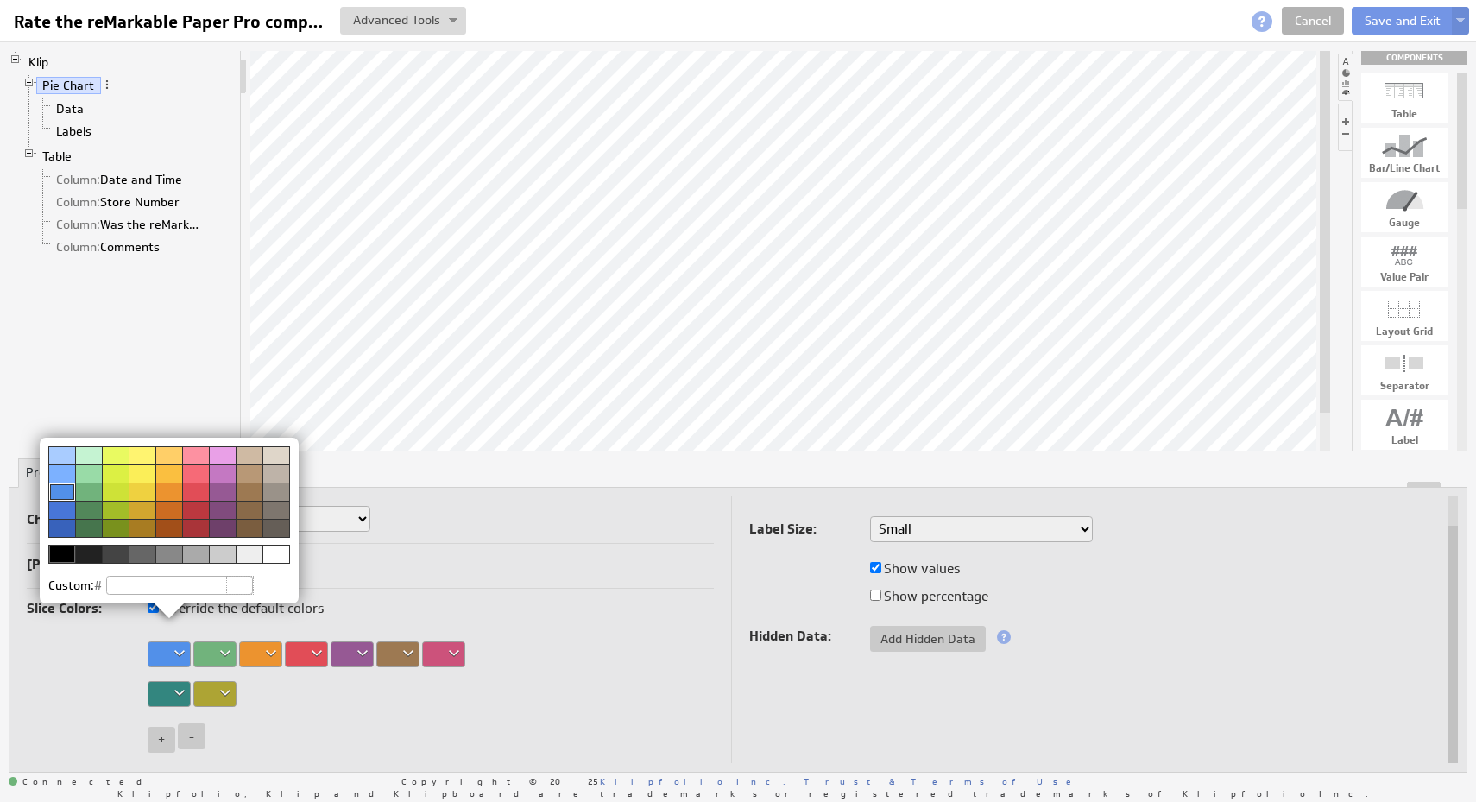
click at [196, 490] on div at bounding box center [195, 491] width 27 height 18
click at [198, 641] on img at bounding box center [738, 401] width 1476 height 802
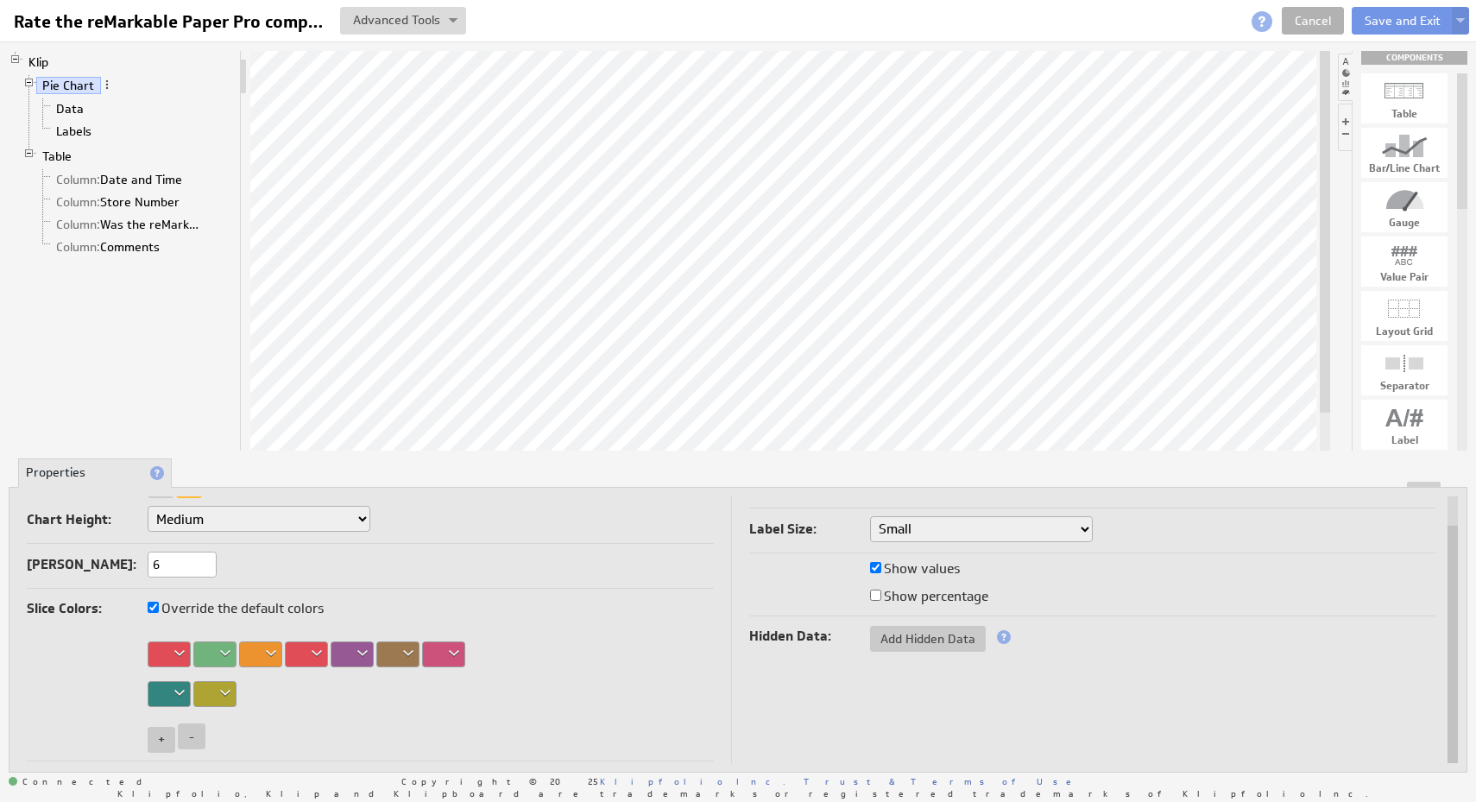
click at [258, 652] on div at bounding box center [260, 654] width 43 height 26
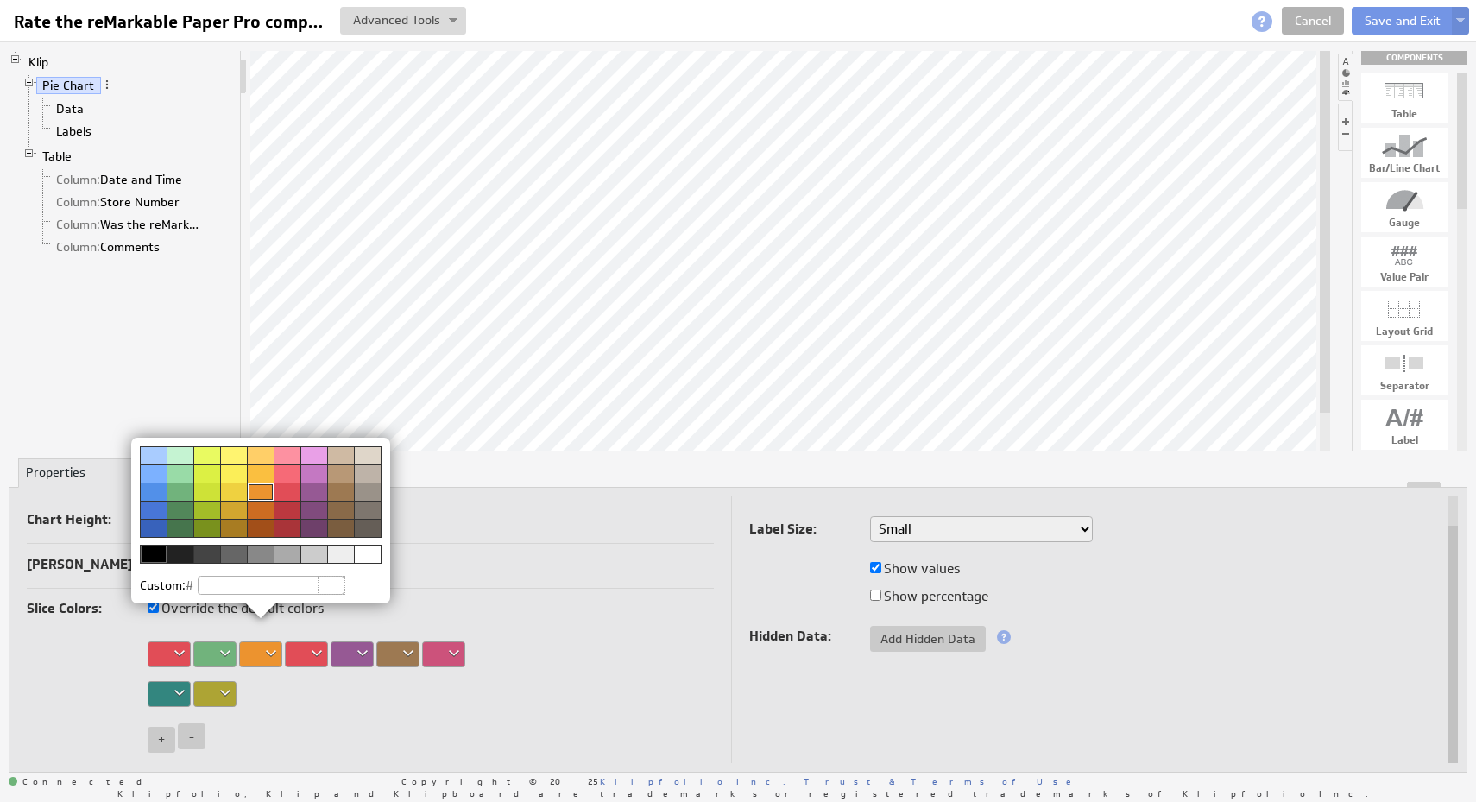
click at [526, 606] on img at bounding box center [738, 401] width 1476 height 802
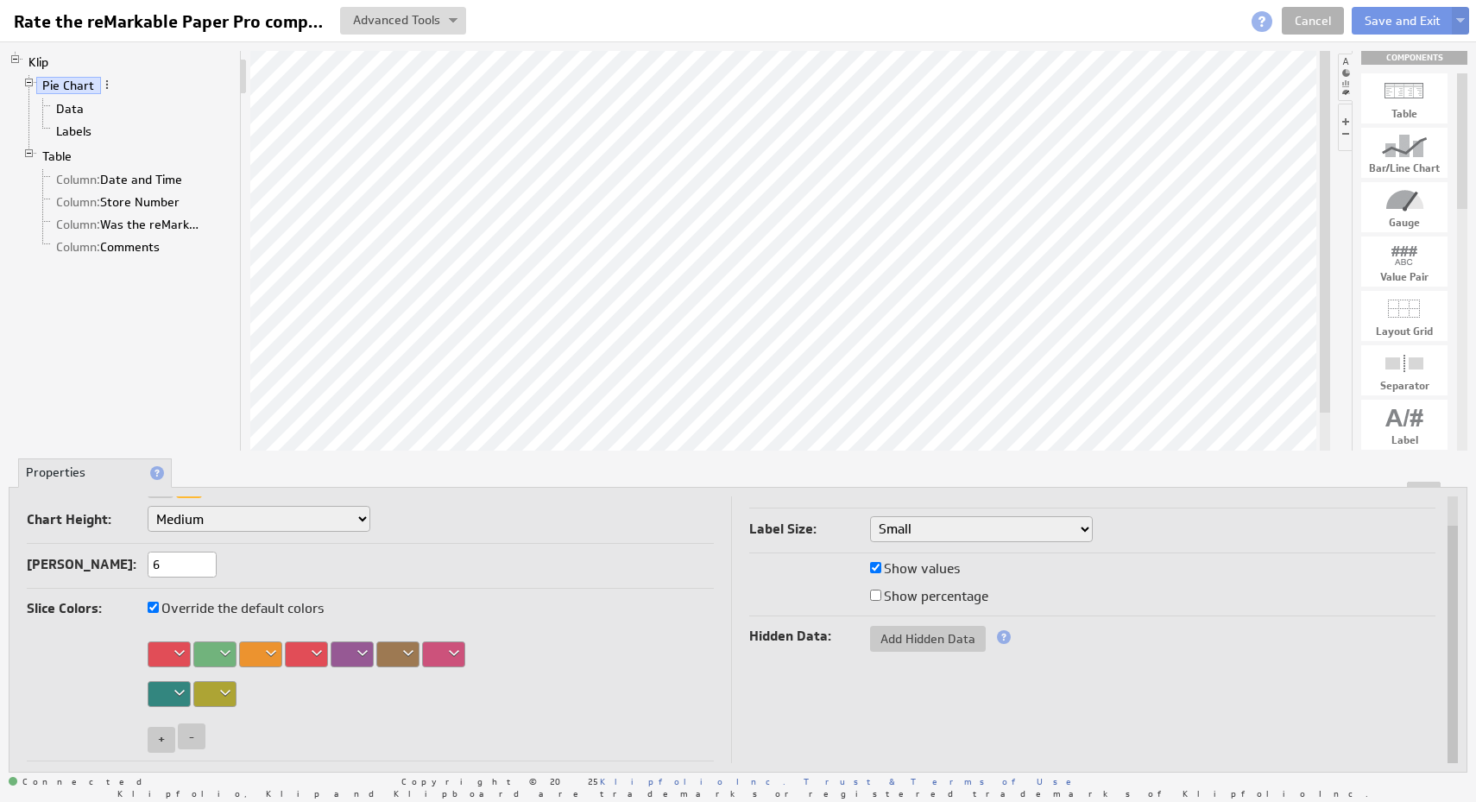
click at [265, 658] on div at bounding box center [260, 654] width 43 height 26
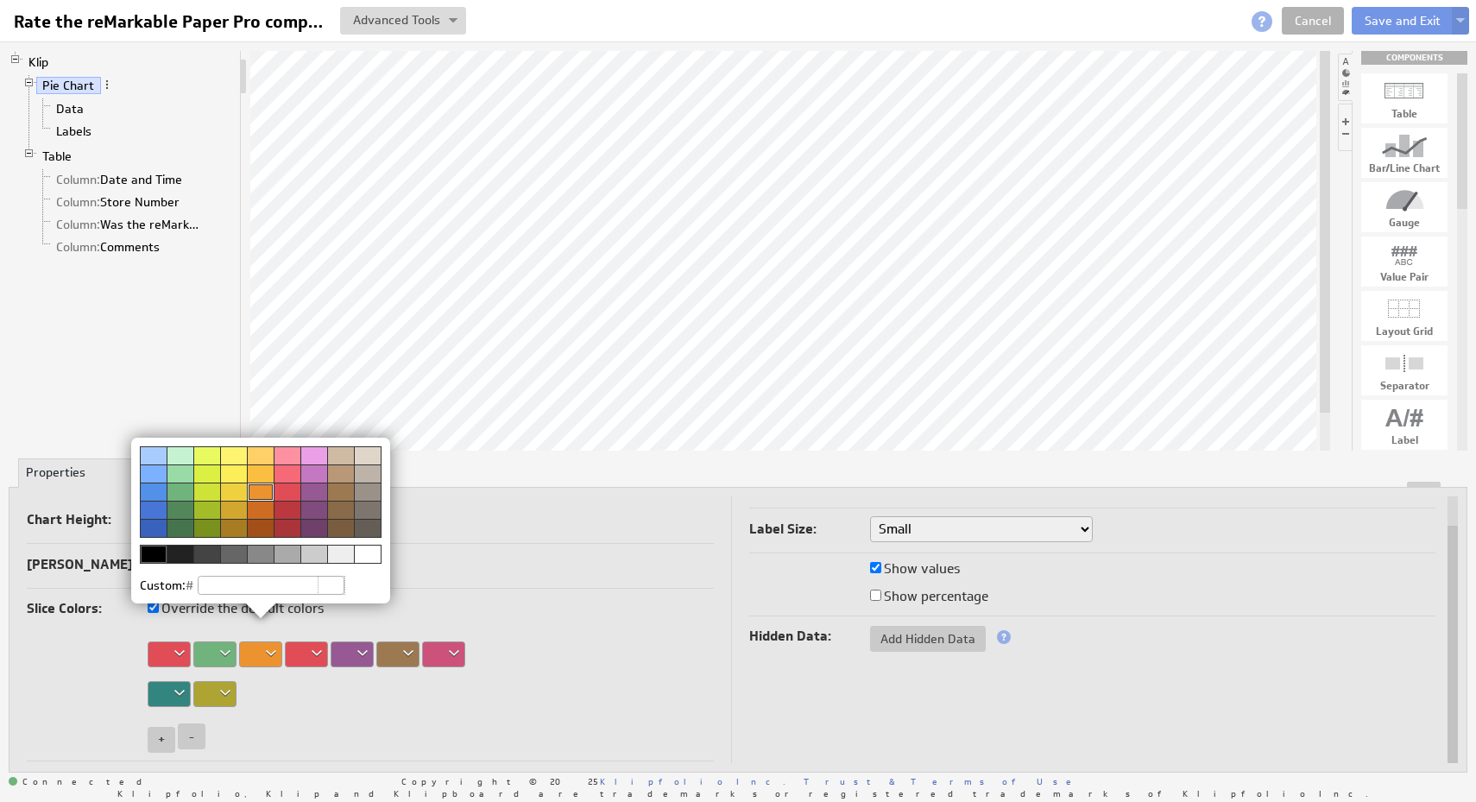
click at [179, 492] on div at bounding box center [180, 491] width 27 height 18
click at [225, 645] on img at bounding box center [738, 401] width 1476 height 802
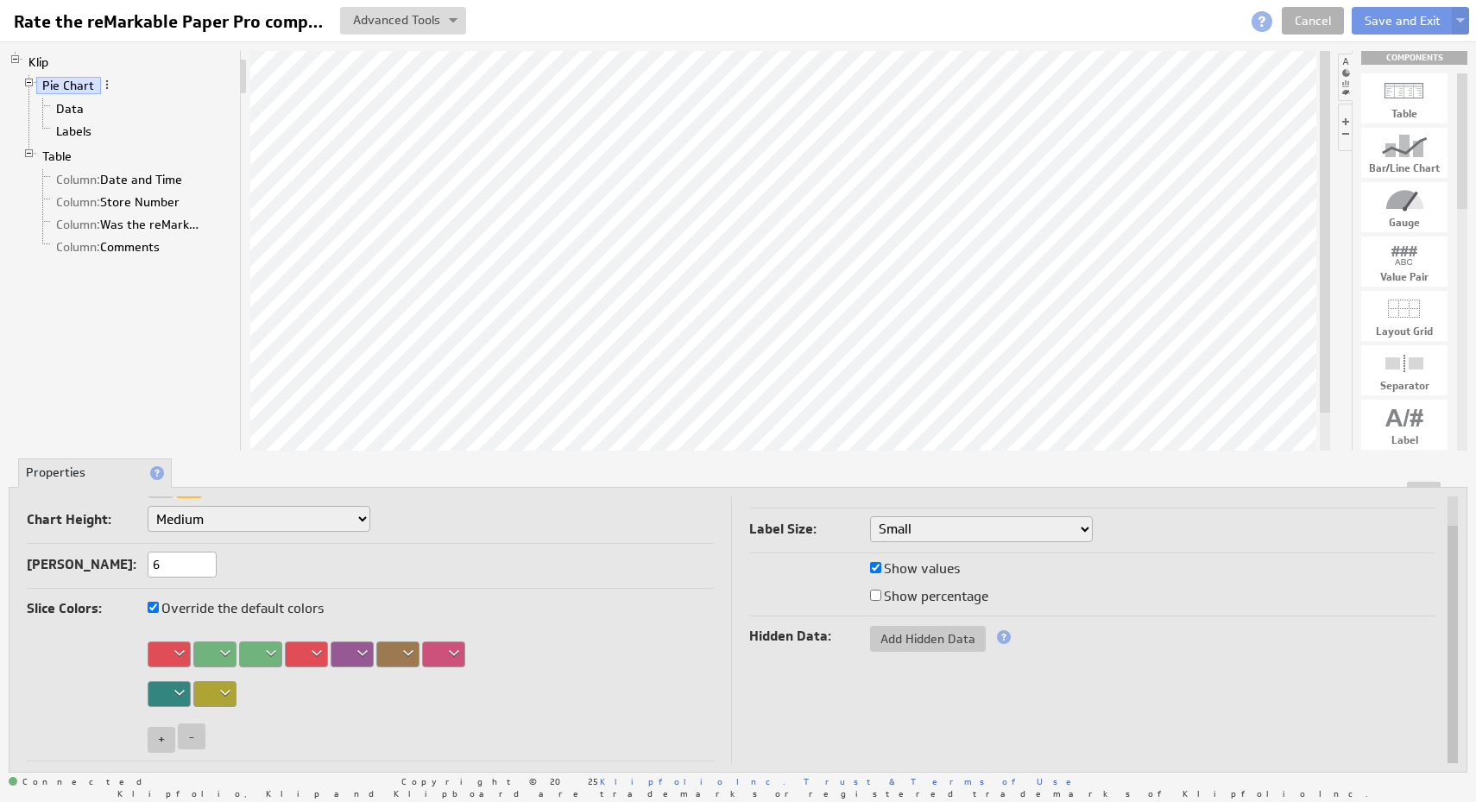
click at [225, 653] on div at bounding box center [214, 654] width 43 height 26
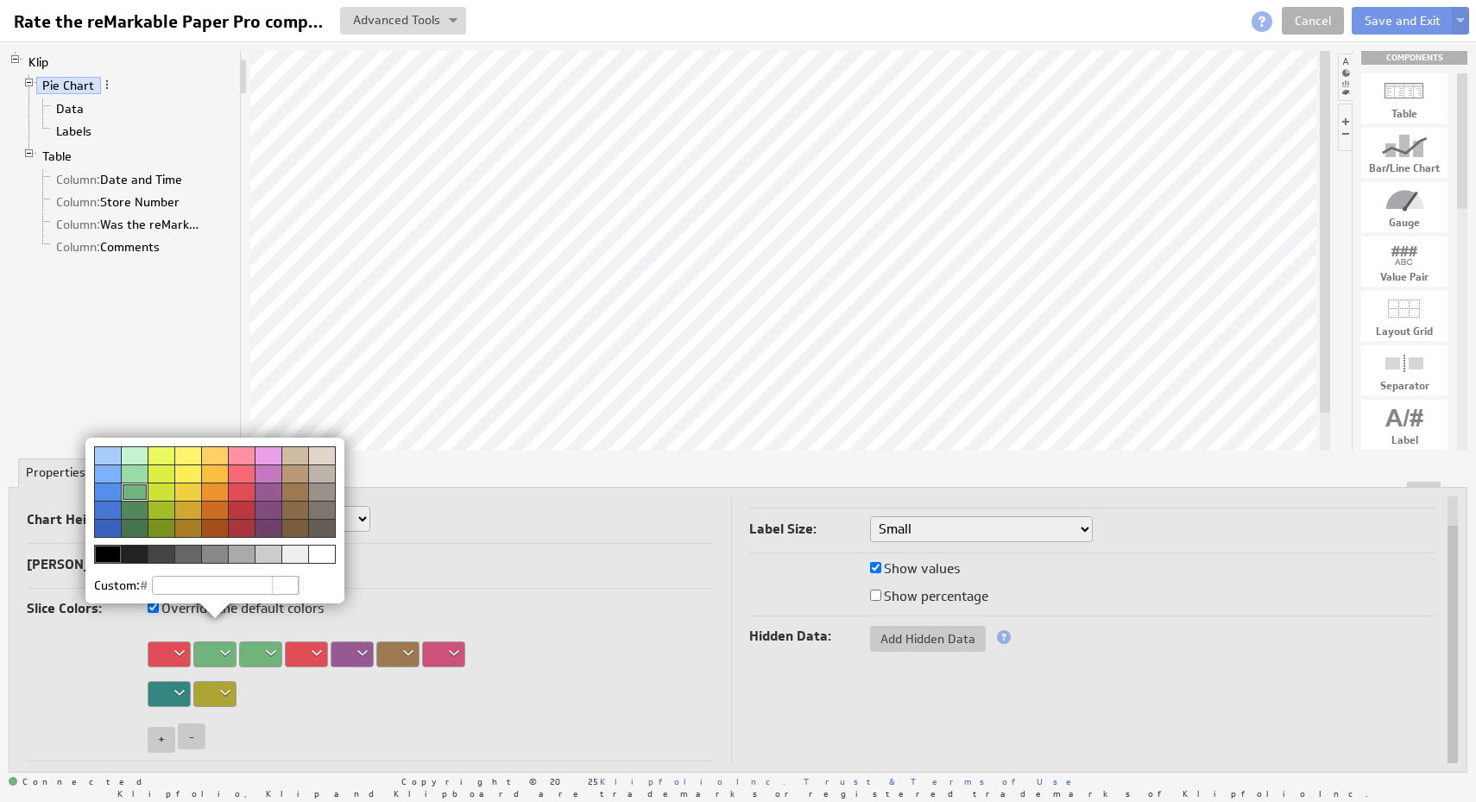
click at [215, 489] on div at bounding box center [214, 491] width 27 height 18
click at [586, 615] on img at bounding box center [738, 401] width 1476 height 802
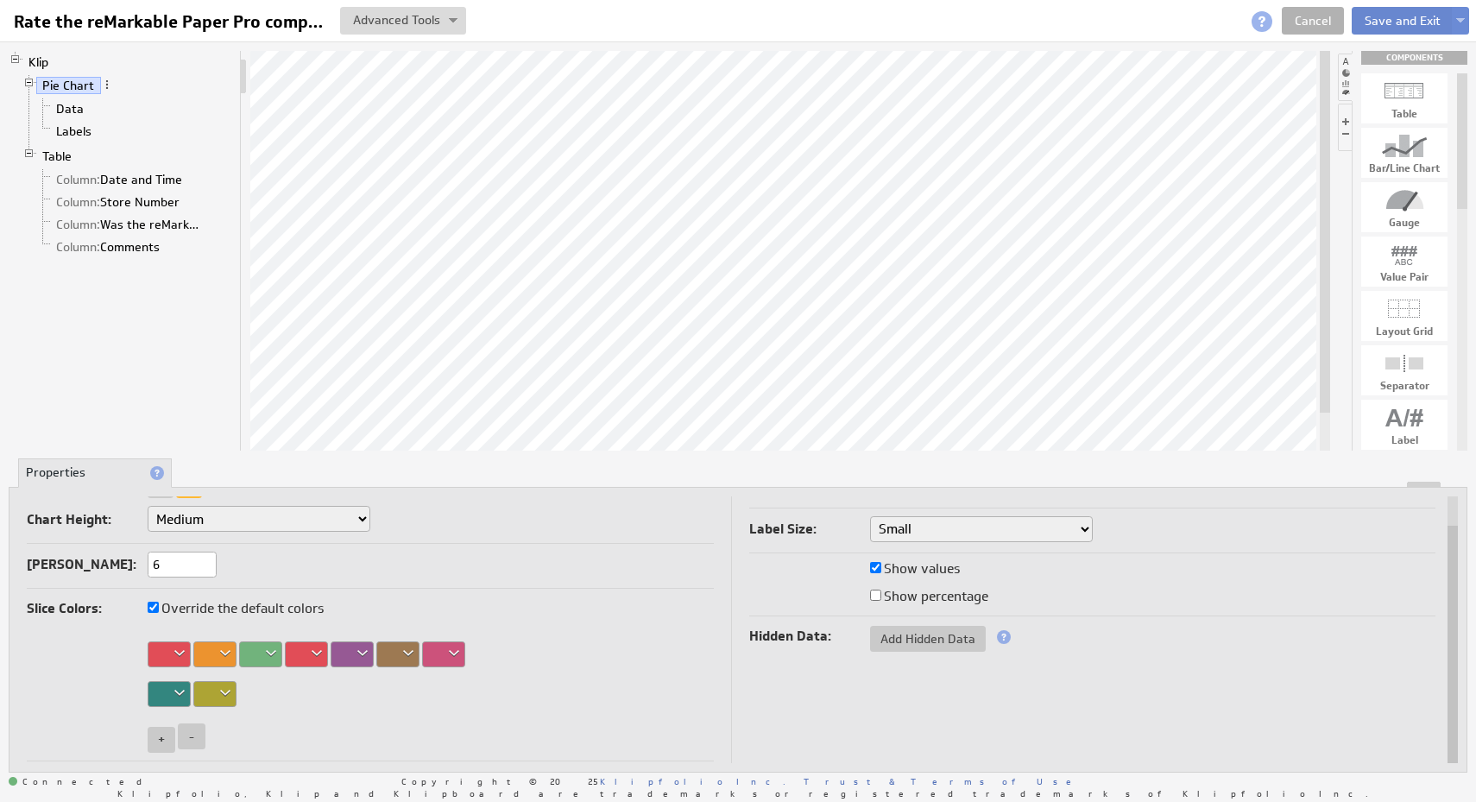
click at [1403, 20] on button "Save and Exit" at bounding box center [1402, 21] width 102 height 28
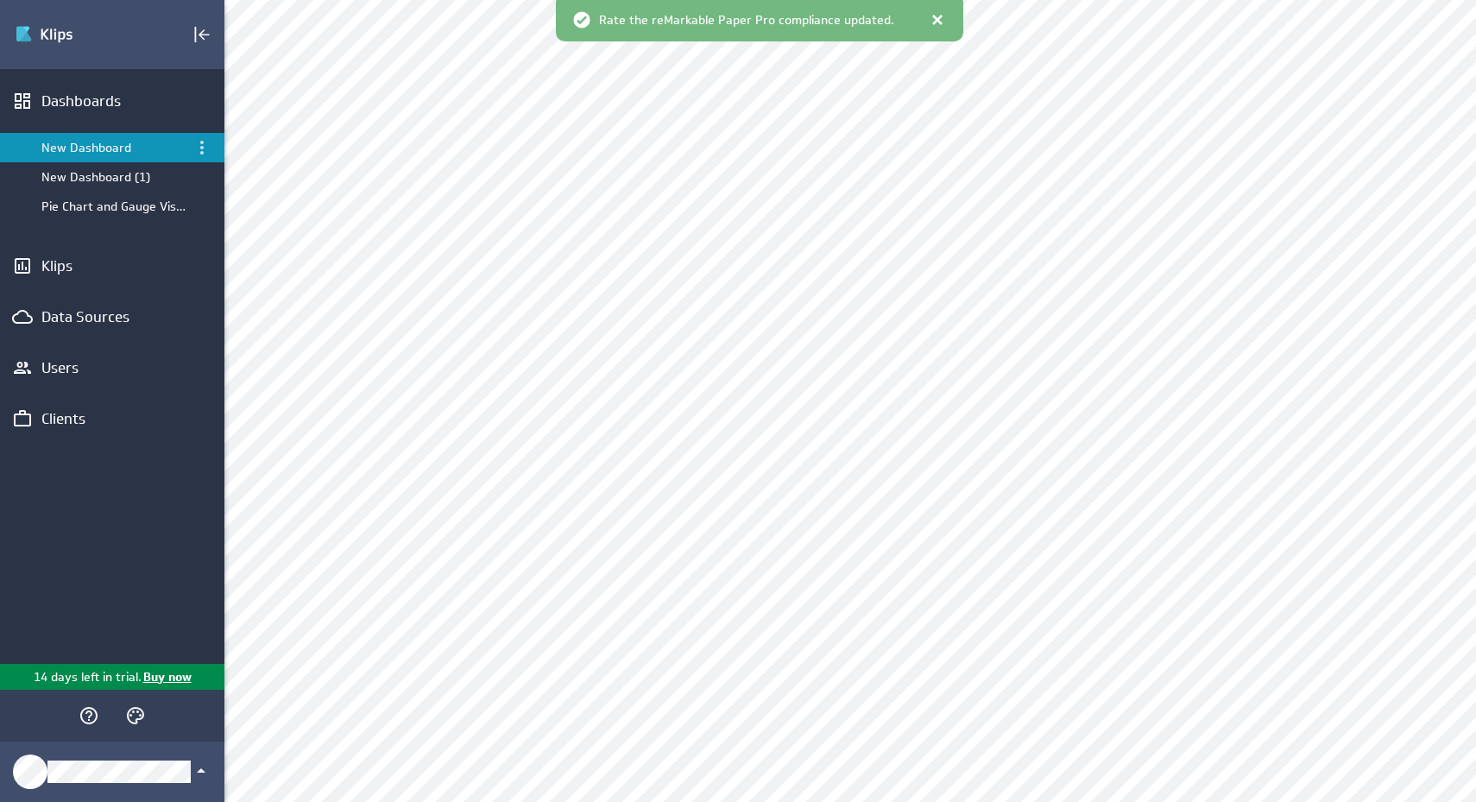
scroll to position [257, 0]
click at [803, 282] on div "Edit..." at bounding box center [750, 273] width 173 height 28
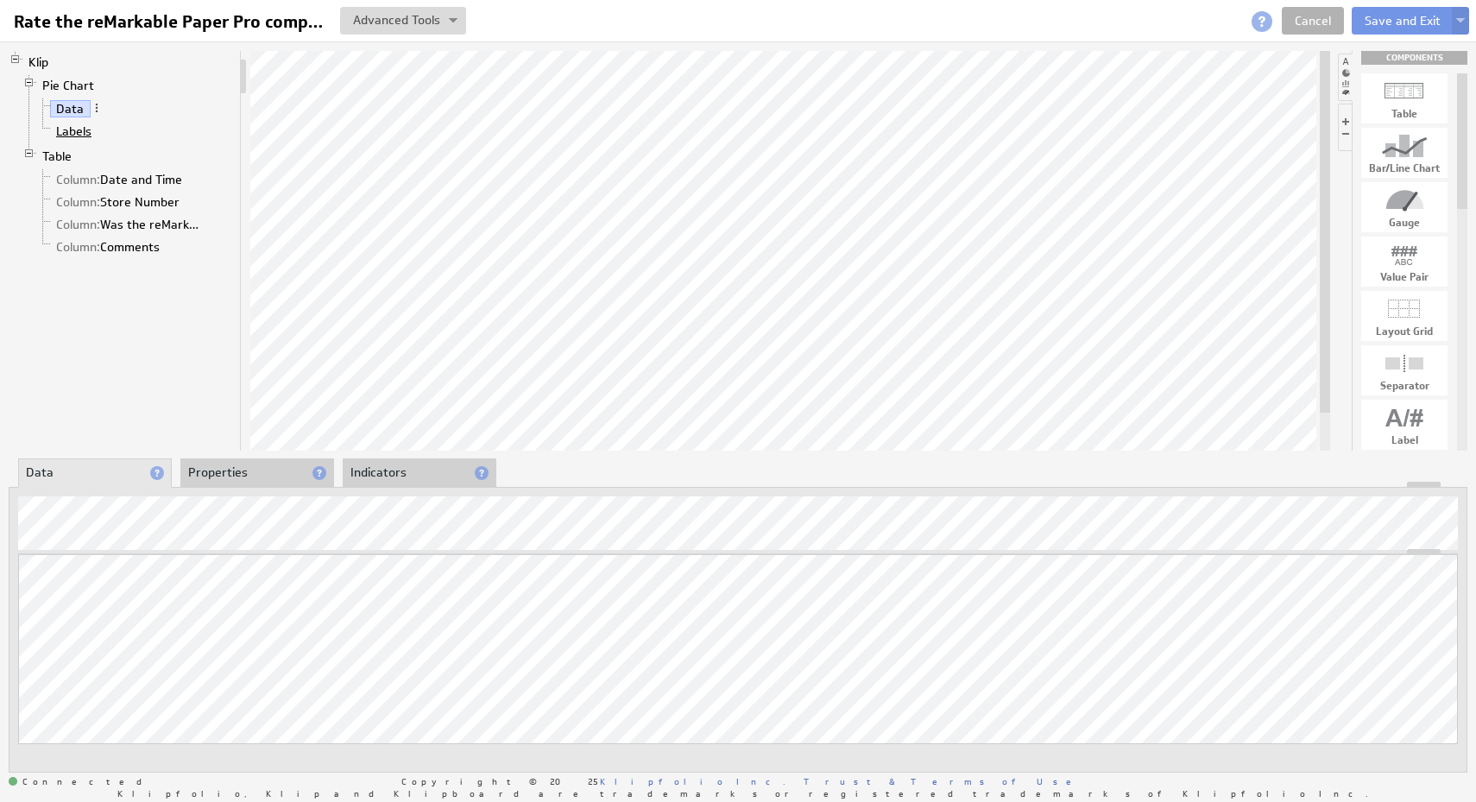
click at [90, 132] on link "Labels" at bounding box center [74, 131] width 48 height 17
click at [179, 182] on link "Column: Date and Time" at bounding box center [119, 179] width 139 height 17
click at [201, 179] on span at bounding box center [195, 179] width 12 height 12
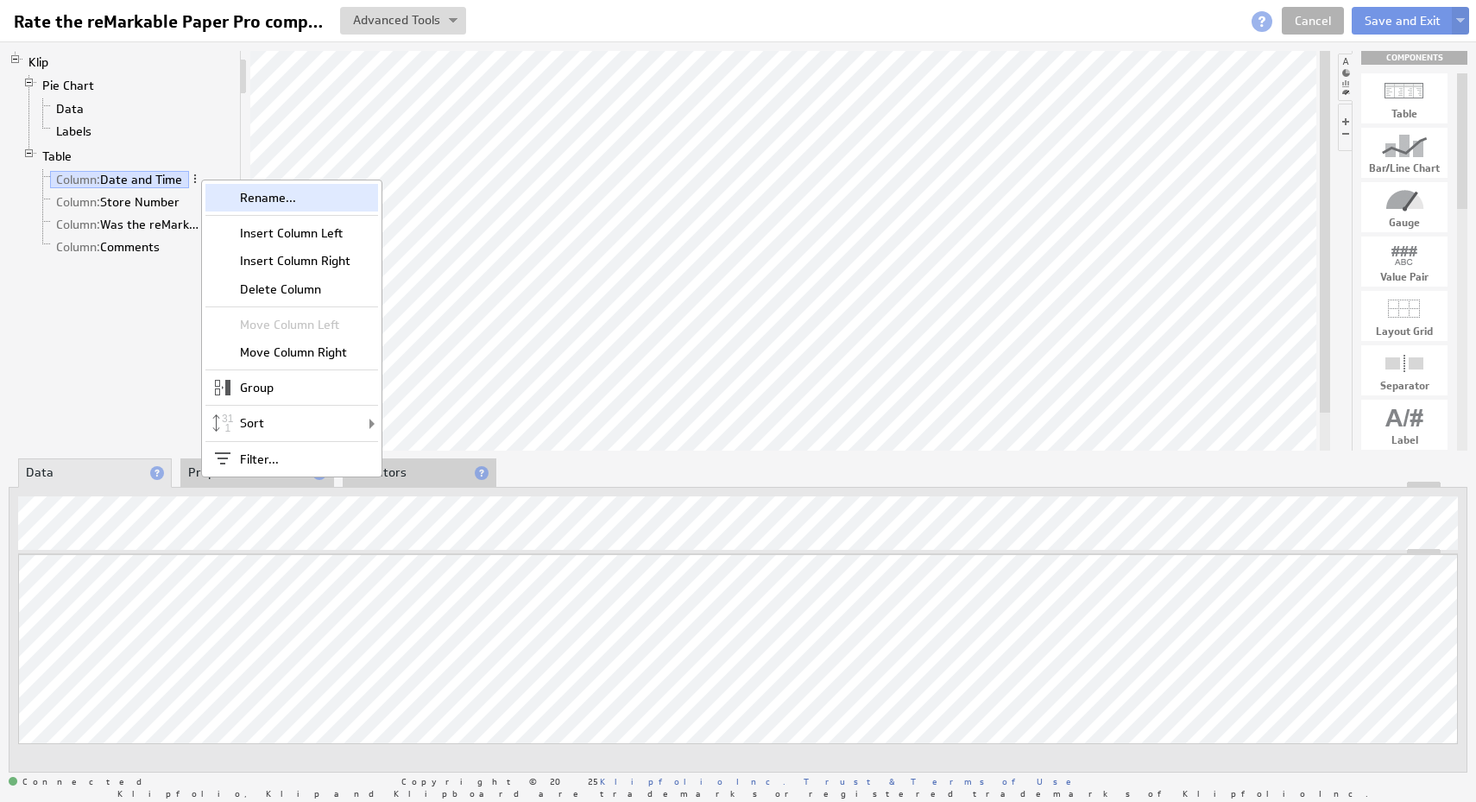
click at [233, 200] on div "Rename..." at bounding box center [291, 198] width 173 height 28
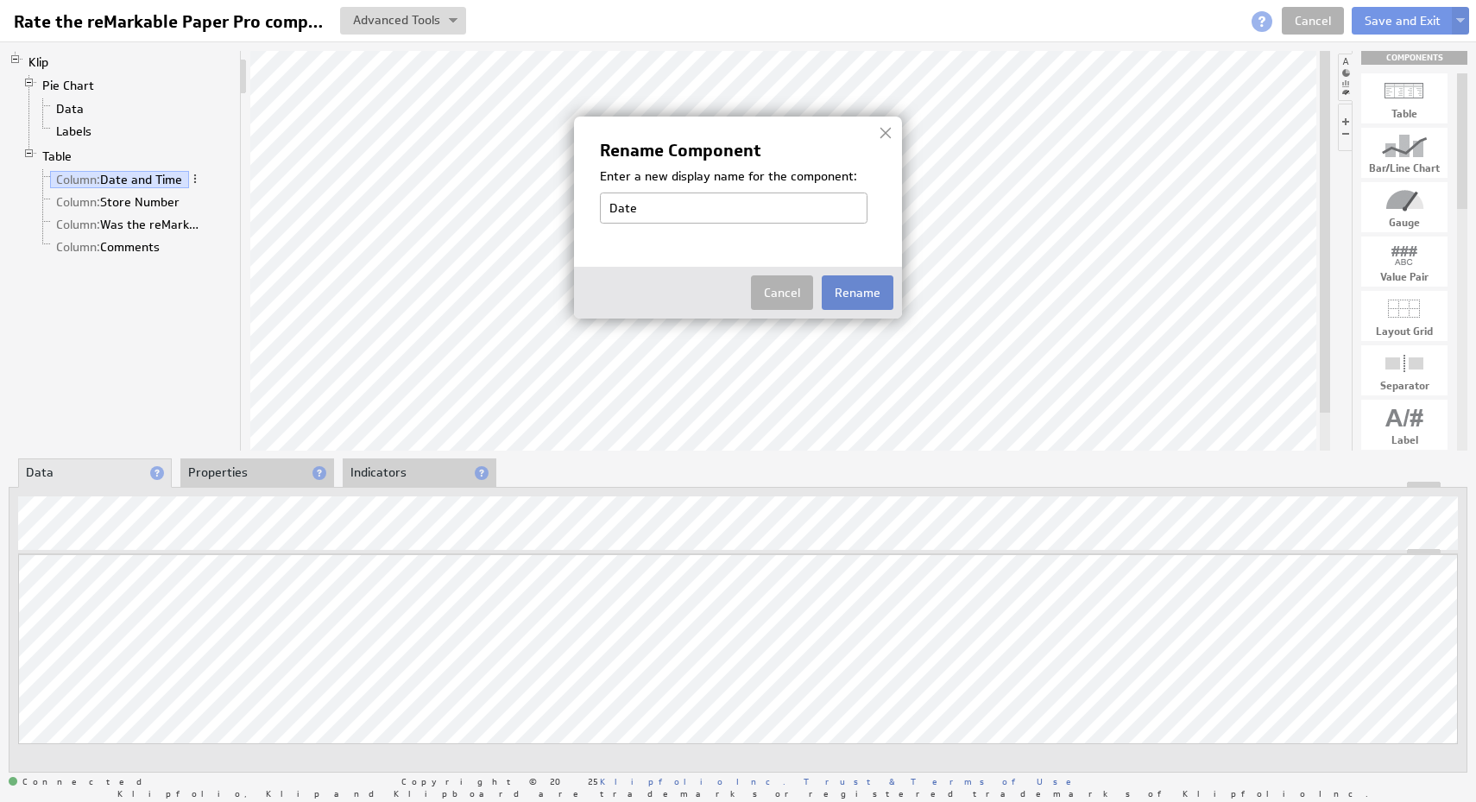
type input "Date"
click at [852, 297] on button "Rename" at bounding box center [858, 292] width 72 height 35
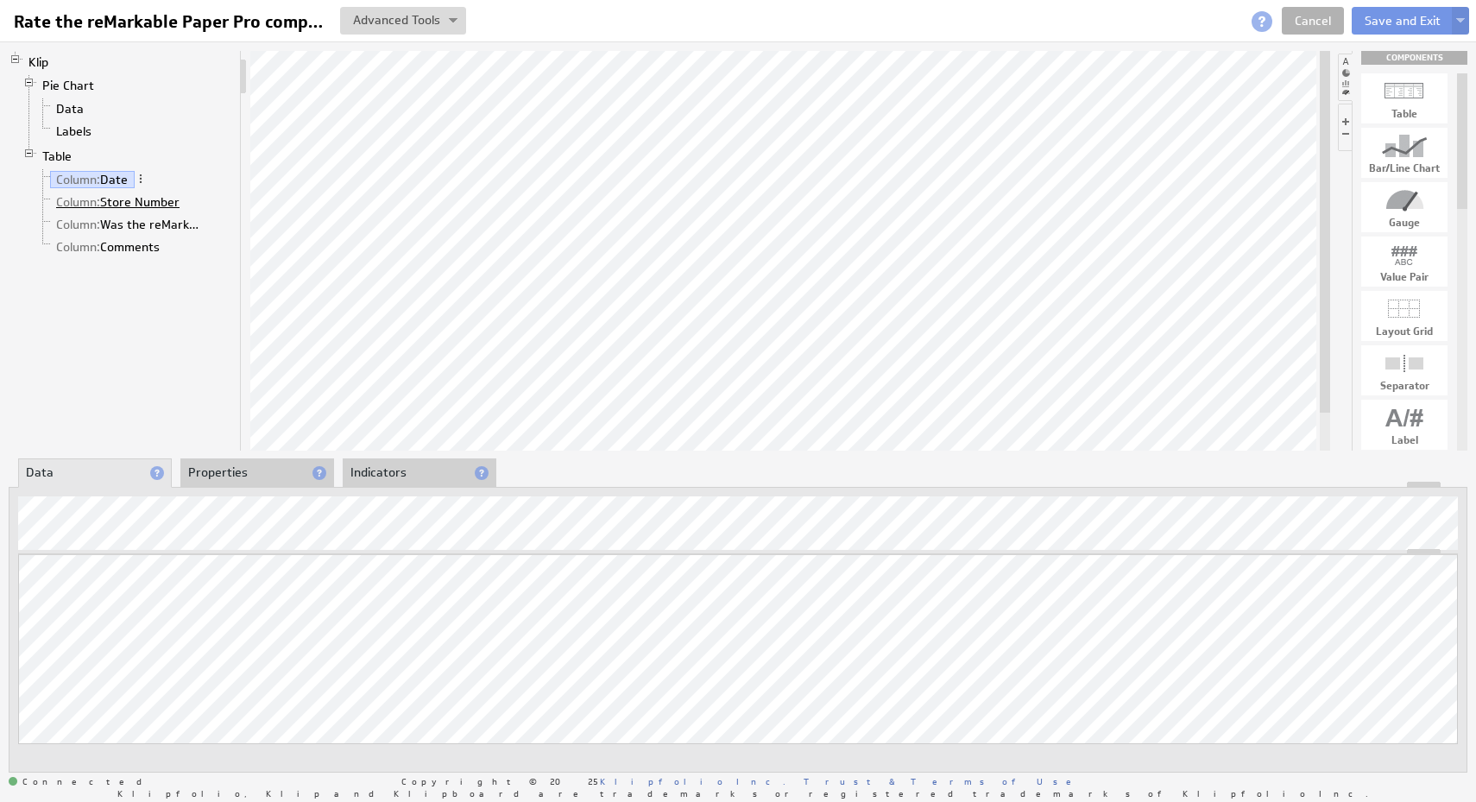
click at [162, 198] on link "Column: Store Number" at bounding box center [118, 201] width 136 height 17
click at [147, 228] on link "Column: Was the reMarkable Display Located?" at bounding box center [130, 224] width 160 height 17
click at [268, 467] on li "Properties" at bounding box center [257, 472] width 154 height 29
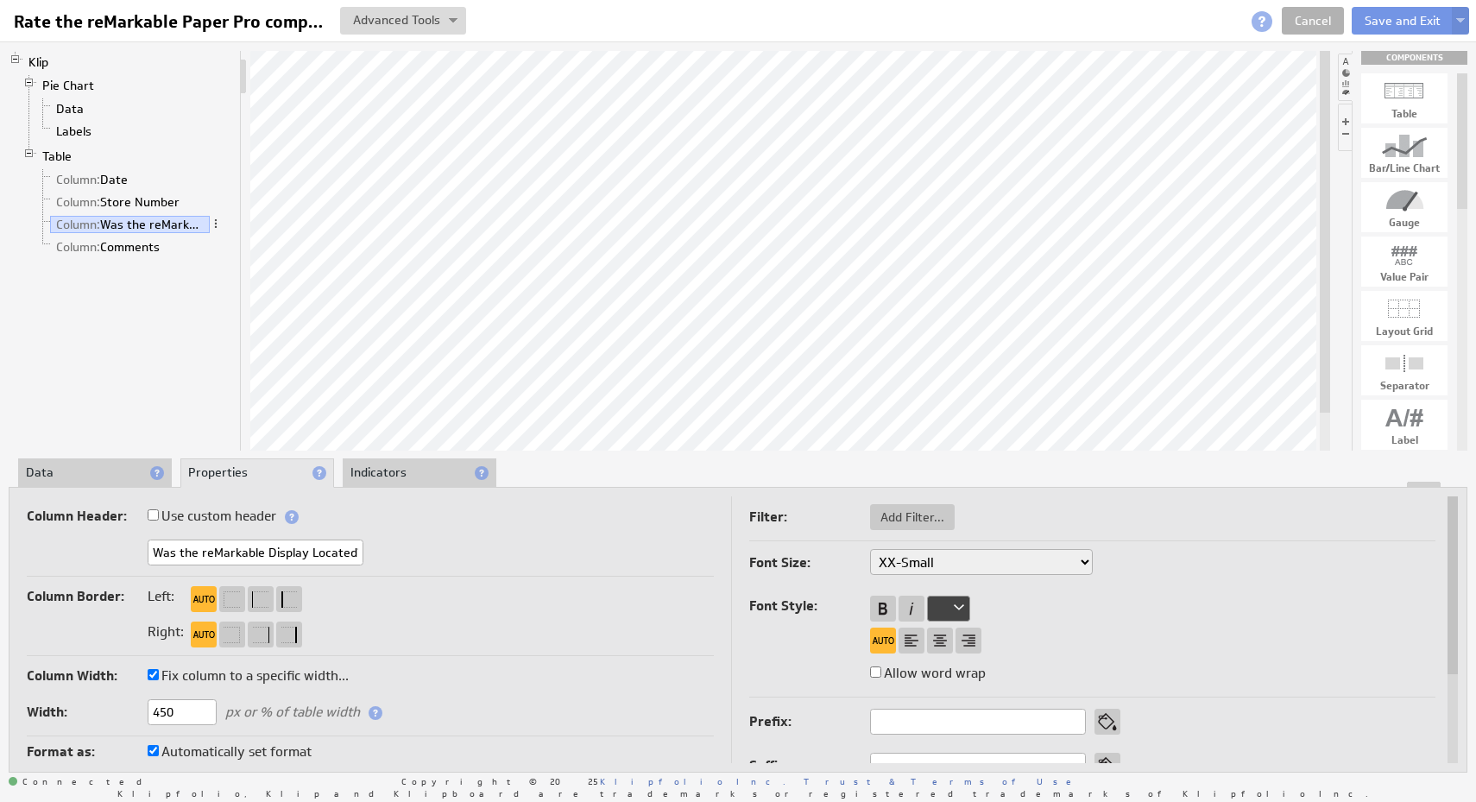
click at [312, 555] on input "Was the reMarkable Display Located?" at bounding box center [256, 552] width 216 height 26
type input "Rate the reMarkable Paper Pro compliance"
click at [80, 483] on div at bounding box center [737, 485] width 1457 height 6
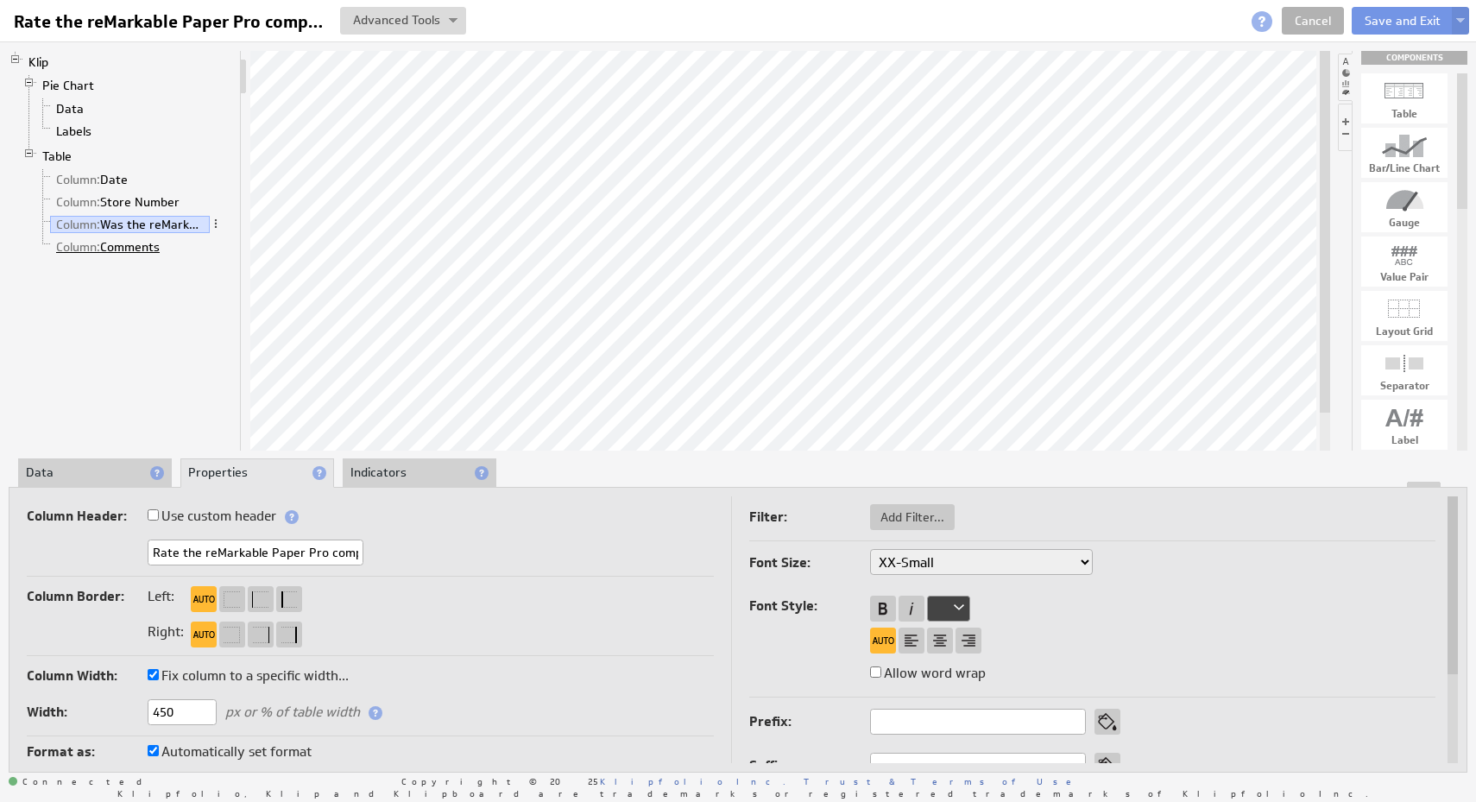
click at [116, 247] on link "Column: Comments" at bounding box center [108, 246] width 116 height 17
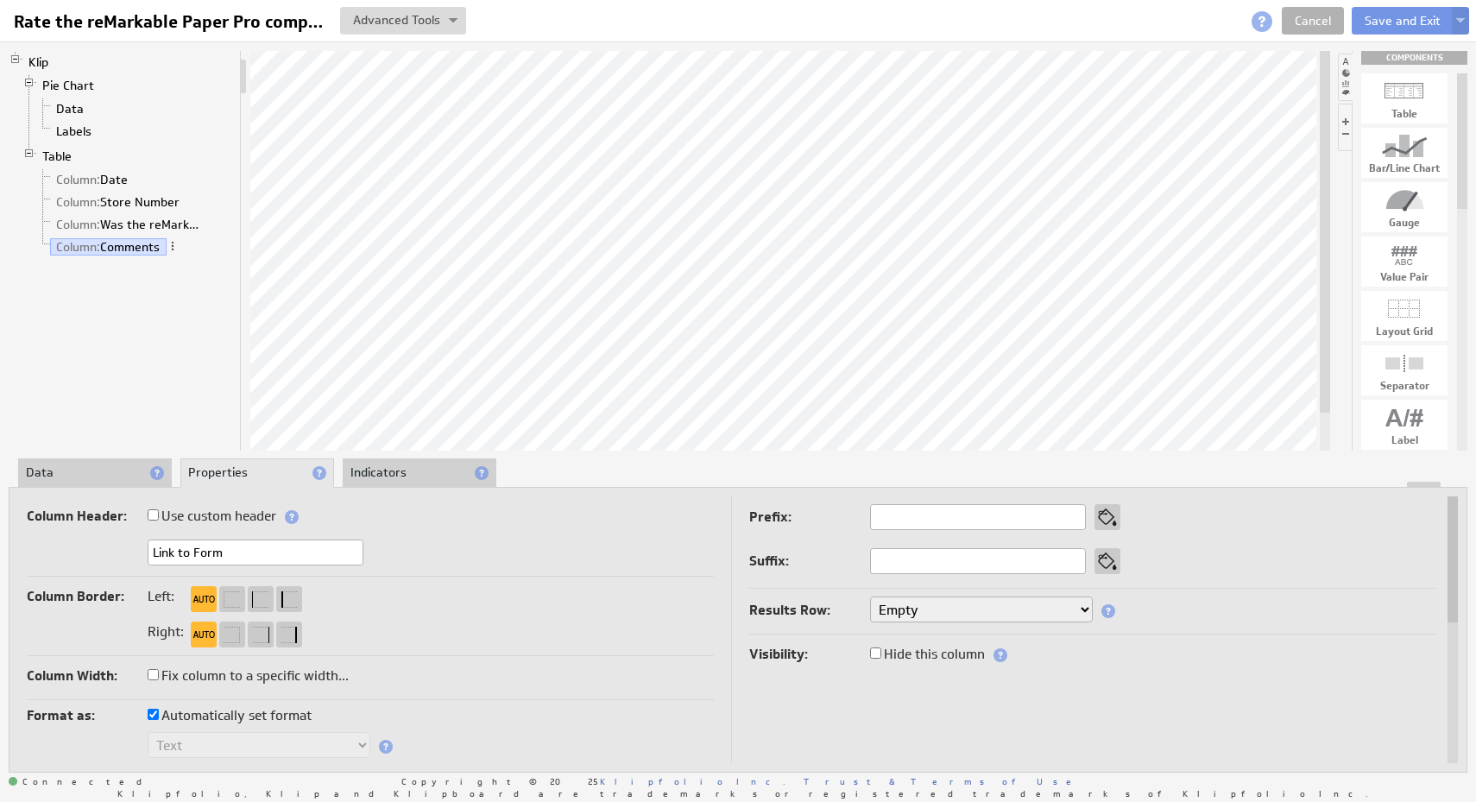
click at [85, 475] on li "Data" at bounding box center [95, 472] width 154 height 29
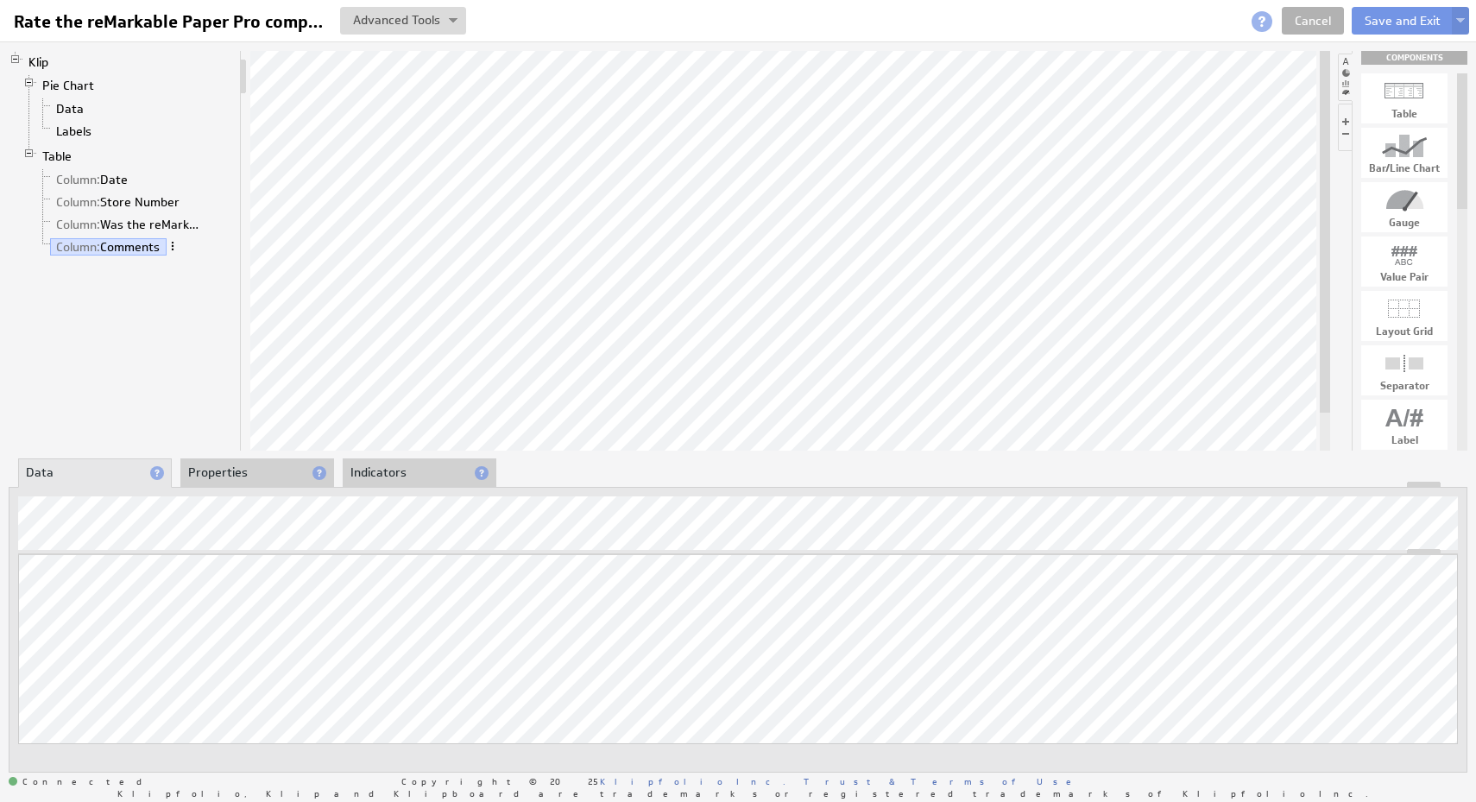
click at [176, 242] on span at bounding box center [173, 246] width 12 height 12
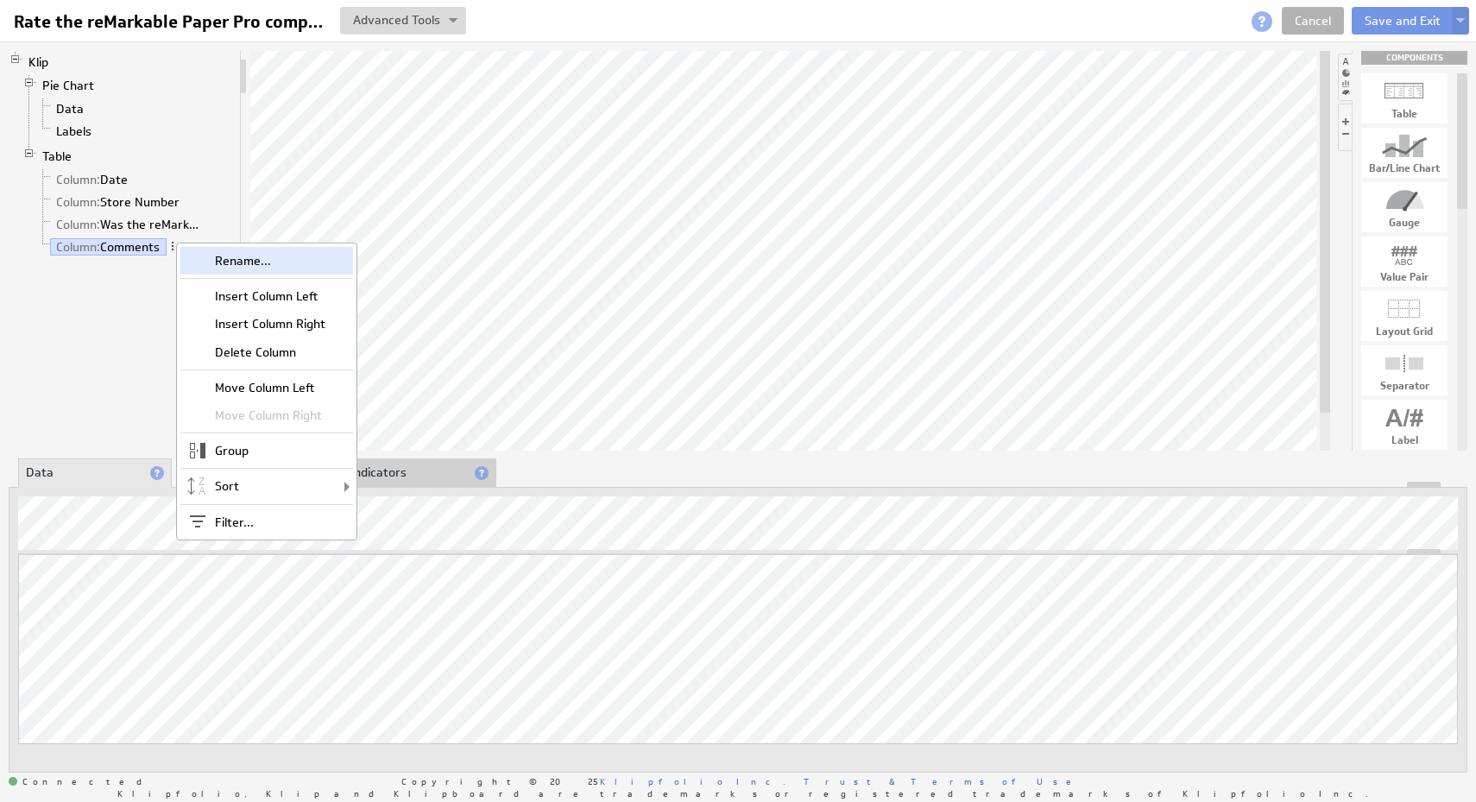
click at [212, 266] on div "Rename..." at bounding box center [266, 261] width 173 height 28
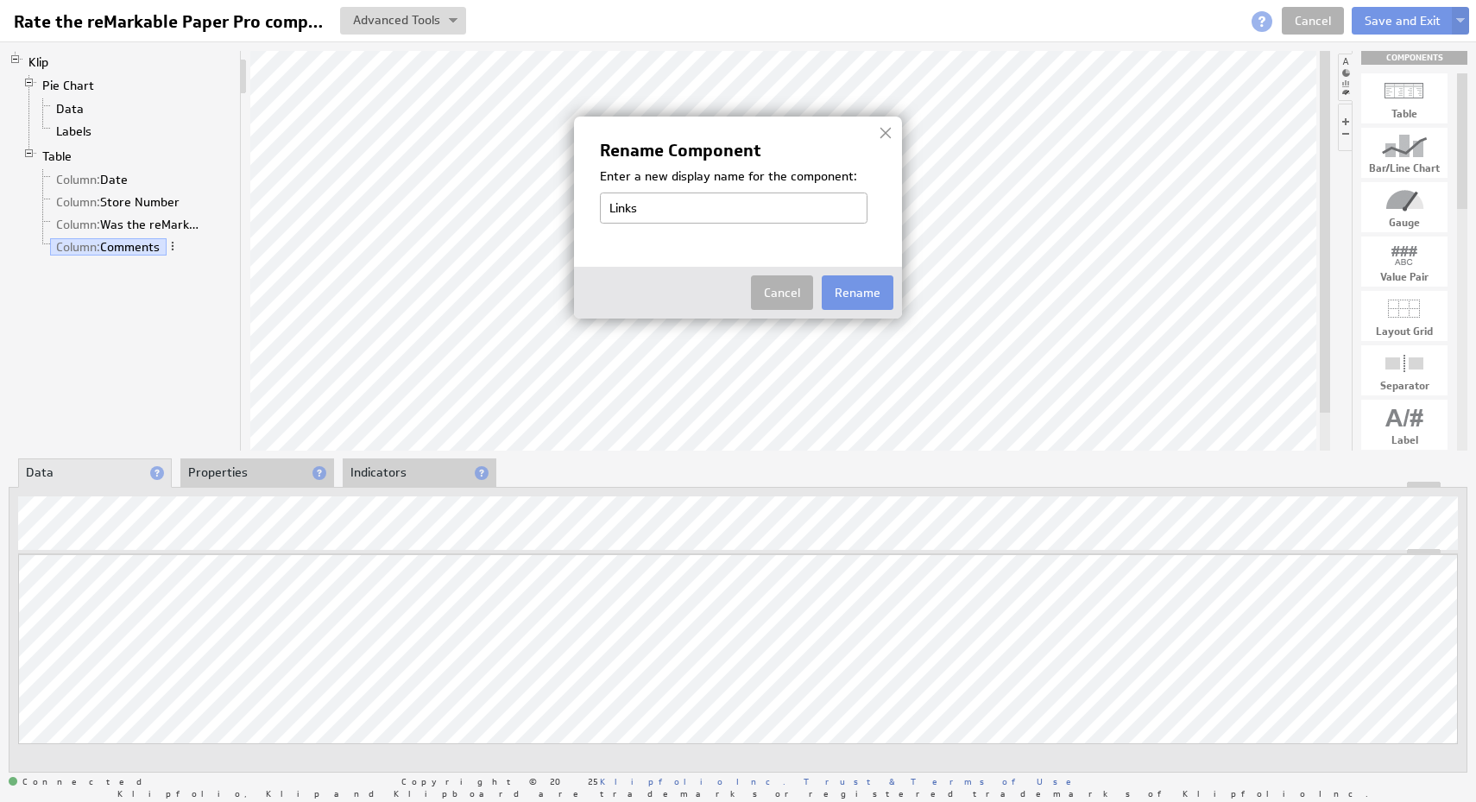
type input "Links"
click at [202, 292] on img at bounding box center [738, 401] width 1476 height 802
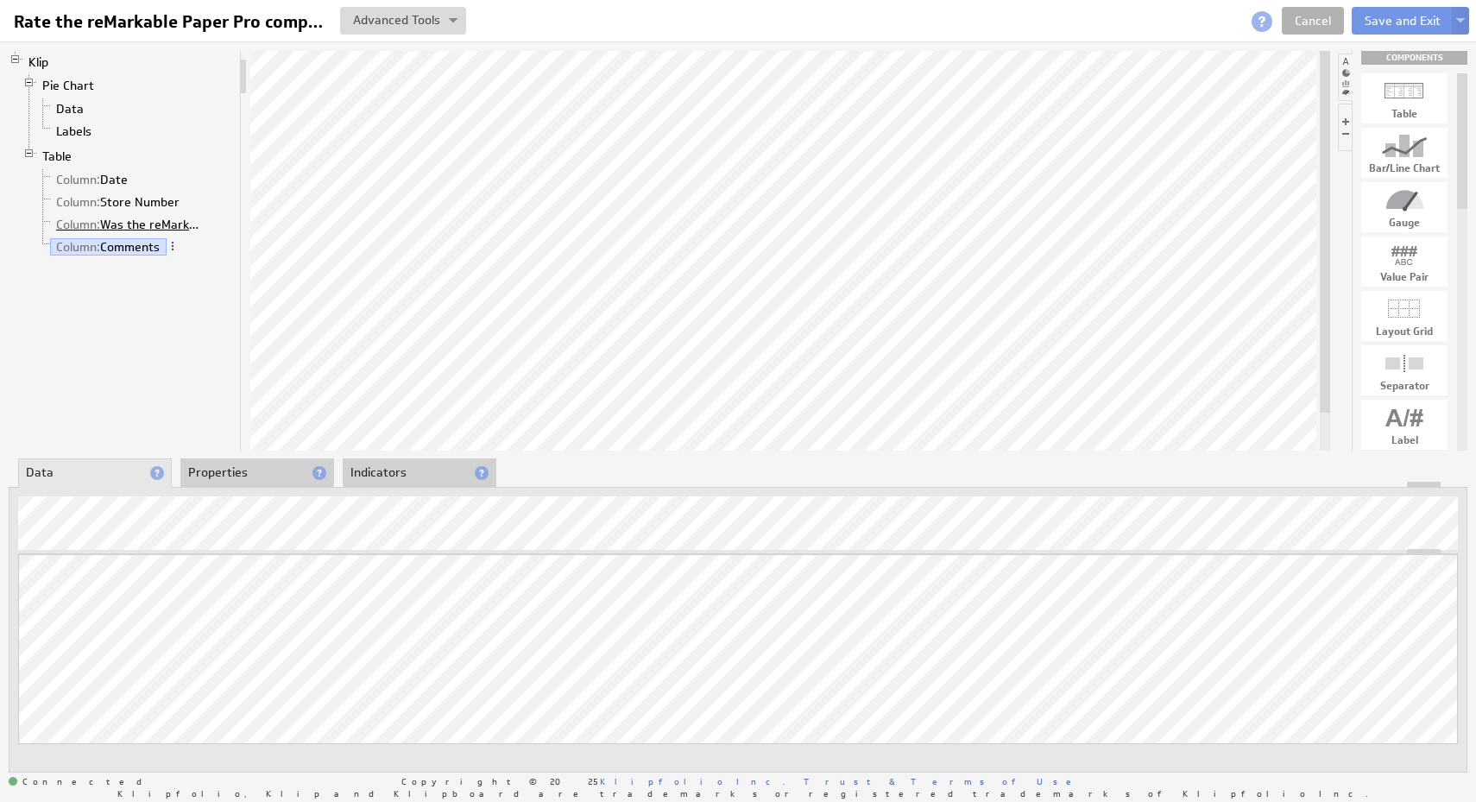
click at [188, 224] on link "Column: Was the reMarkable Display Located?" at bounding box center [130, 224] width 160 height 17
click at [216, 224] on span at bounding box center [216, 223] width 12 height 12
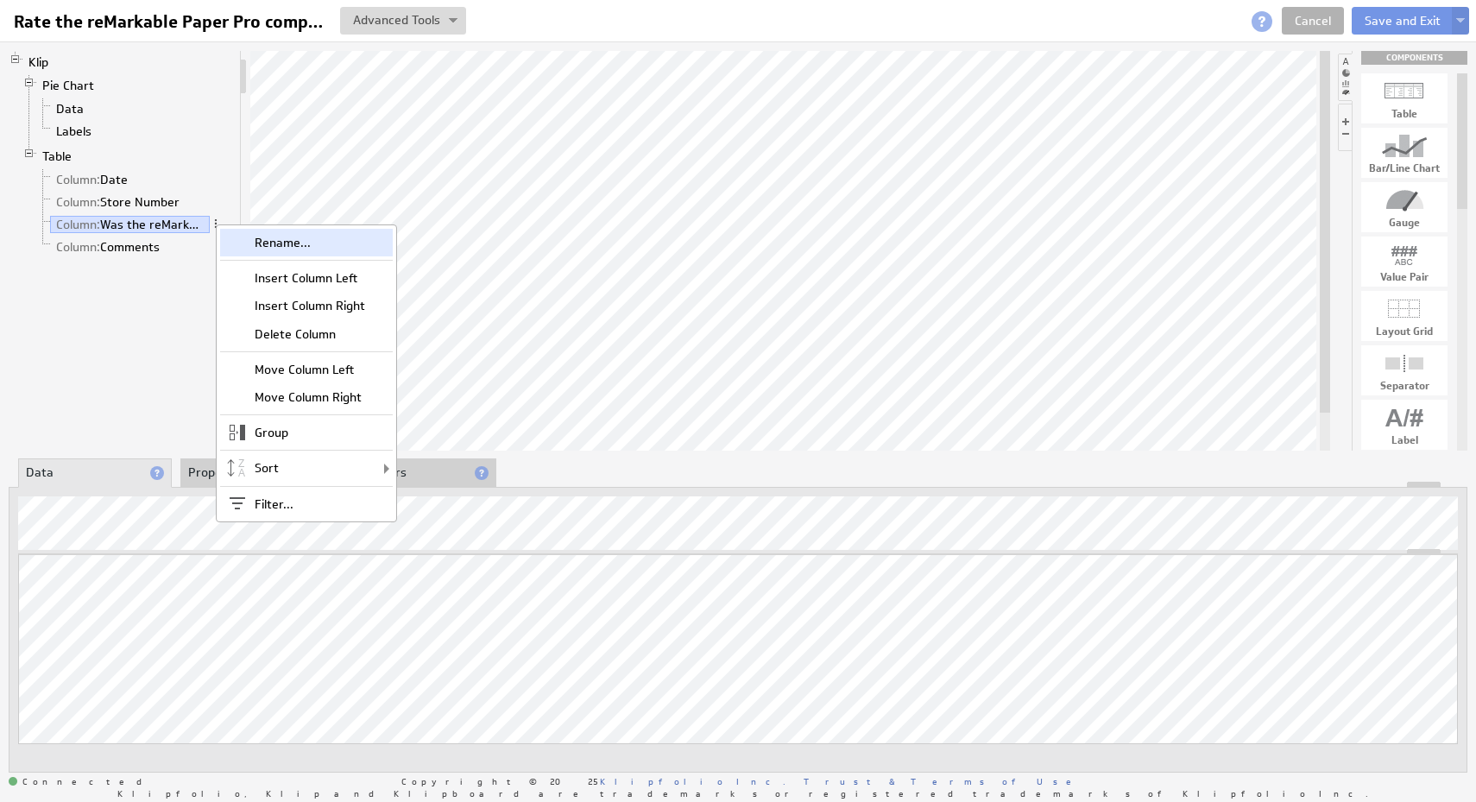
click at [252, 240] on div "Rename..." at bounding box center [306, 243] width 173 height 28
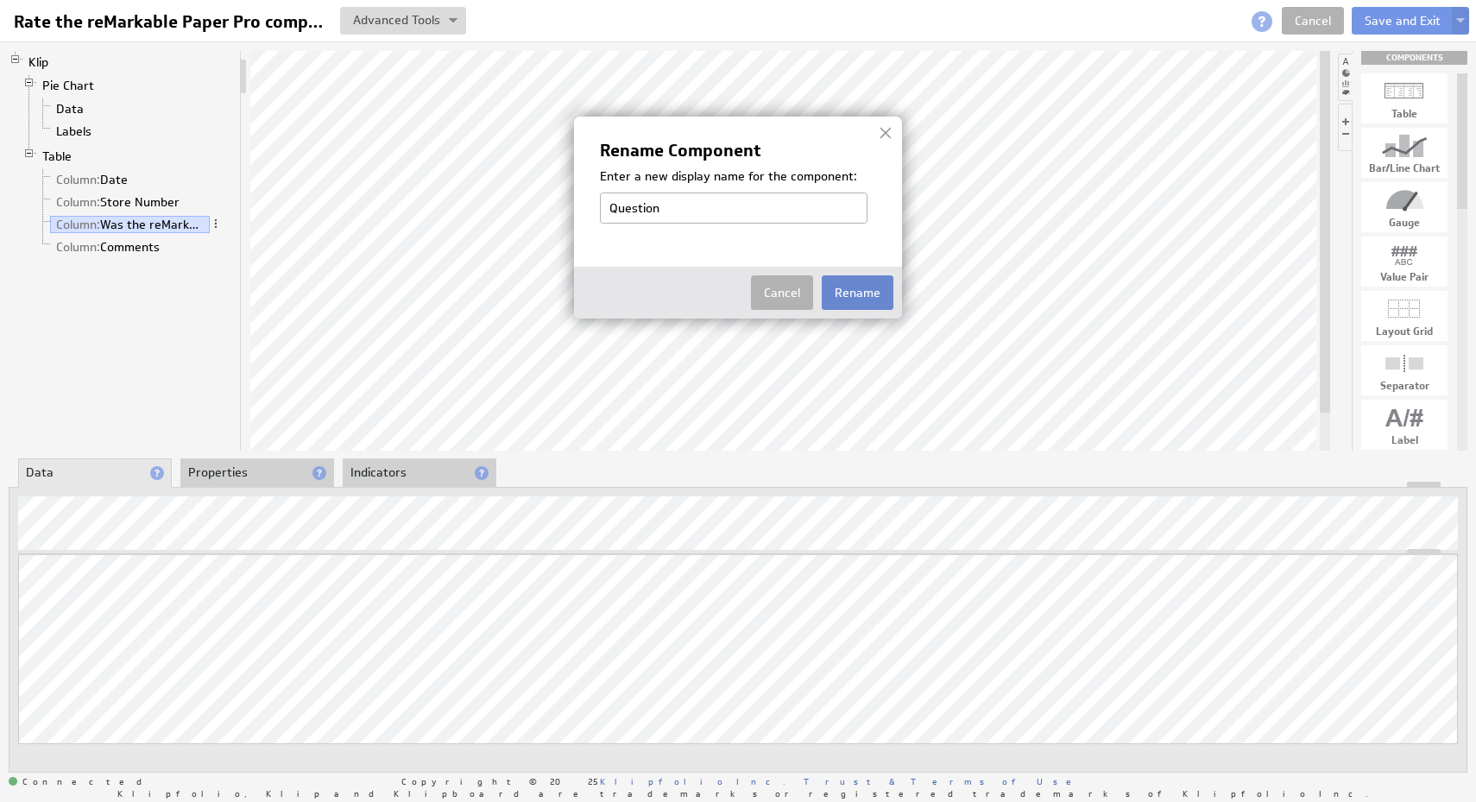
type input "Question"
click at [871, 297] on button "Rename" at bounding box center [858, 292] width 72 height 35
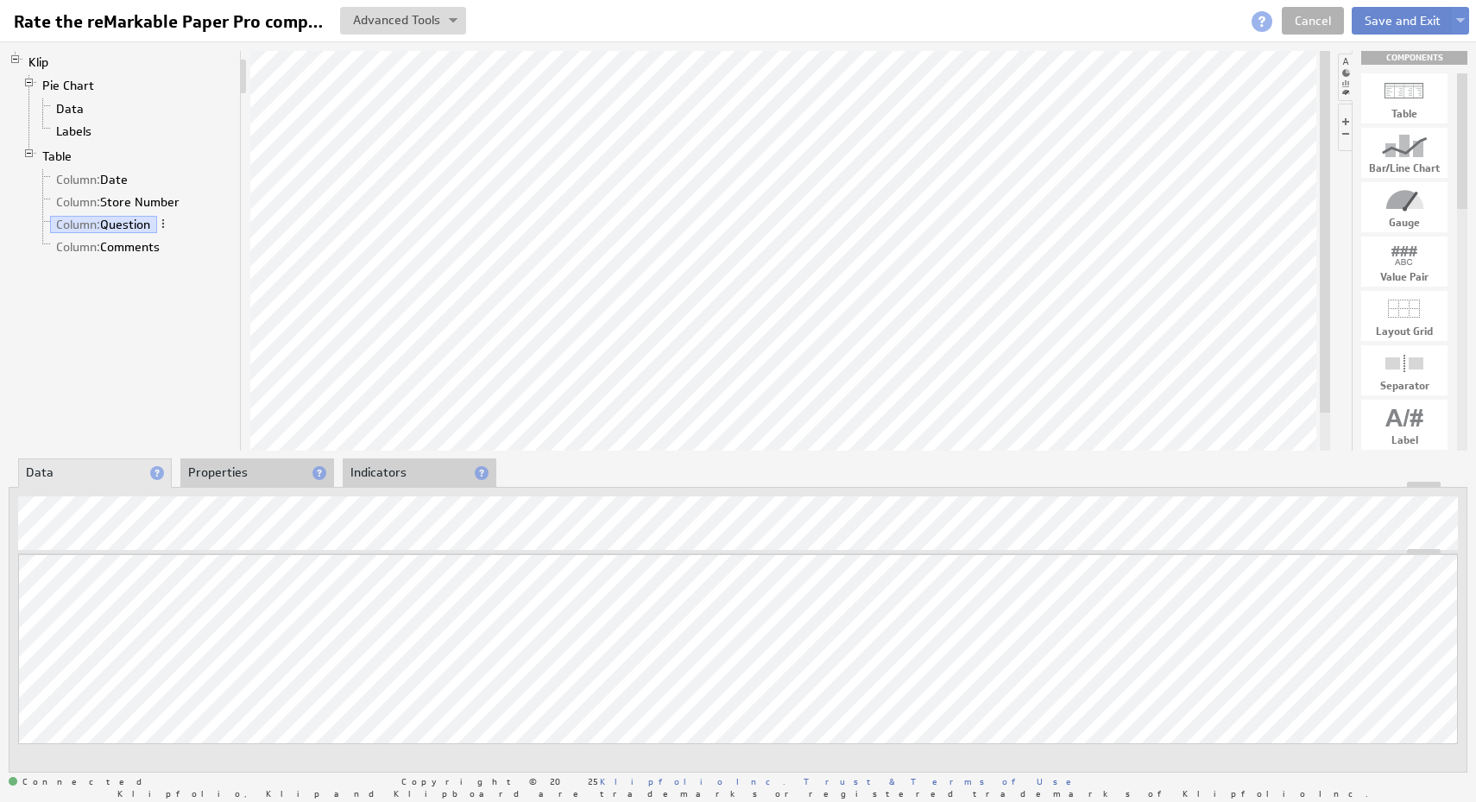
click at [1410, 24] on button "Save and Exit" at bounding box center [1402, 21] width 102 height 28
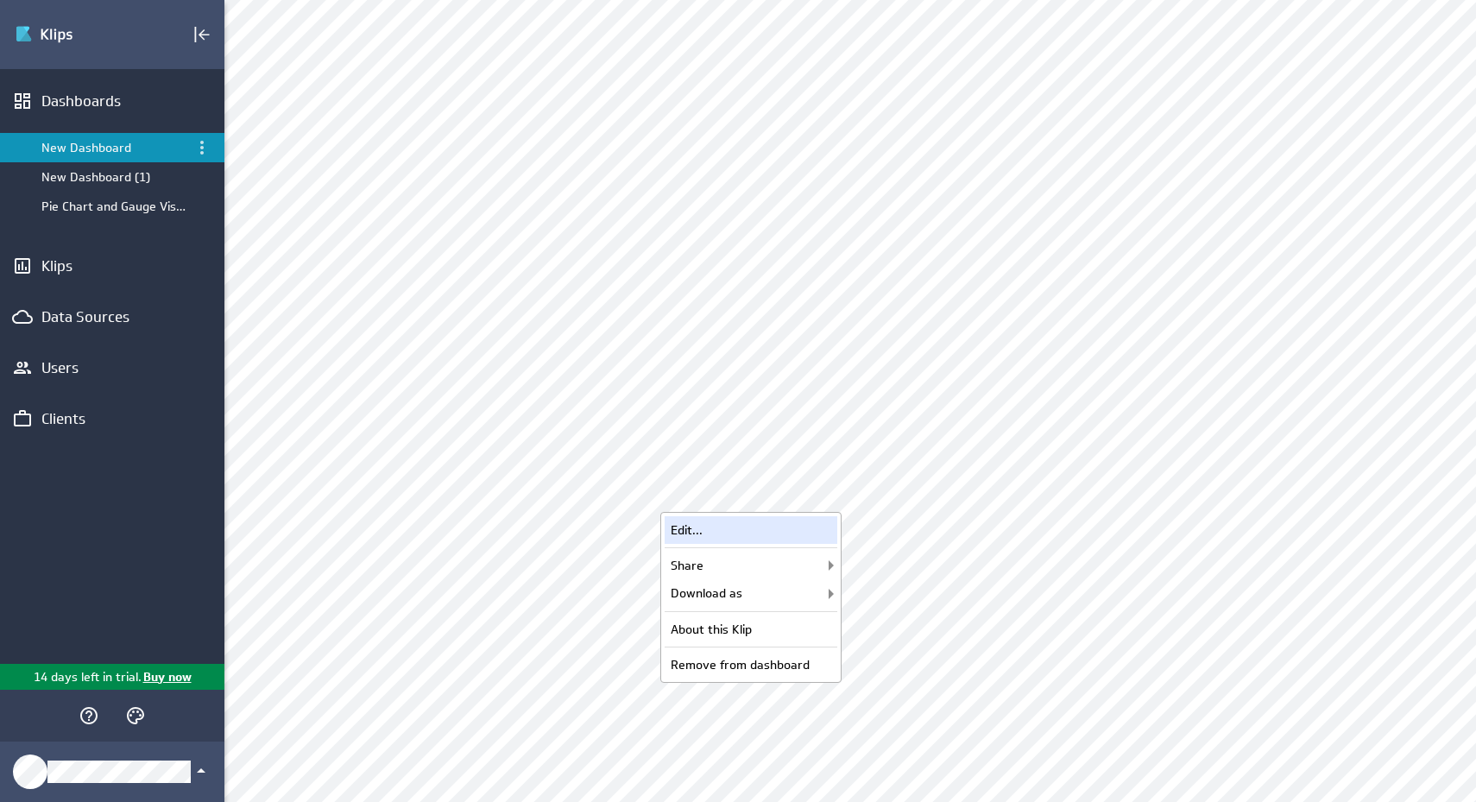
click at [797, 524] on div "Edit..." at bounding box center [750, 530] width 173 height 28
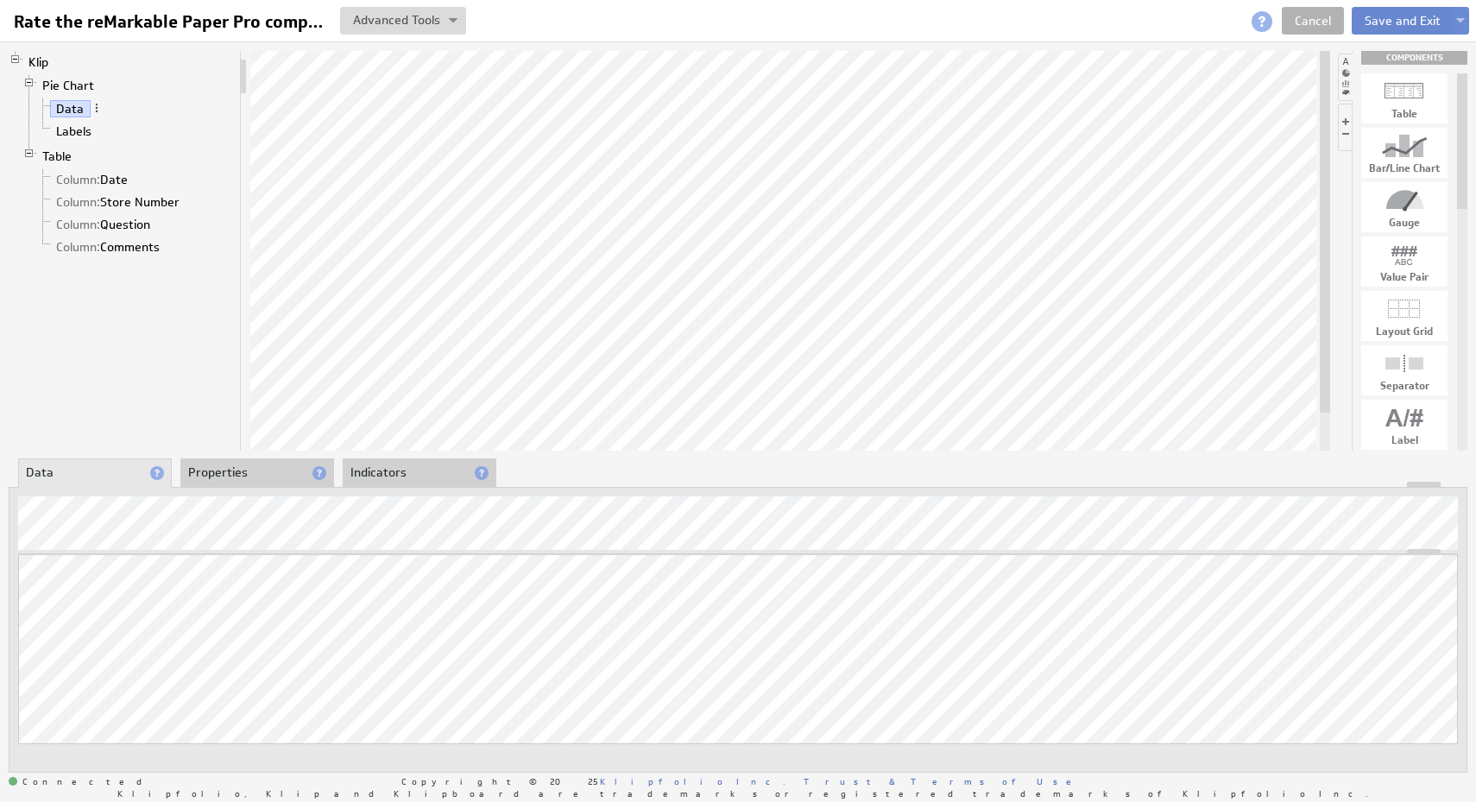
click at [1407, 17] on button "Save and Exit" at bounding box center [1402, 21] width 102 height 28
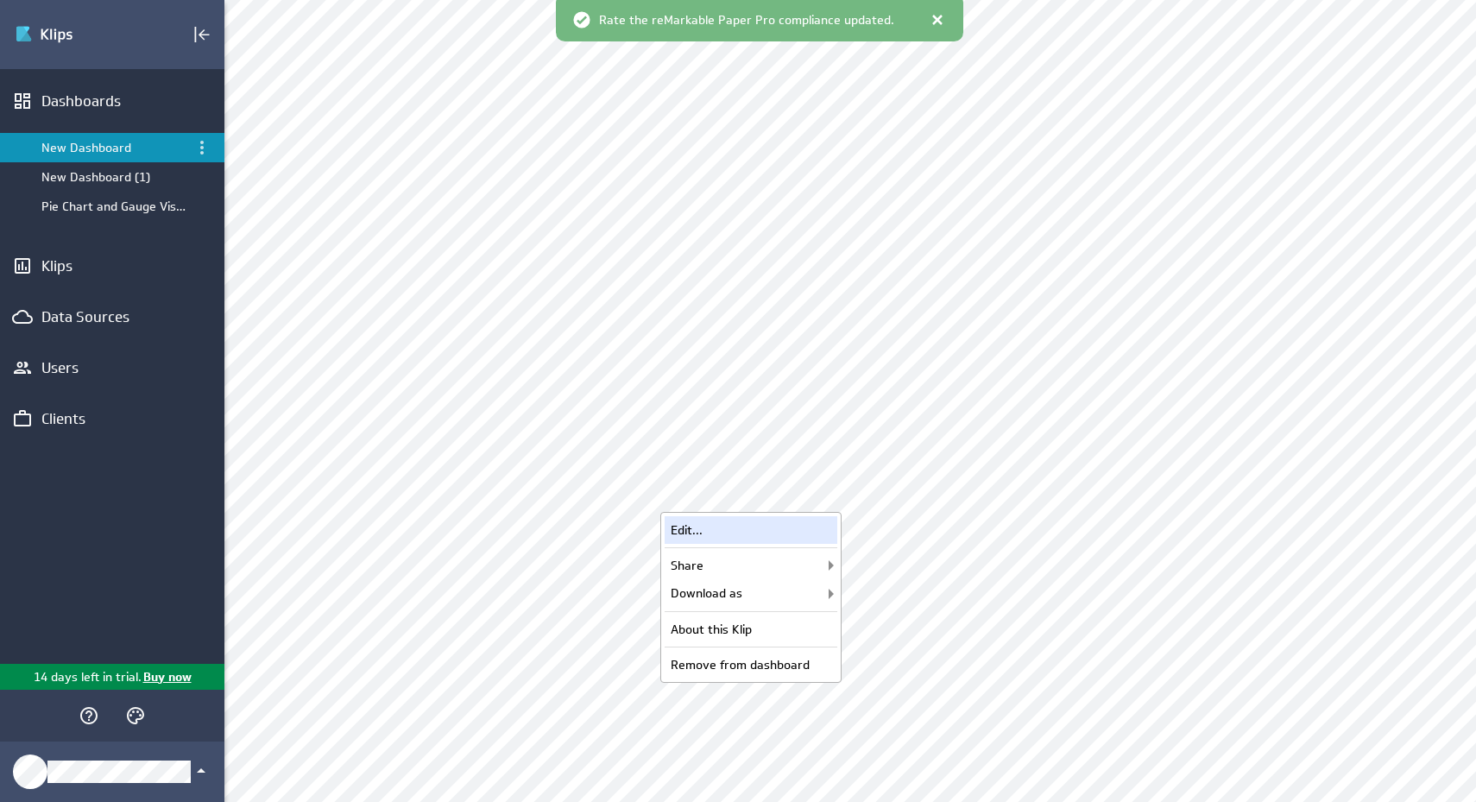
click at [788, 533] on div "Edit..." at bounding box center [750, 530] width 173 height 28
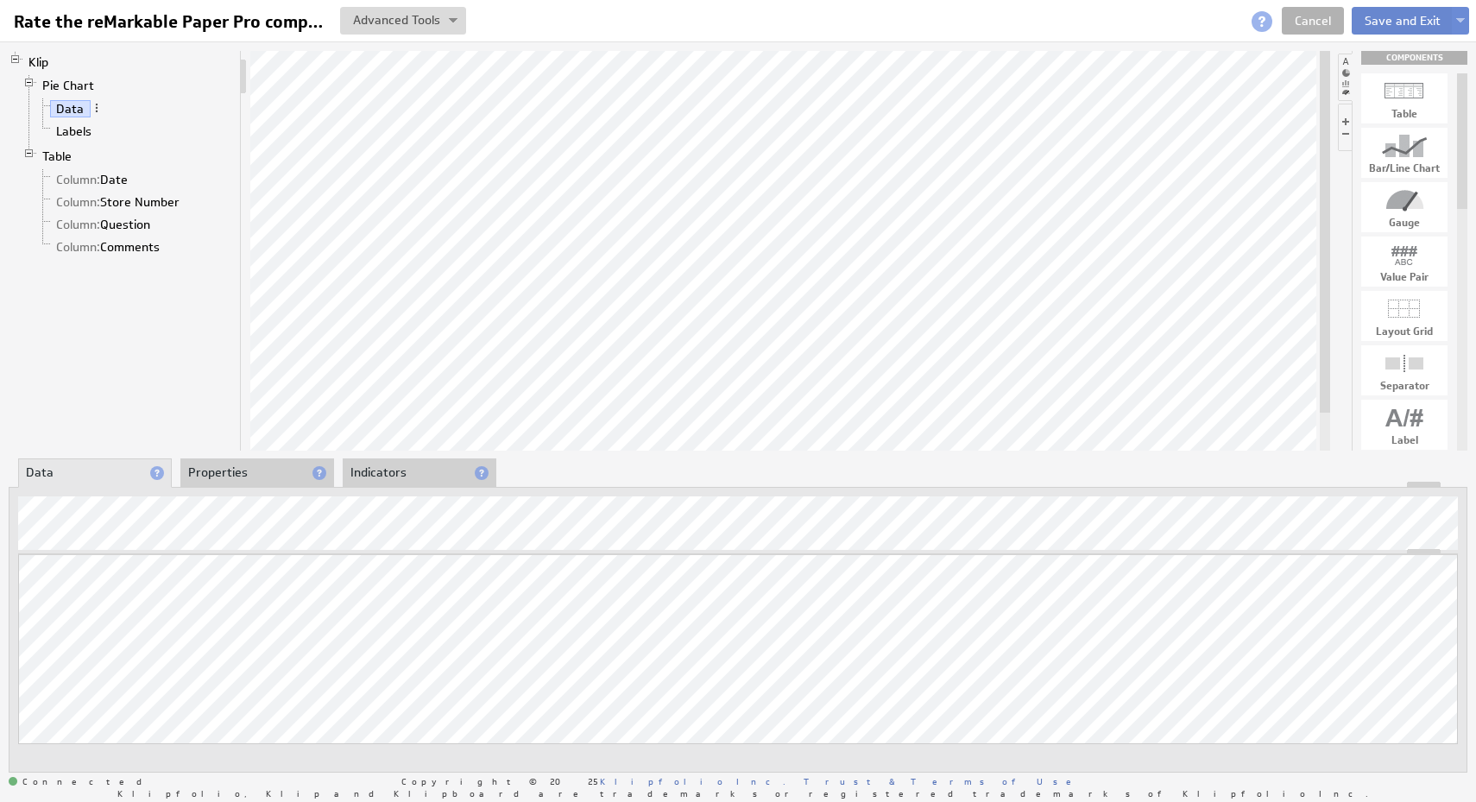
click at [1393, 24] on button "Save and Exit" at bounding box center [1402, 21] width 102 height 28
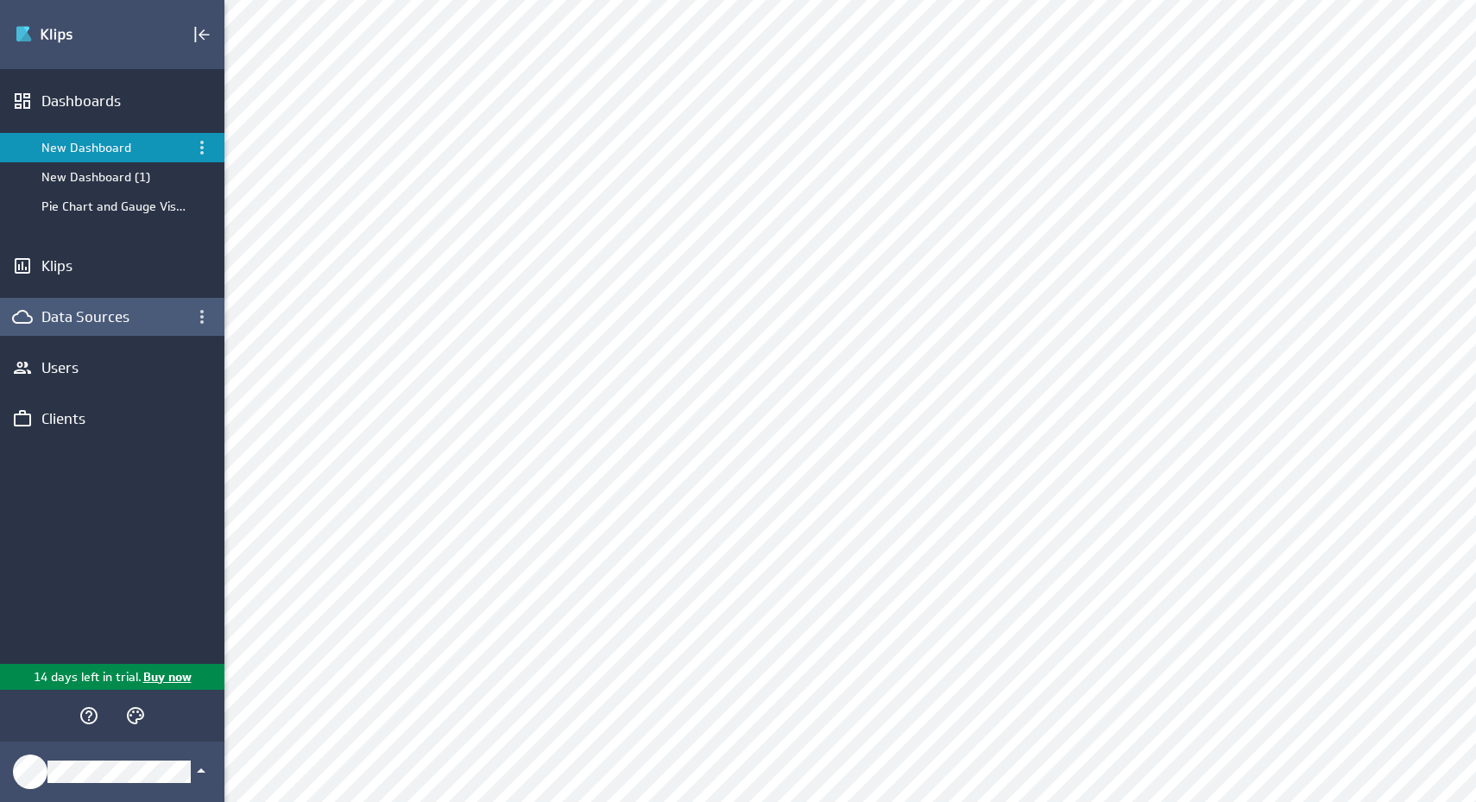
click at [115, 312] on div "Data Sources" at bounding box center [112, 316] width 142 height 19
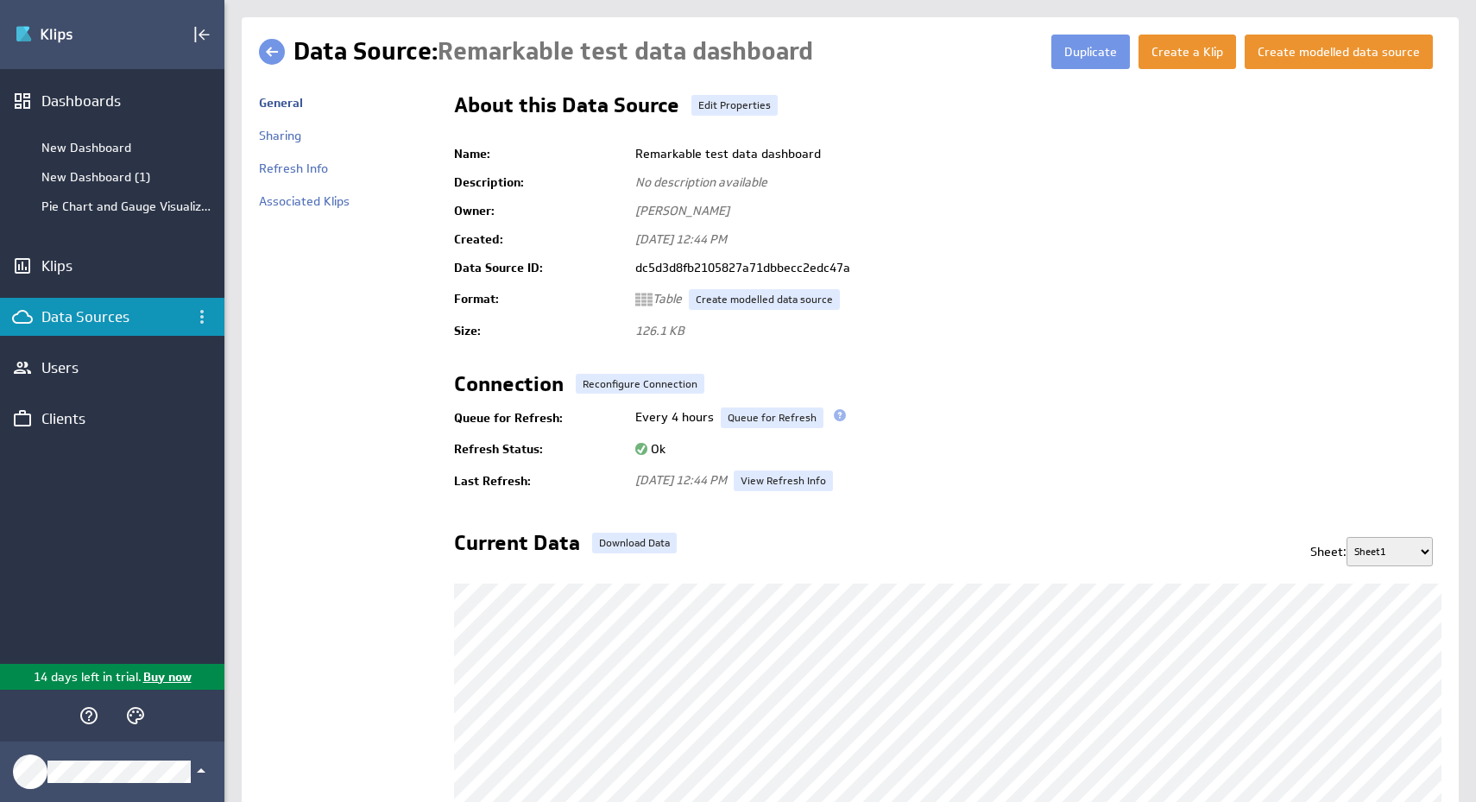
click at [288, 148] on div "Sharing" at bounding box center [348, 144] width 178 height 33
click at [288, 143] on link "Sharing" at bounding box center [280, 136] width 42 height 16
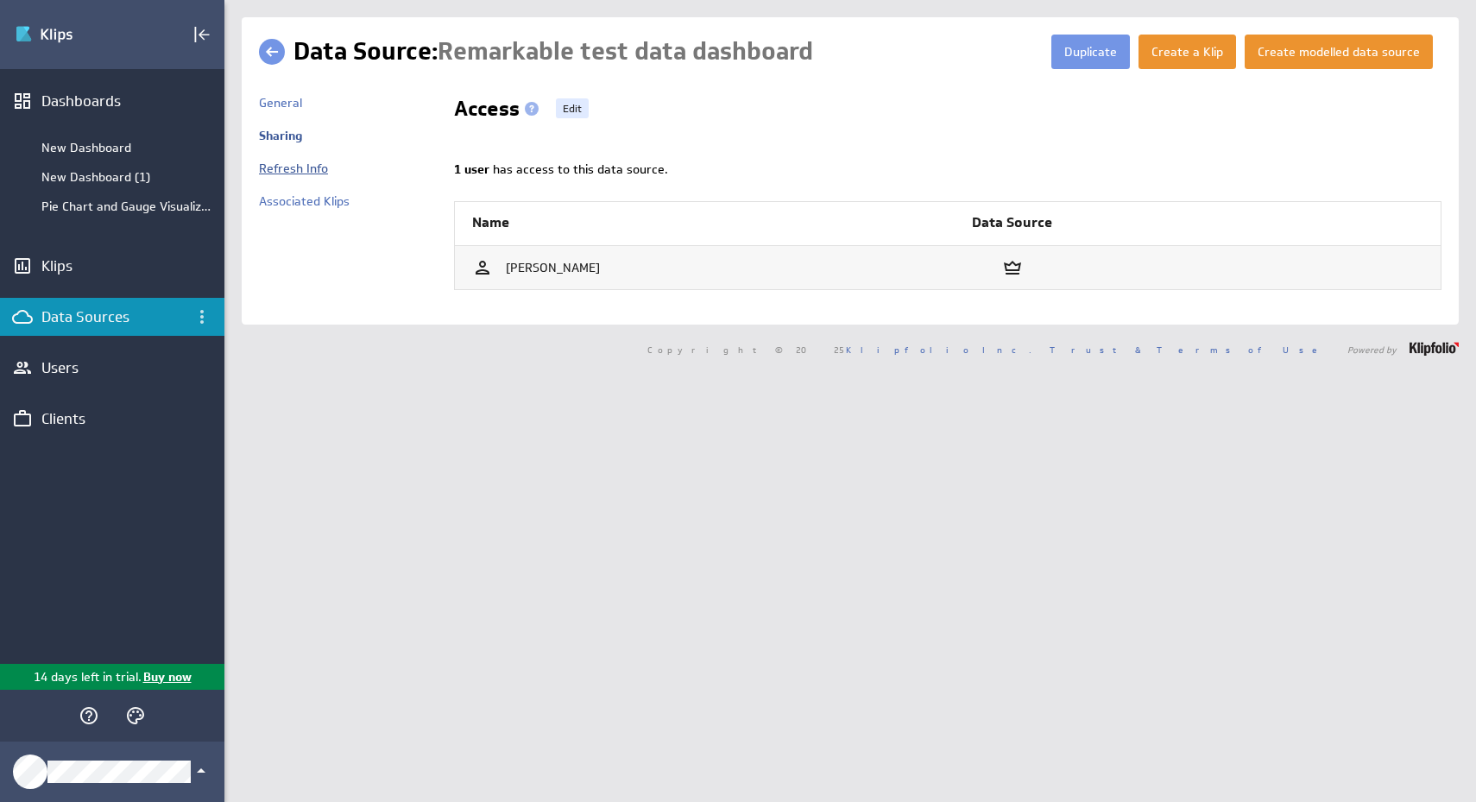
click at [293, 176] on link "Refresh Info" at bounding box center [293, 169] width 69 height 16
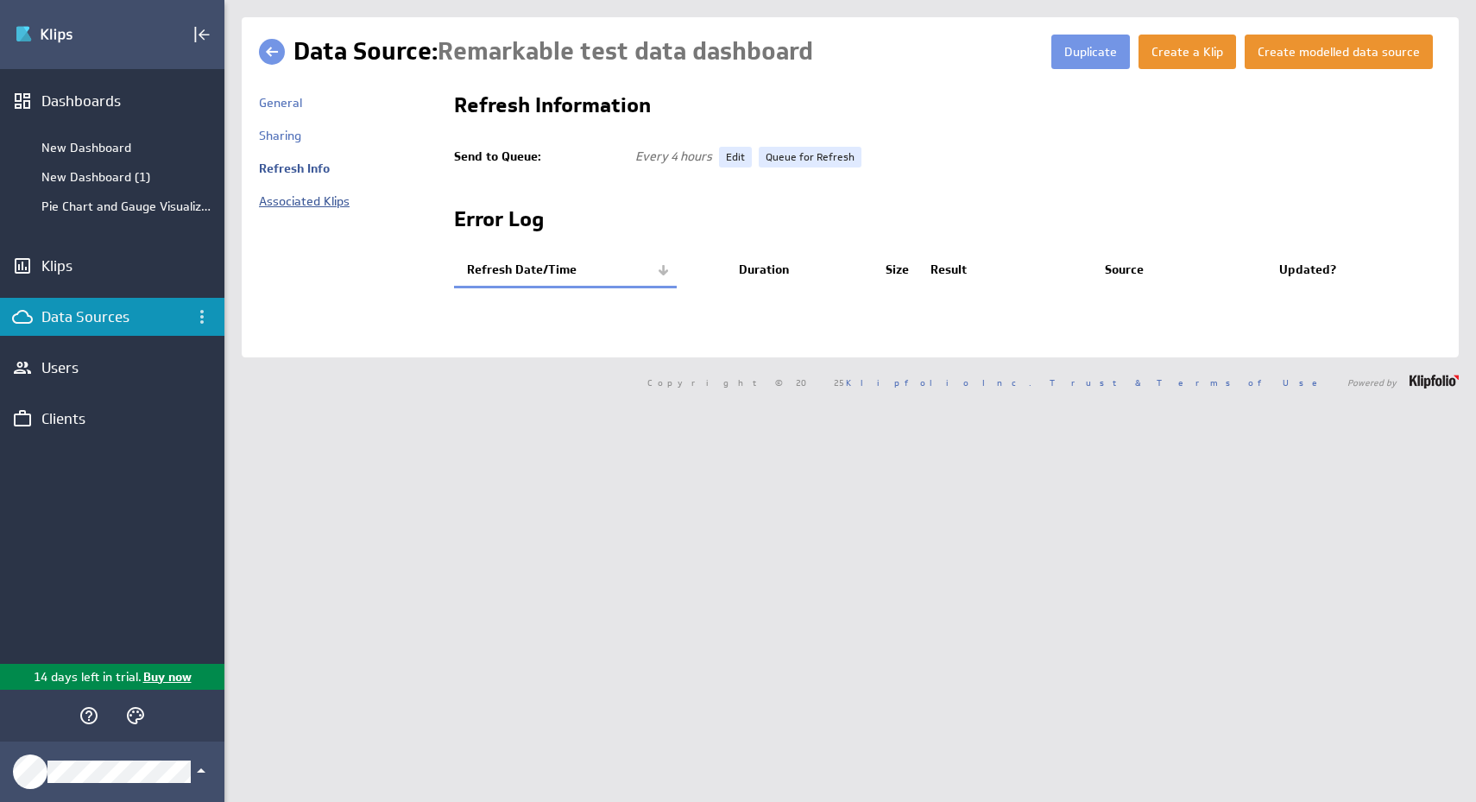
click at [322, 205] on link "Associated Klips" at bounding box center [304, 201] width 91 height 16
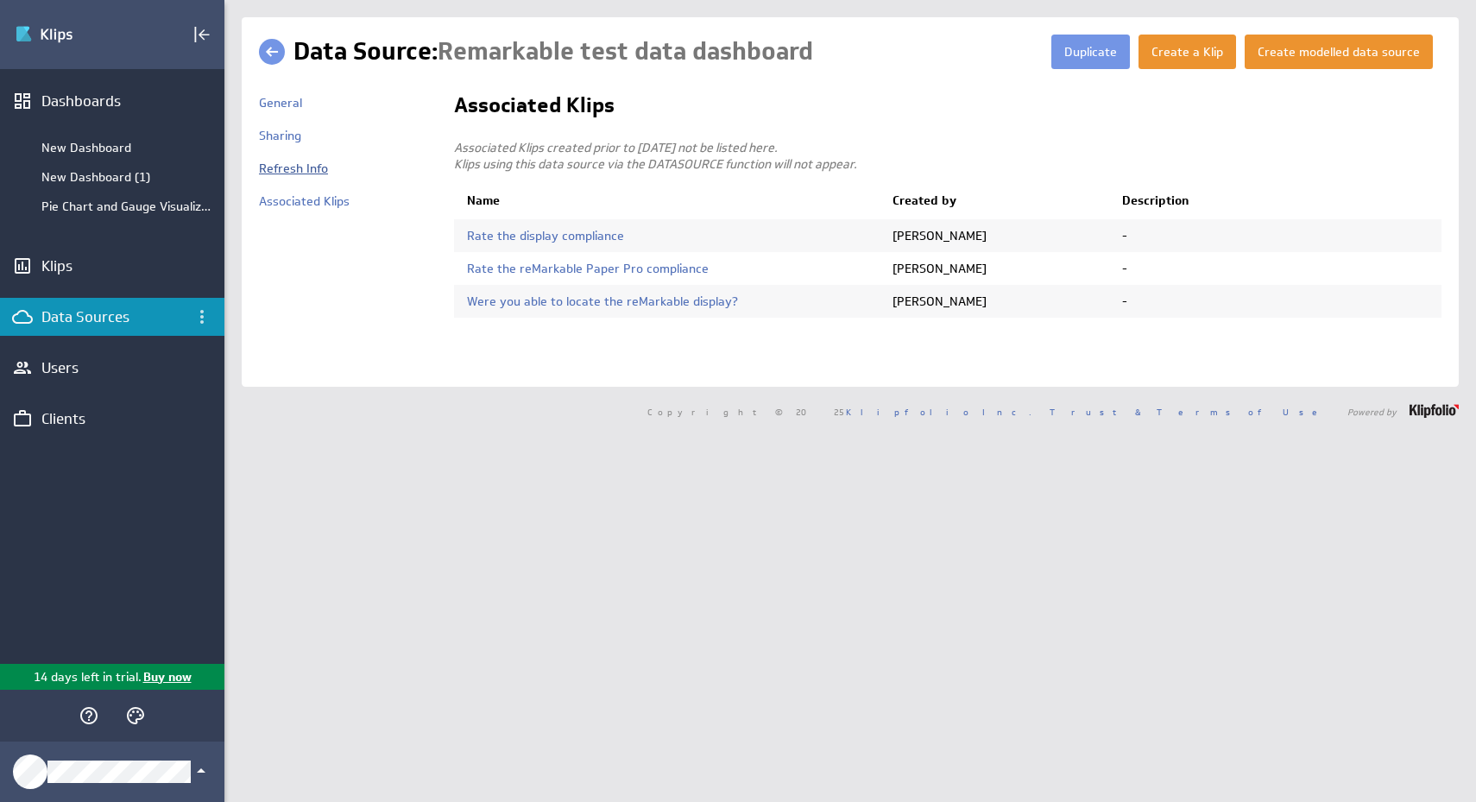
click at [304, 174] on link "Refresh Info" at bounding box center [293, 169] width 69 height 16
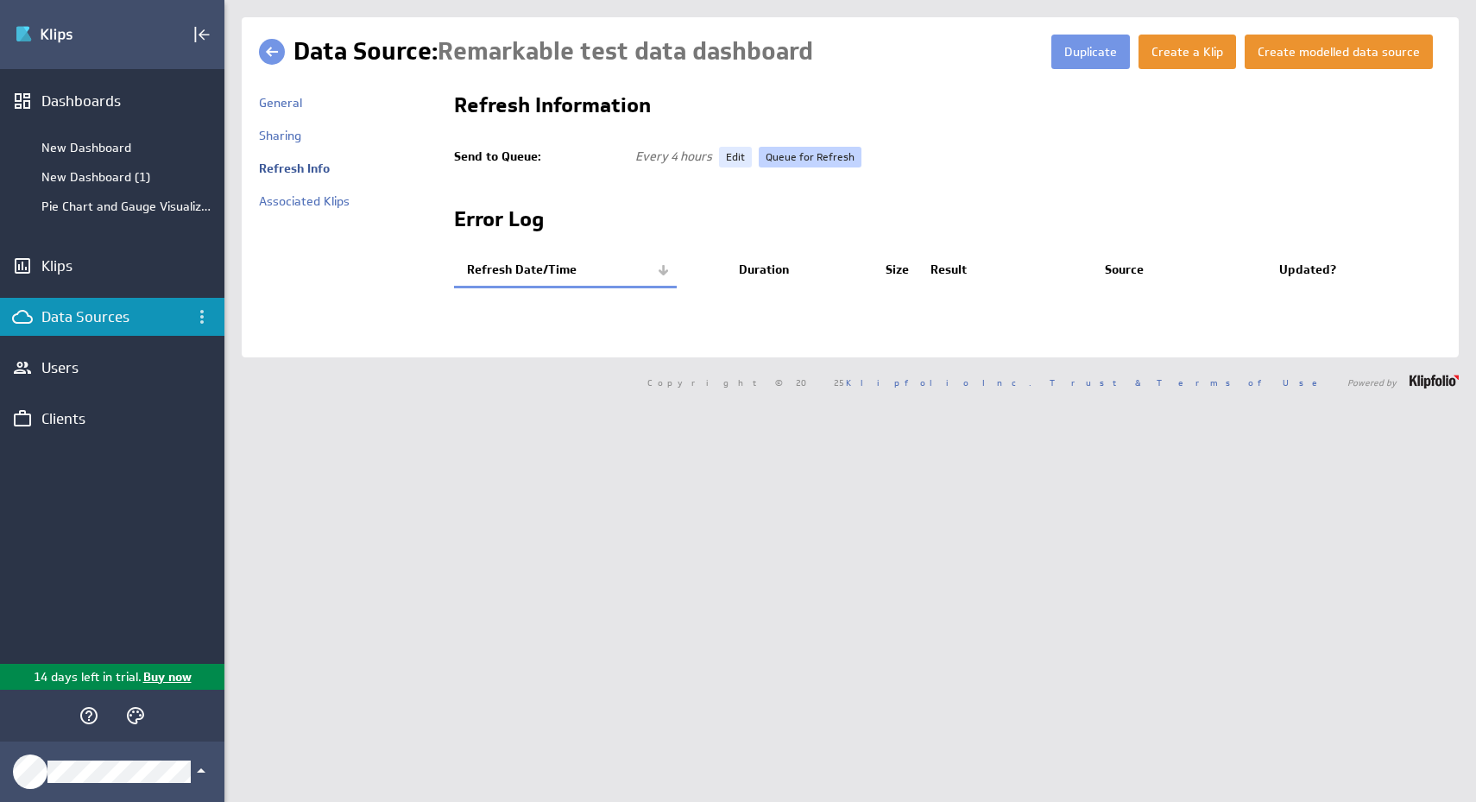
click at [813, 155] on link "Queue for Refresh" at bounding box center [810, 157] width 103 height 21
click at [99, 150] on div "New Dashboard" at bounding box center [128, 148] width 174 height 16
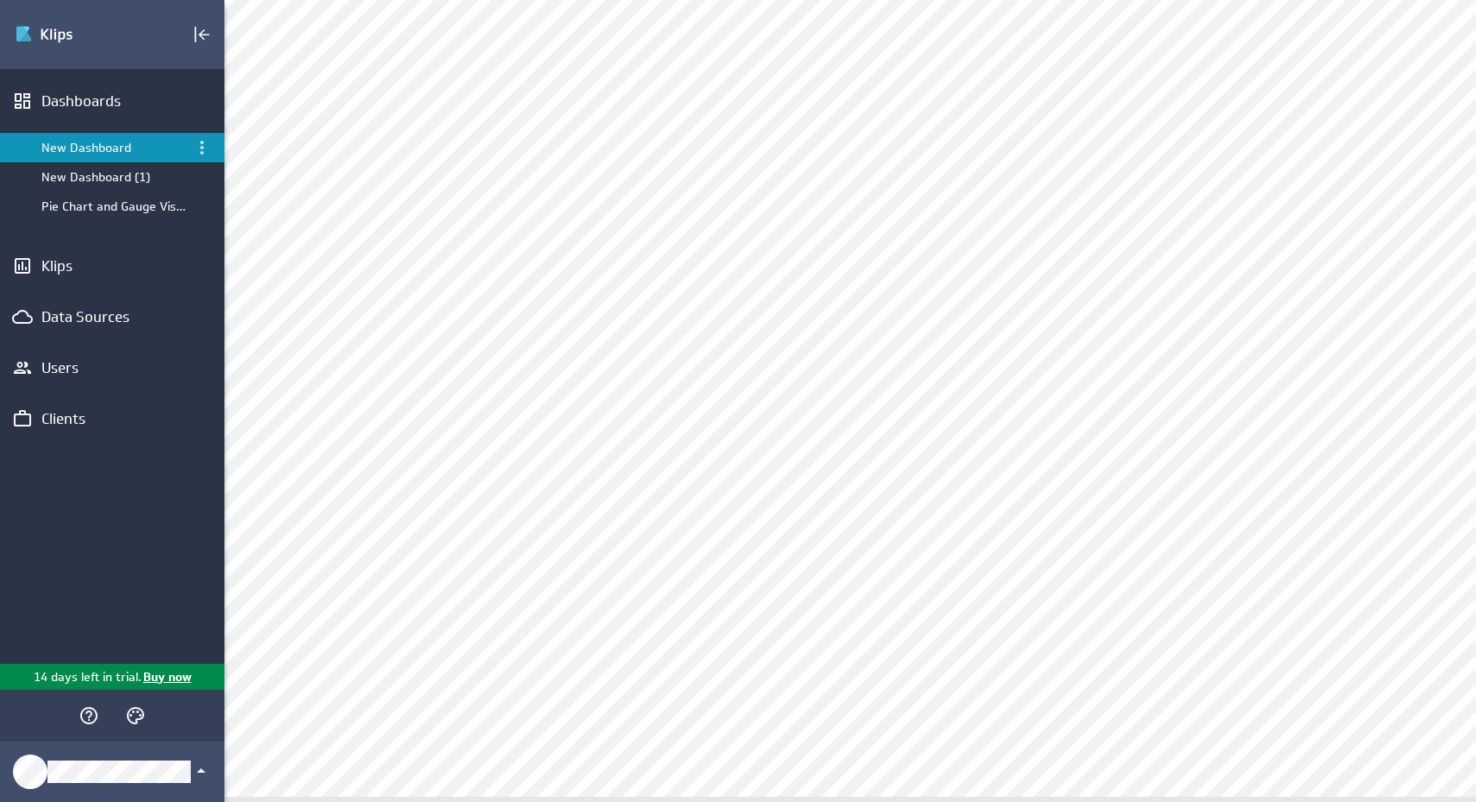
scroll to position [413, 0]
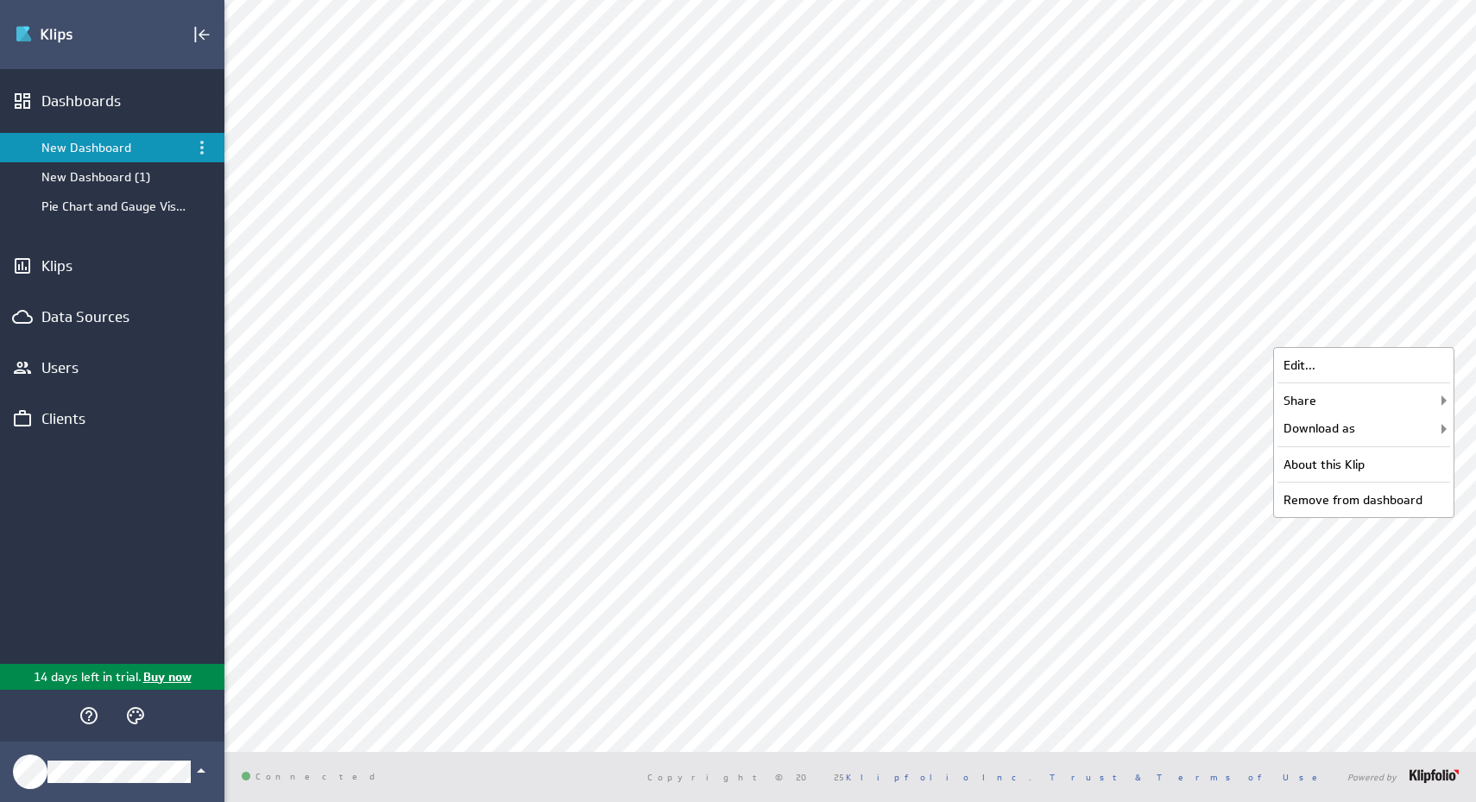
click at [1384, 383] on div "Edit... Share Share with users... Email Klip... Embed Klip... Download as PDF..…" at bounding box center [1363, 432] width 181 height 171
click at [1384, 374] on div "Edit..." at bounding box center [1363, 365] width 173 height 28
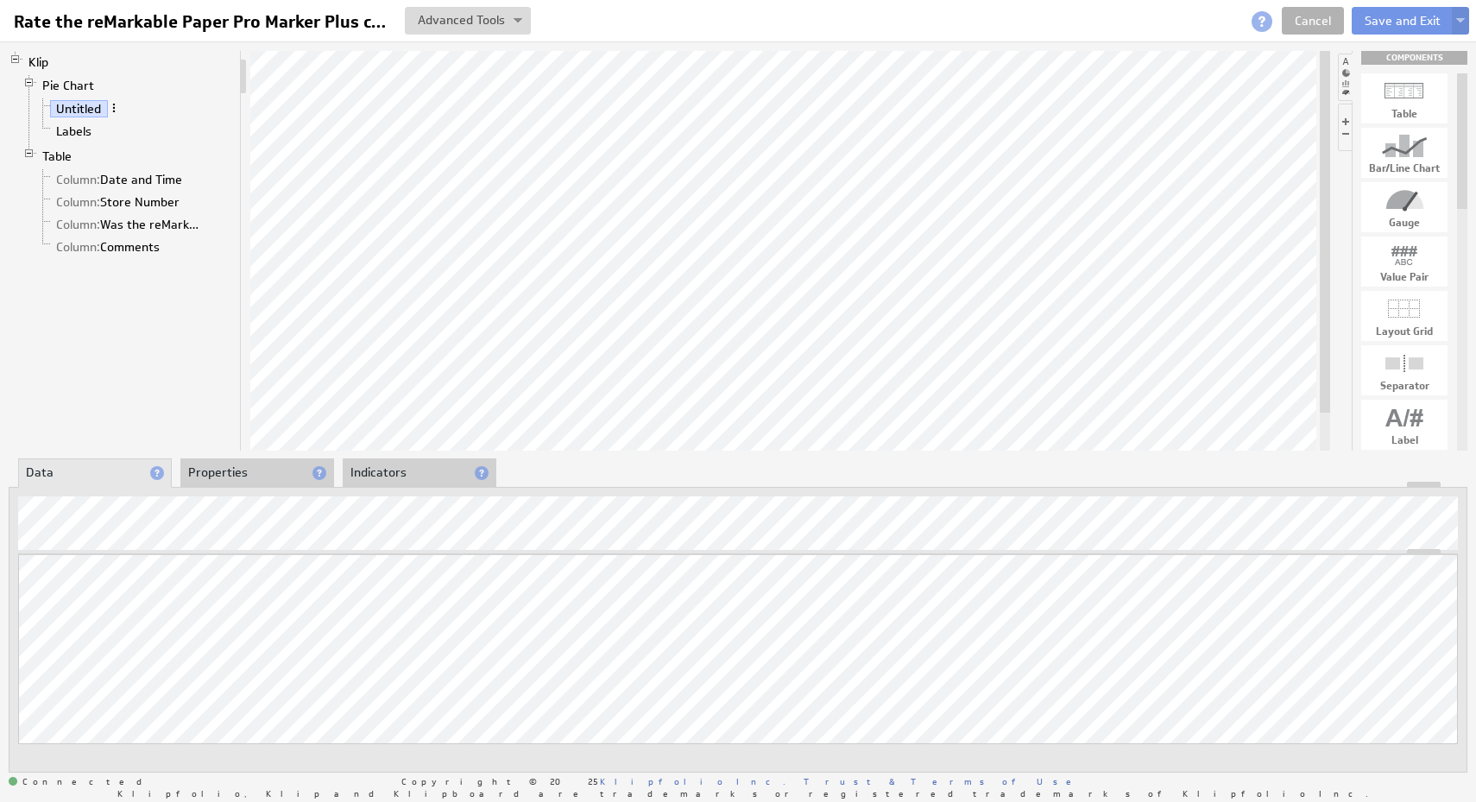
click at [112, 107] on span at bounding box center [114, 108] width 12 height 12
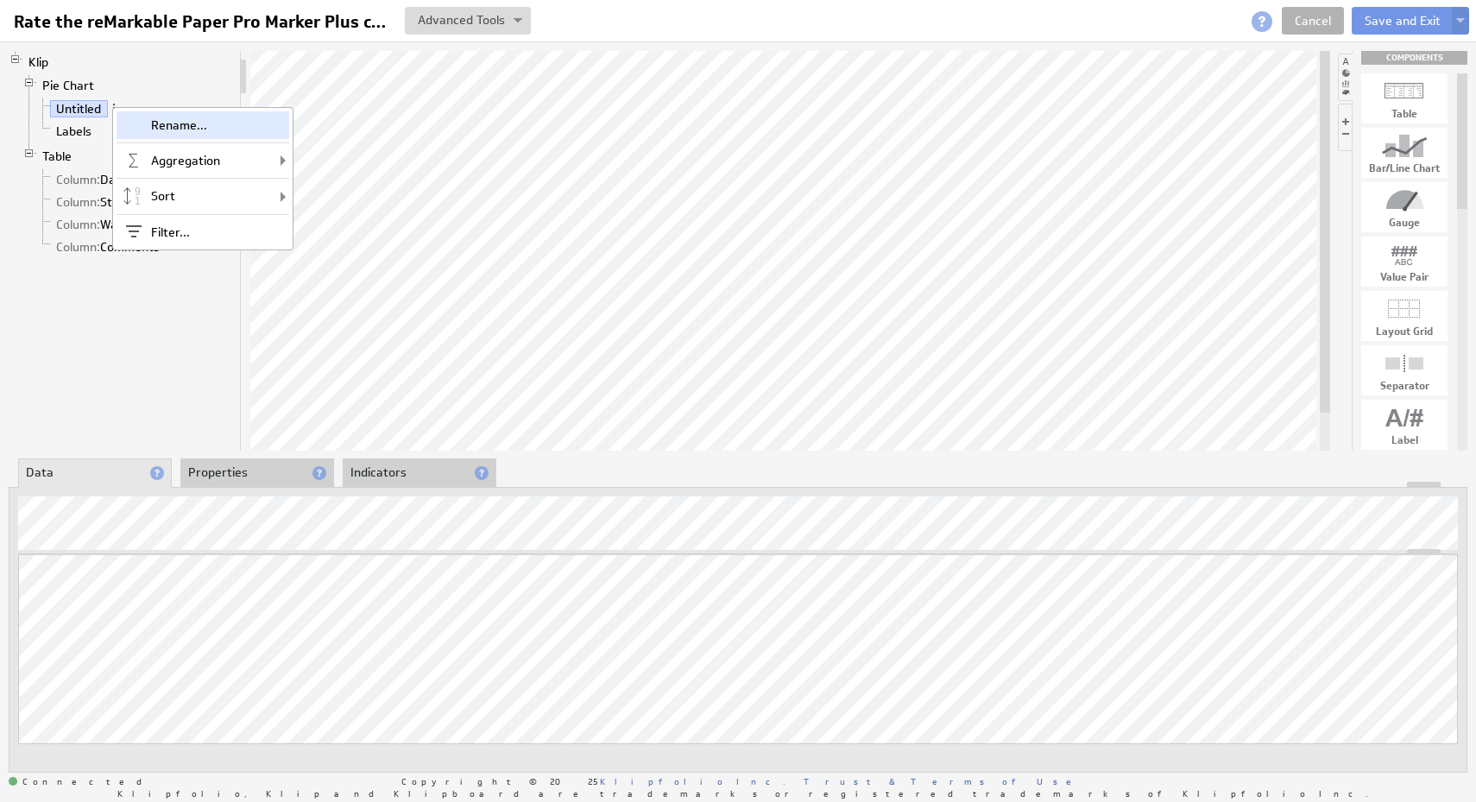
click at [137, 123] on div "Rename..." at bounding box center [202, 125] width 173 height 28
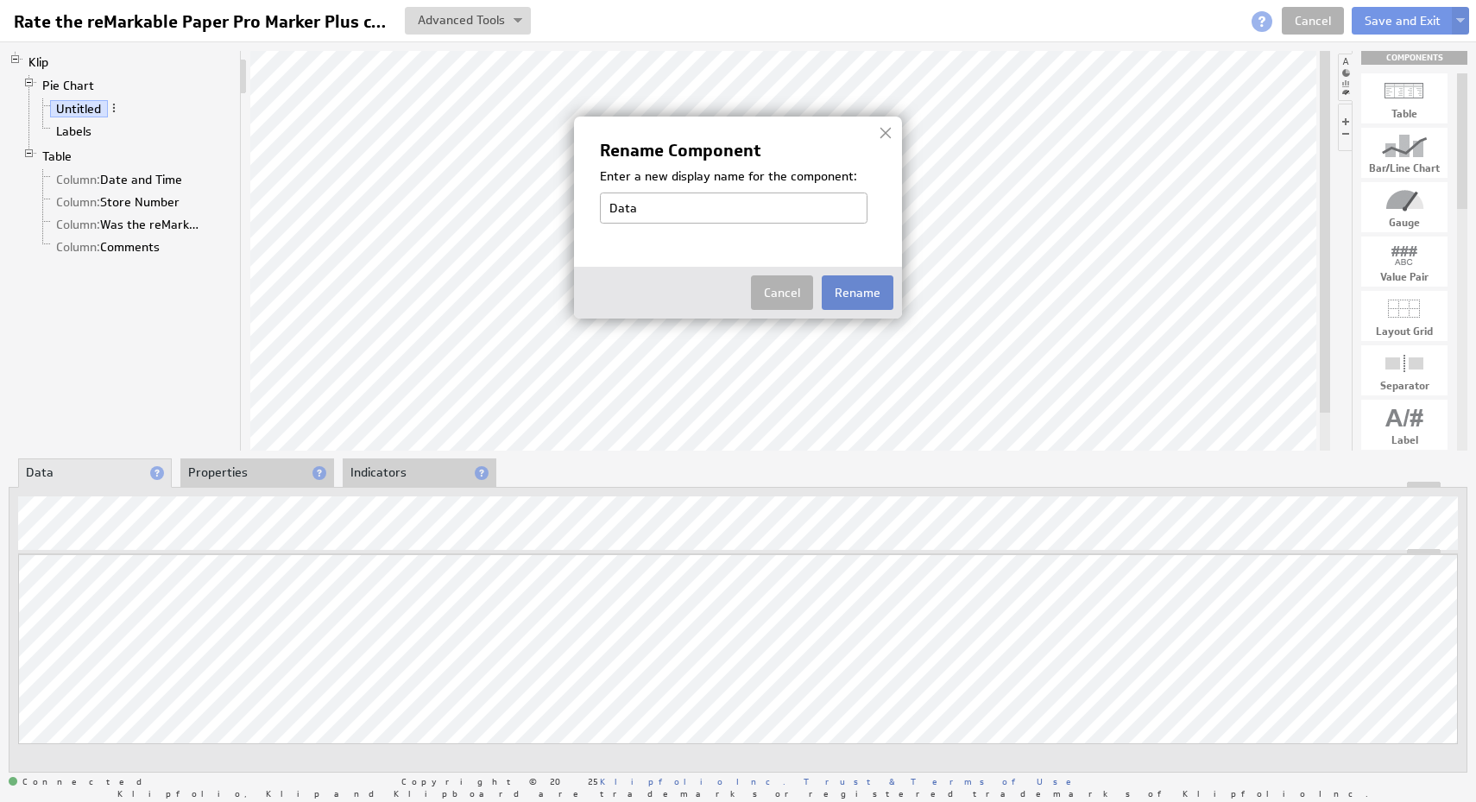
type input "Data"
click at [866, 303] on button "Rename" at bounding box center [858, 292] width 72 height 35
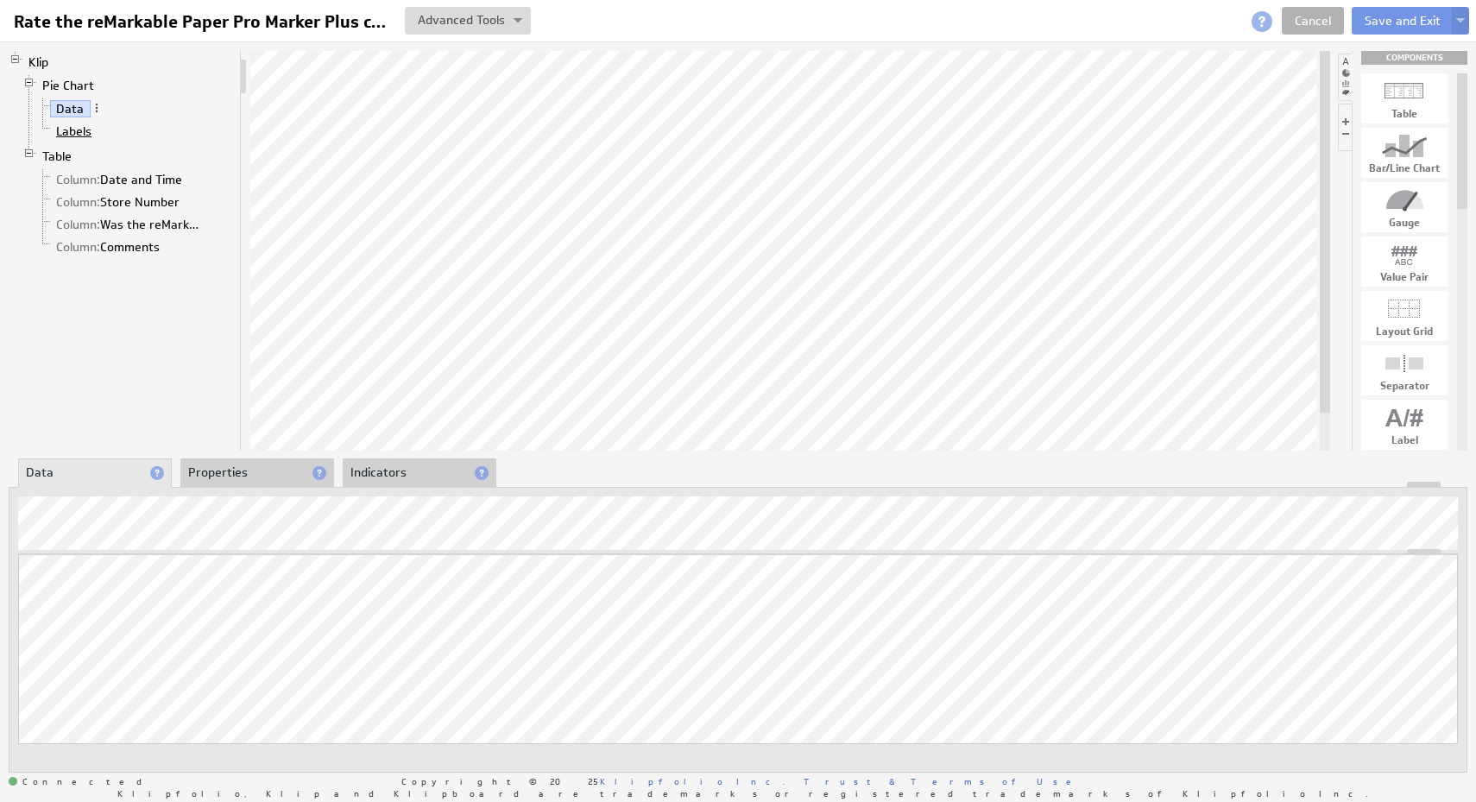
click at [89, 137] on link "Labels" at bounding box center [74, 131] width 48 height 17
click at [83, 109] on link "Data" at bounding box center [70, 108] width 41 height 17
click at [180, 181] on link "Column: Date and Time" at bounding box center [119, 179] width 139 height 17
click at [192, 180] on span at bounding box center [195, 179] width 12 height 12
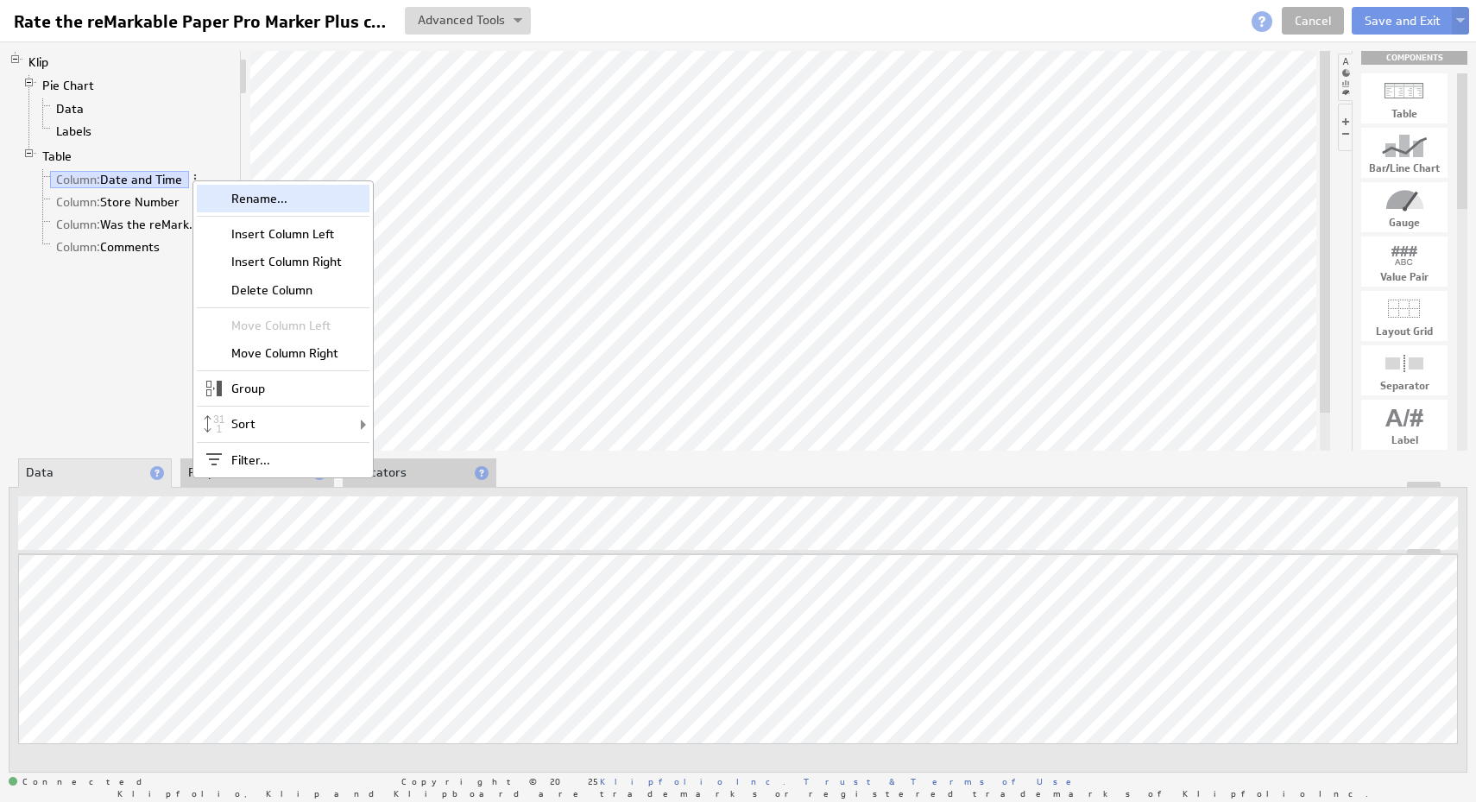
click at [226, 202] on div "Rename..." at bounding box center [283, 199] width 173 height 28
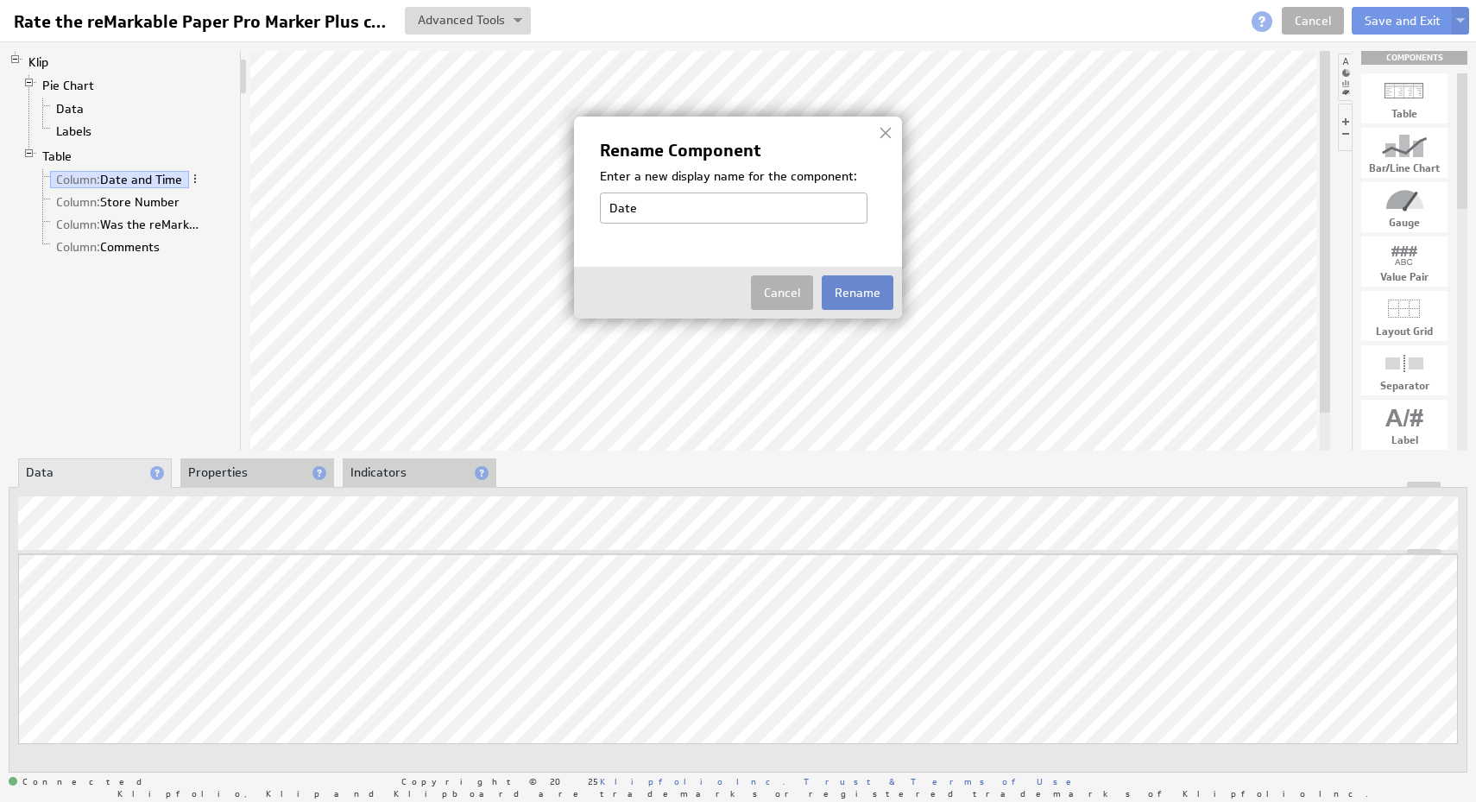
type input "Date"
click at [869, 299] on button "Rename" at bounding box center [858, 292] width 72 height 35
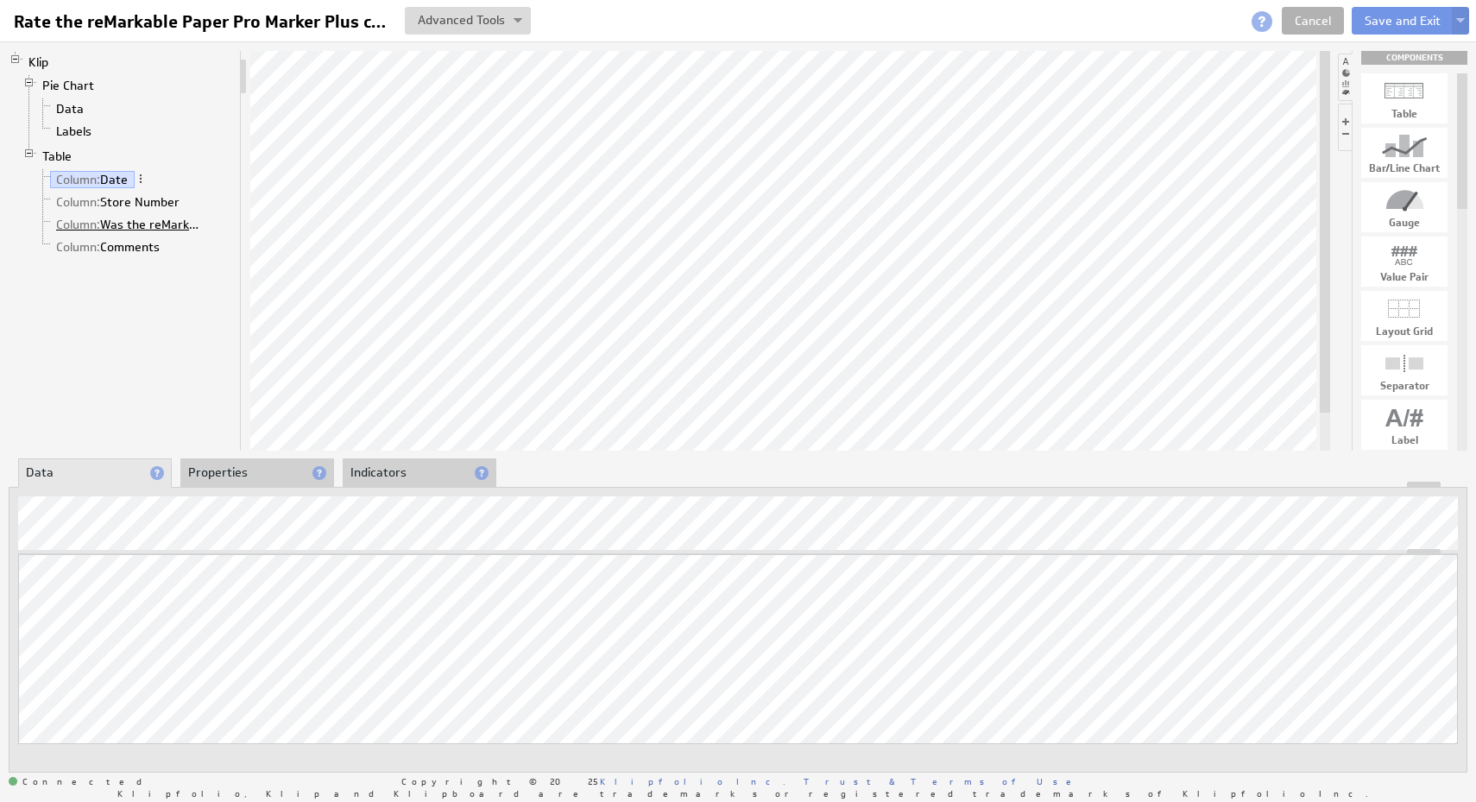
click at [195, 228] on link "Column: Was the reMarkable Display Located?" at bounding box center [130, 224] width 160 height 17
click at [214, 230] on span at bounding box center [216, 223] width 12 height 12
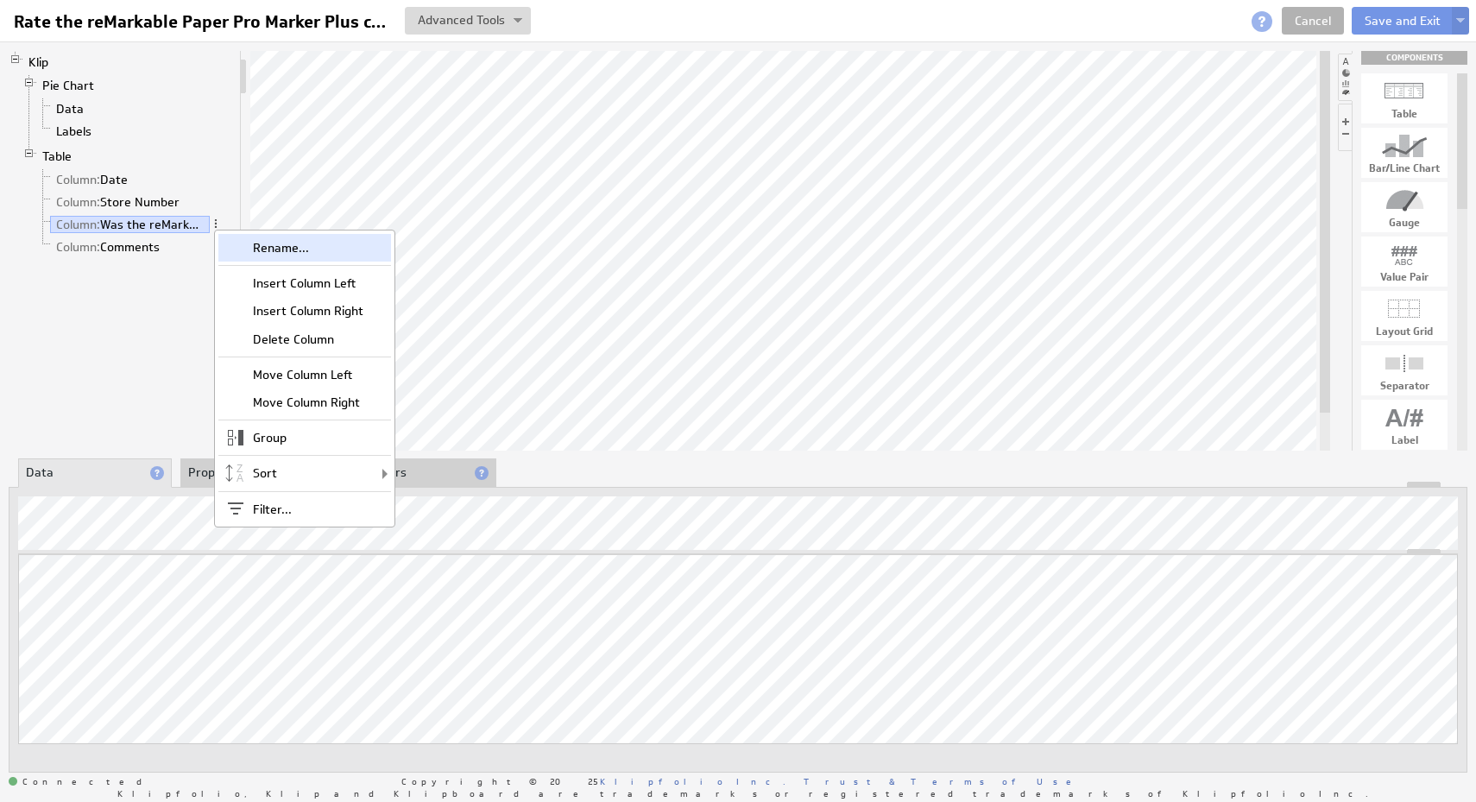
click at [256, 248] on div "Rename..." at bounding box center [304, 248] width 173 height 28
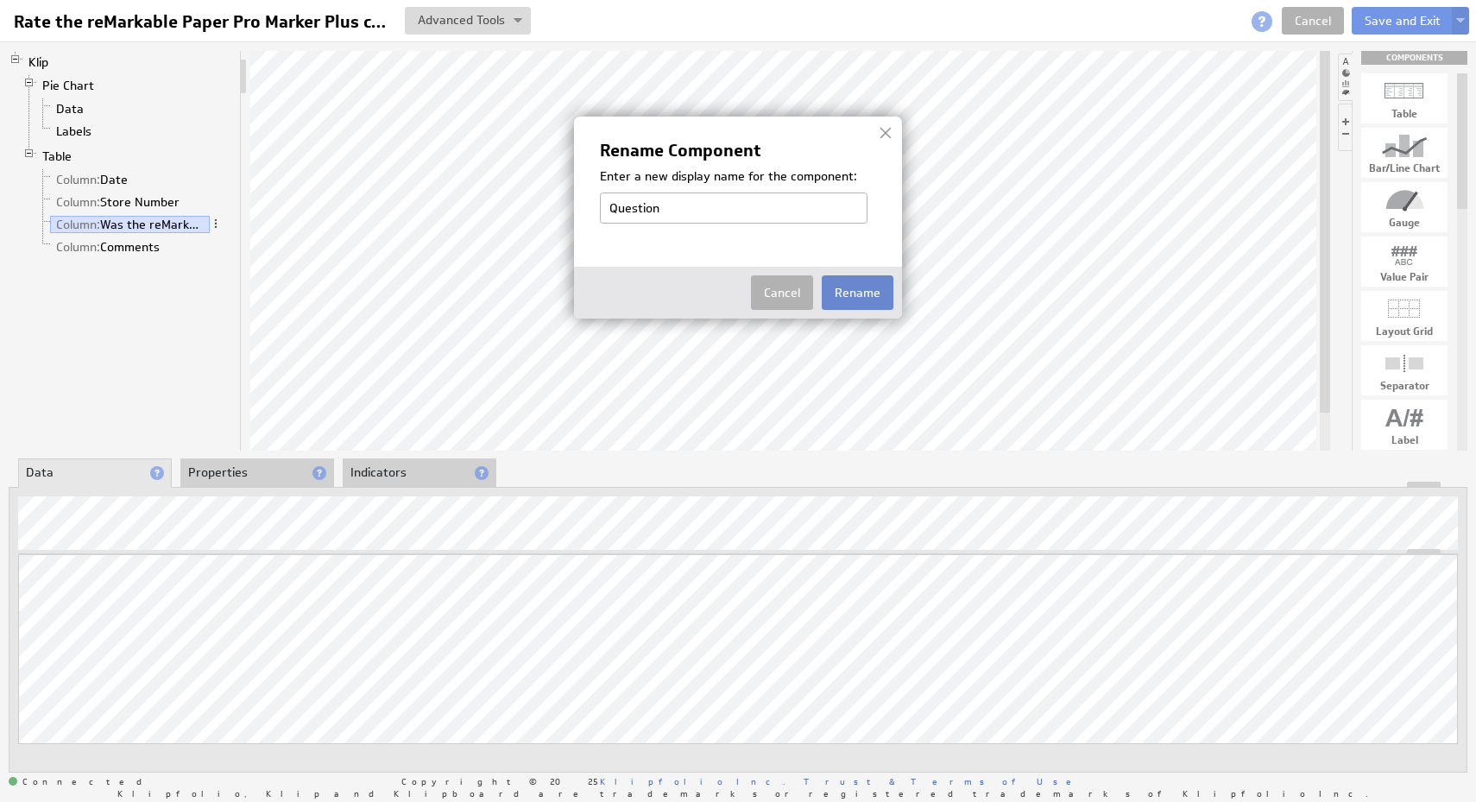
type input "Question"
click at [859, 297] on button "Rename" at bounding box center [858, 292] width 72 height 35
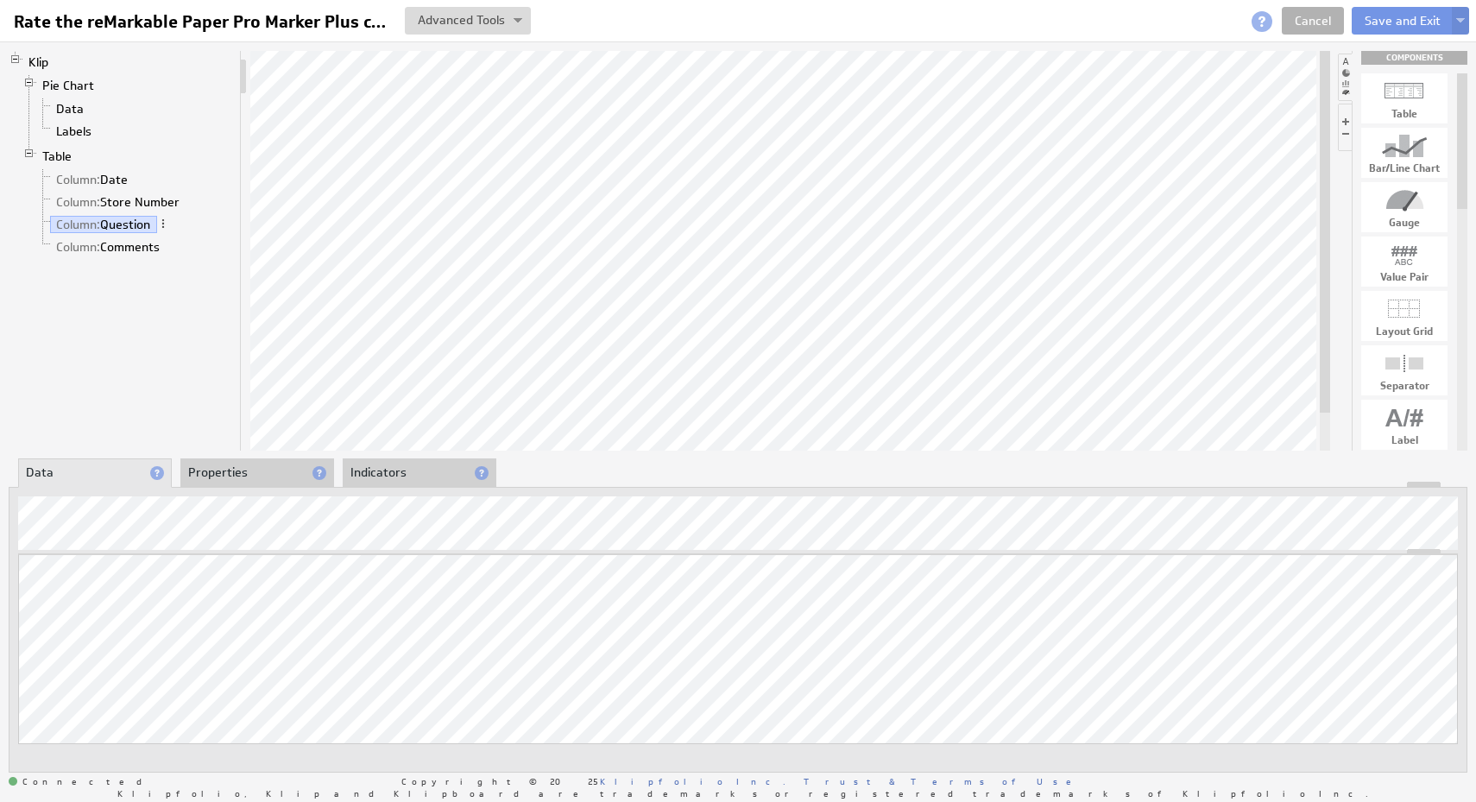
click at [173, 245] on li "Column: Comments" at bounding box center [134, 247] width 197 height 22
click at [163, 245] on link "Column: Comments" at bounding box center [108, 246] width 116 height 17
click at [171, 245] on span at bounding box center [173, 246] width 12 height 12
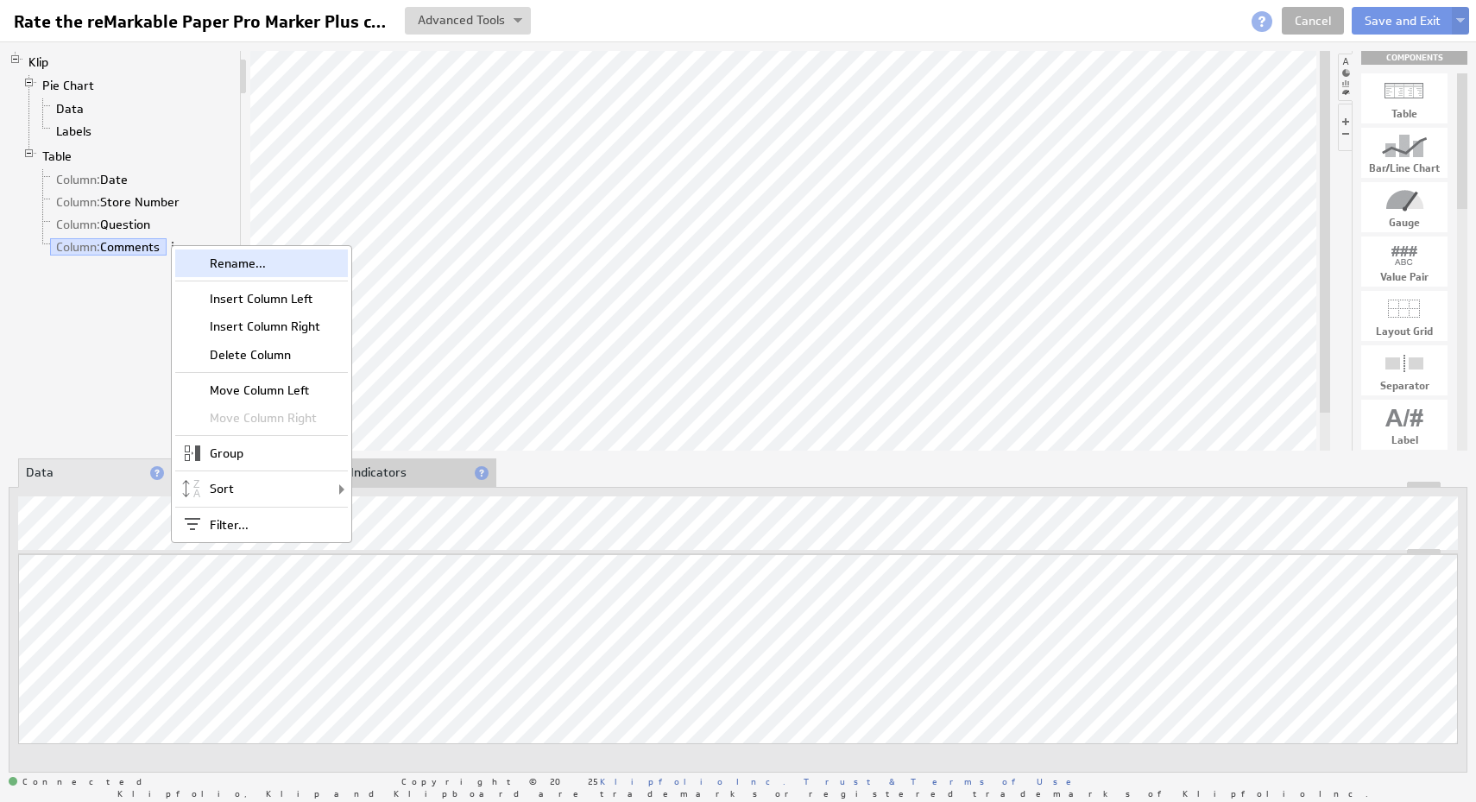
click at [206, 263] on div "Rename..." at bounding box center [261, 263] width 173 height 28
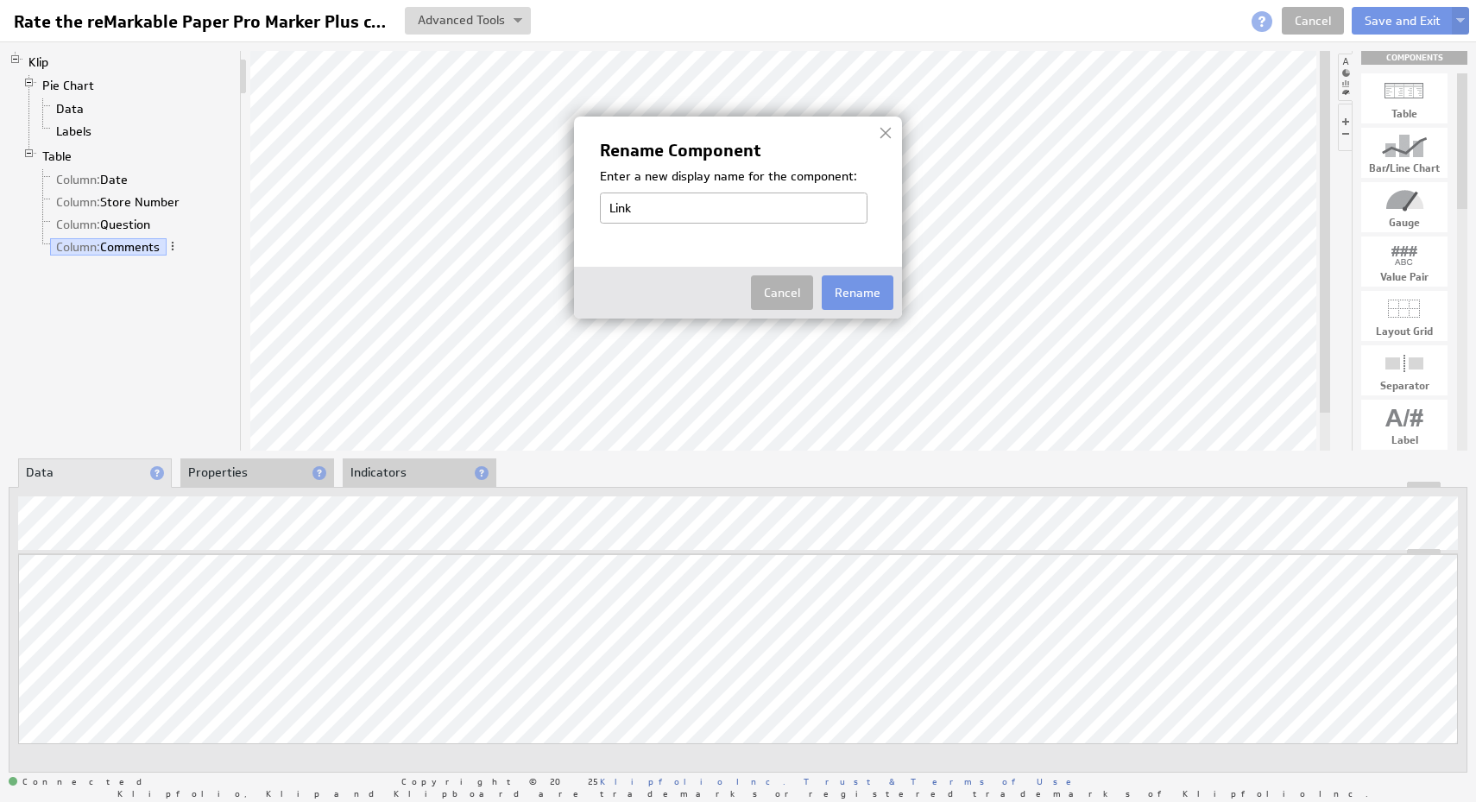
type input "Link to Form"
click at [861, 295] on button "Rename" at bounding box center [858, 292] width 72 height 35
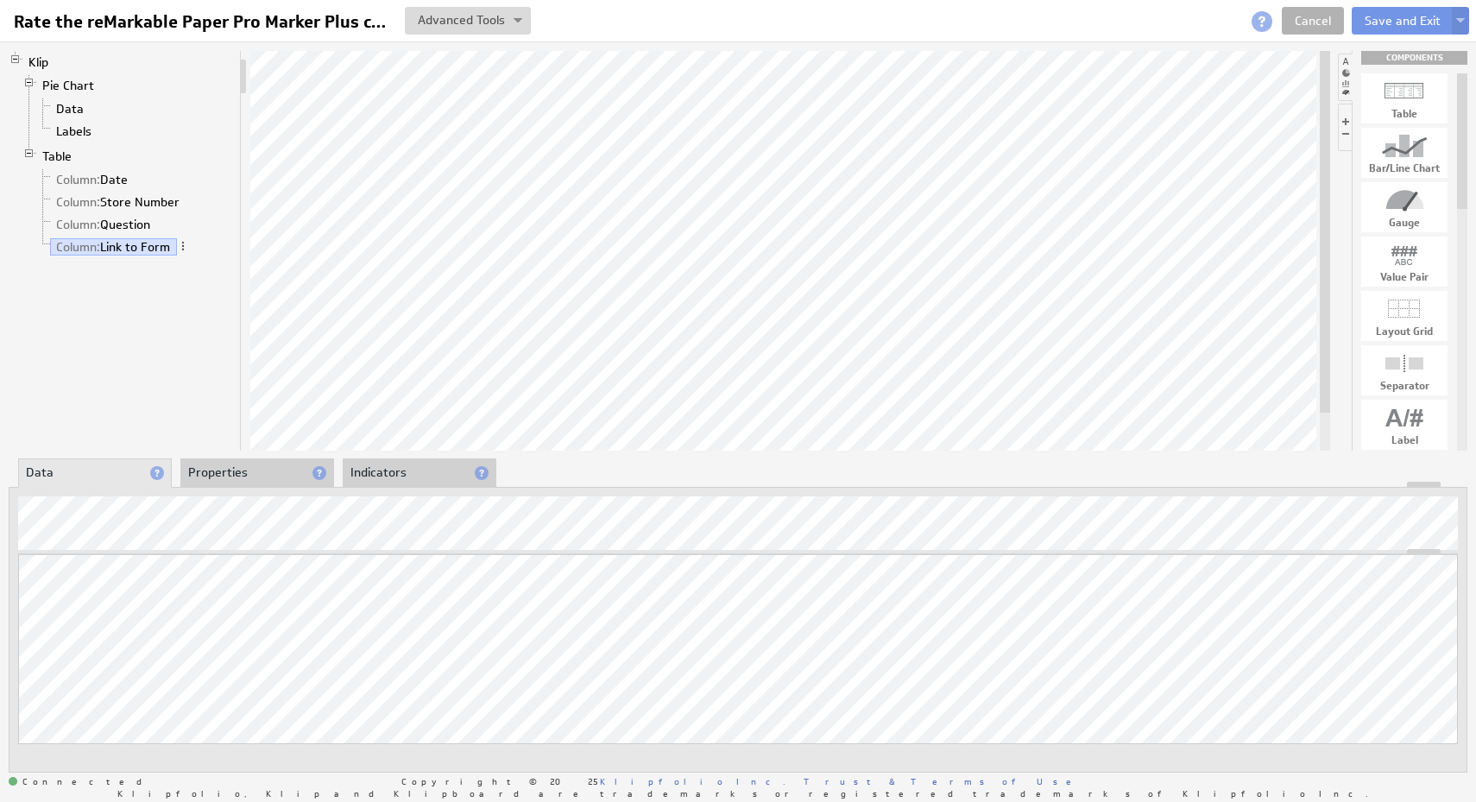
click at [199, 302] on div "Klip Pie Chart Data Labels Table Column: Date Column: Store Number Column: Ques…" at bounding box center [125, 251] width 233 height 400
click at [126, 180] on link "Column: Date" at bounding box center [92, 179] width 85 height 17
click at [177, 191] on li "Column: Store Number" at bounding box center [134, 202] width 197 height 22
click at [174, 199] on link "Column: Store Number" at bounding box center [118, 201] width 136 height 17
click at [129, 231] on link "Column: Question" at bounding box center [103, 224] width 107 height 17
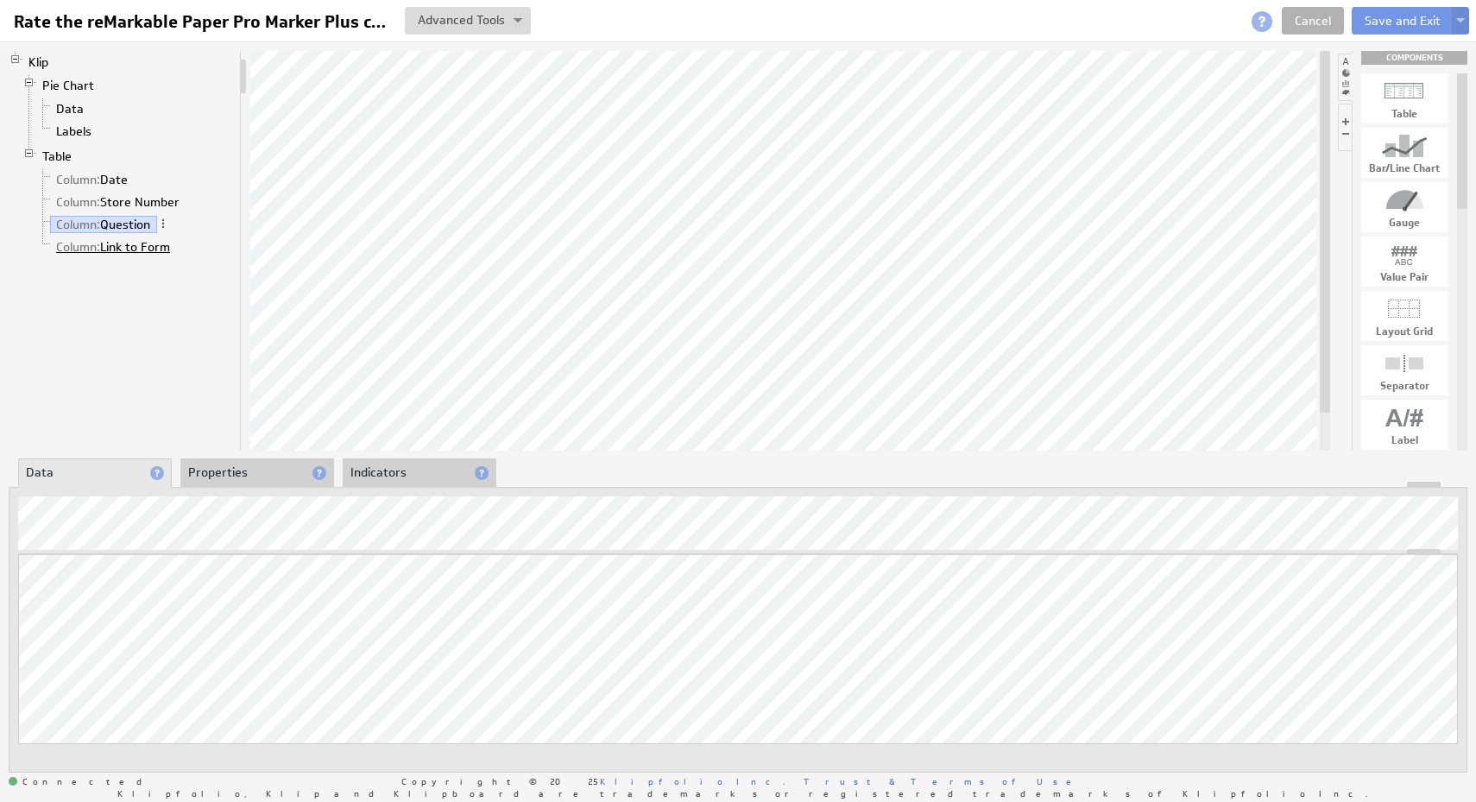
click at [141, 252] on link "Column: Link to Form" at bounding box center [113, 246] width 127 height 17
click at [1406, 28] on button "Save and Exit" at bounding box center [1402, 21] width 102 height 28
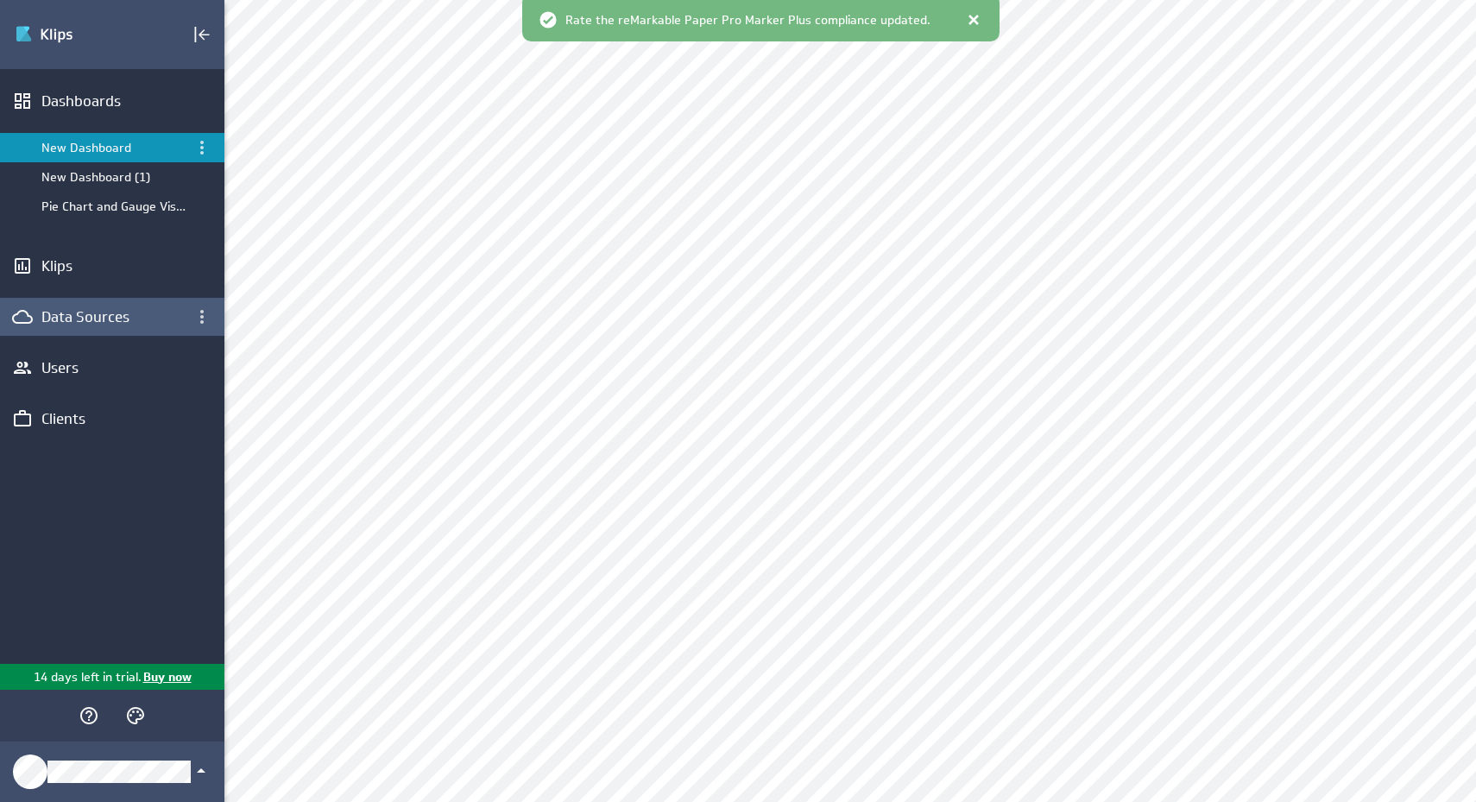
click at [67, 319] on div "Data Sources" at bounding box center [112, 316] width 142 height 19
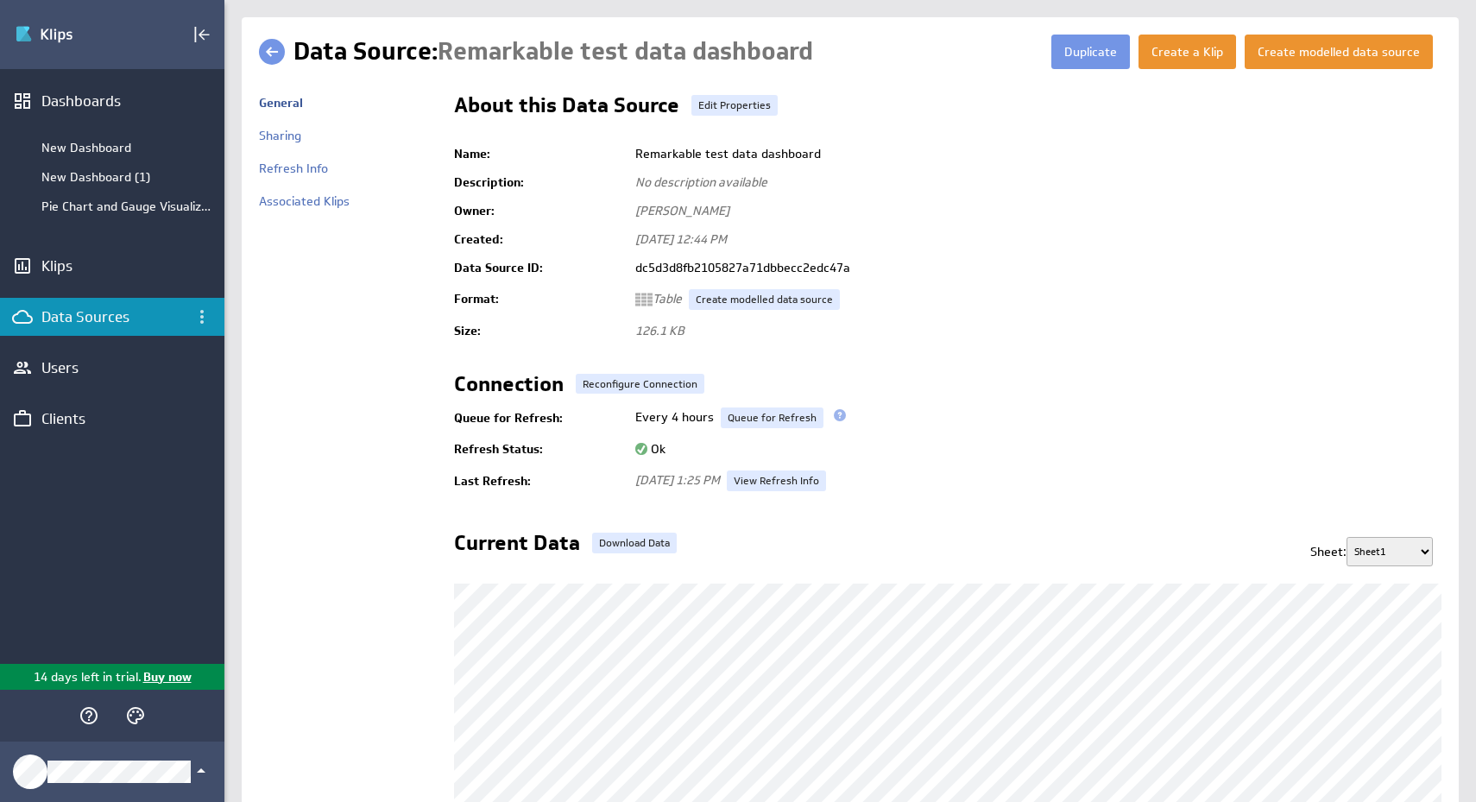
click at [840, 419] on td "Every 4 hours Re-Upload Now Queue for Refresh" at bounding box center [1033, 417] width 815 height 35
click at [834, 413] on span at bounding box center [840, 415] width 12 height 12
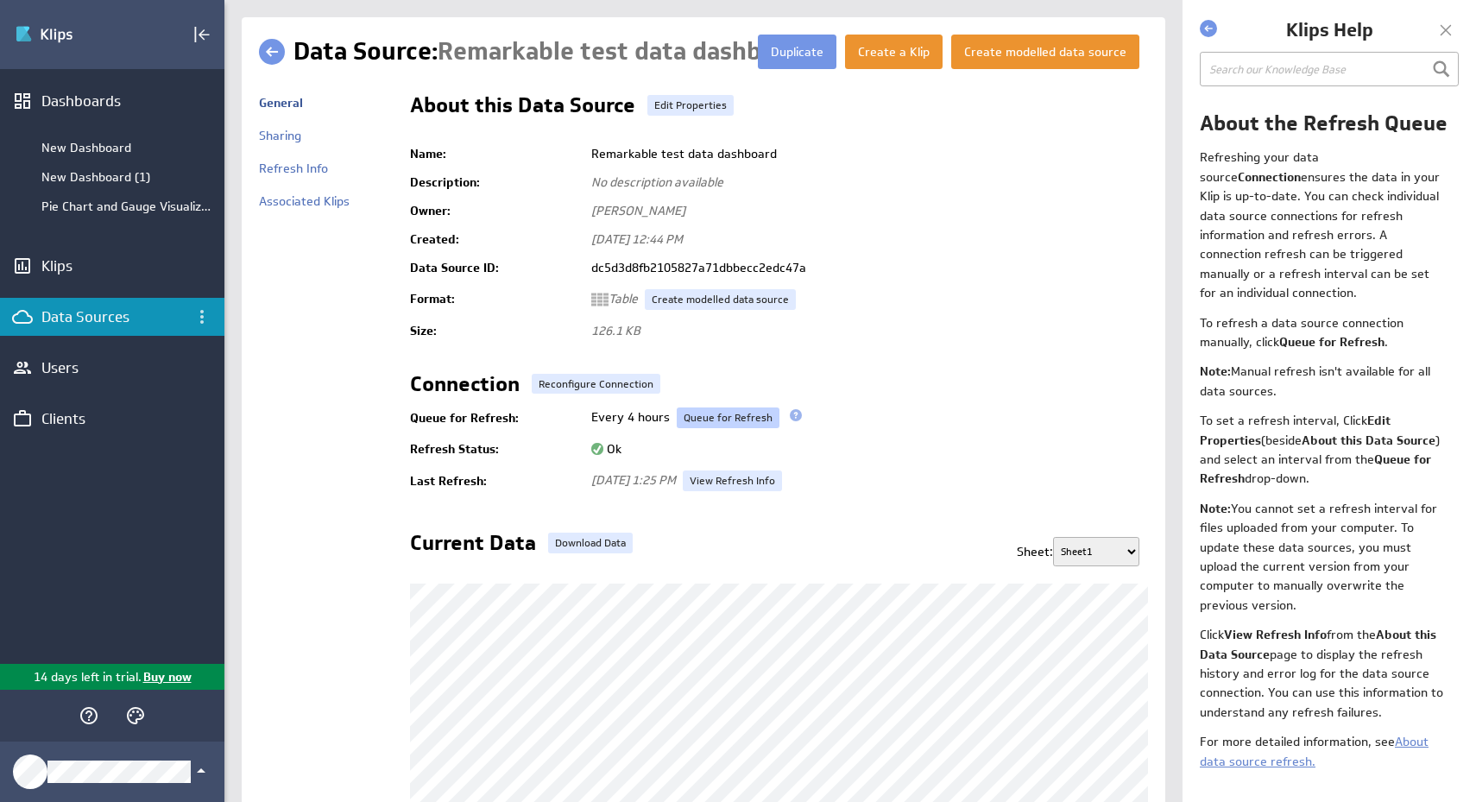
click at [730, 423] on link "Queue for Refresh" at bounding box center [728, 417] width 103 height 21
